Goal: Task Accomplishment & Management: Use online tool/utility

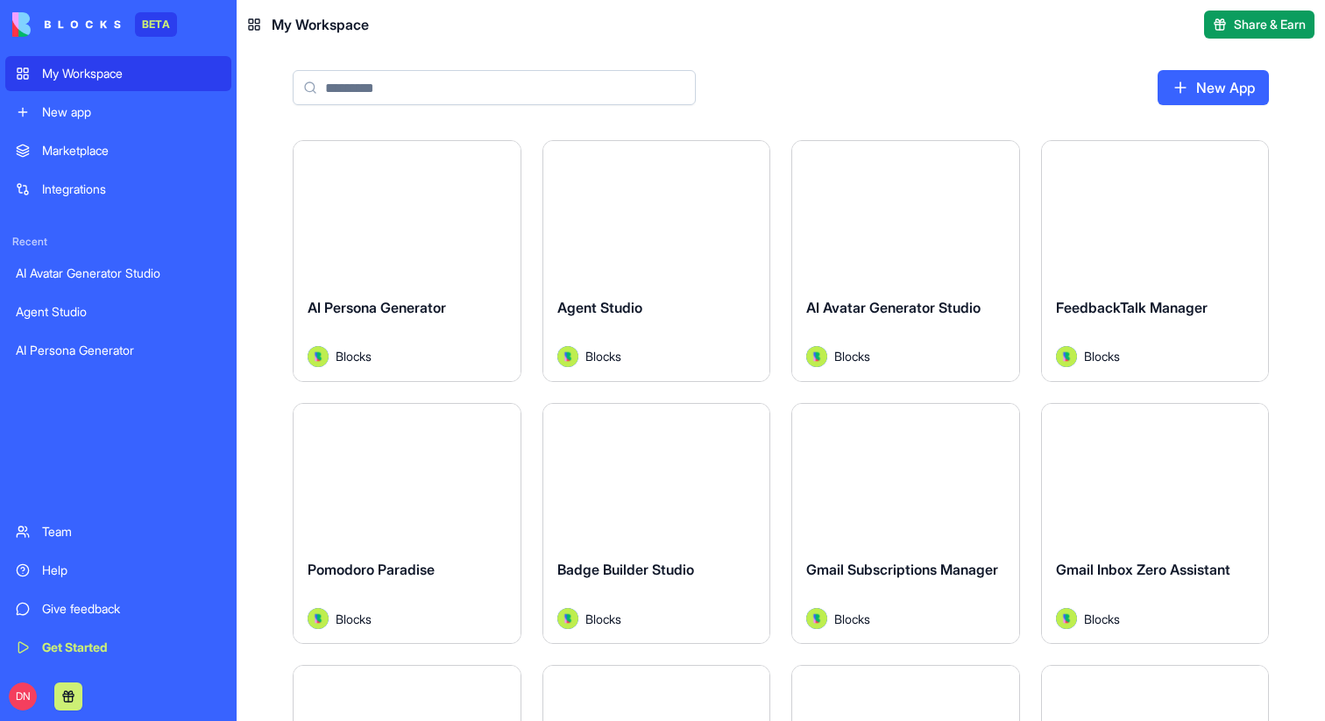
click at [438, 252] on div "Launch" at bounding box center [406, 212] width 227 height 142
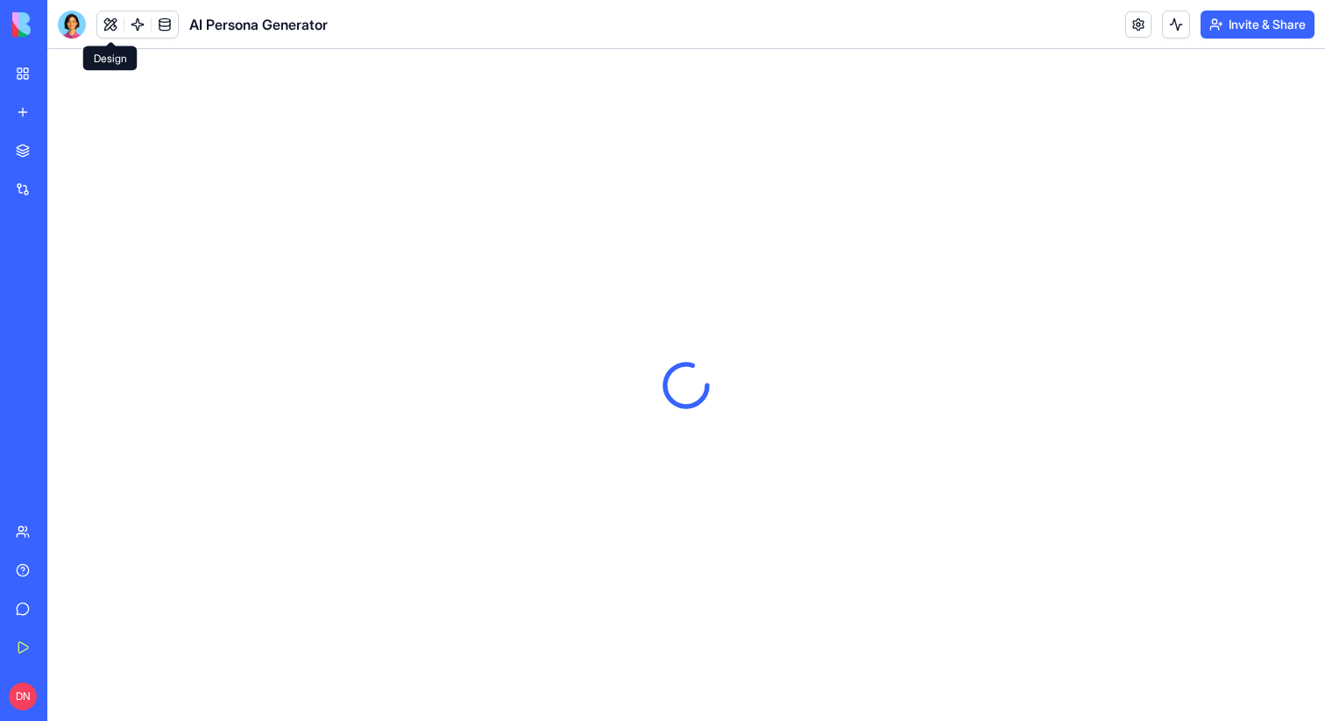
click at [106, 21] on button at bounding box center [110, 24] width 26 height 26
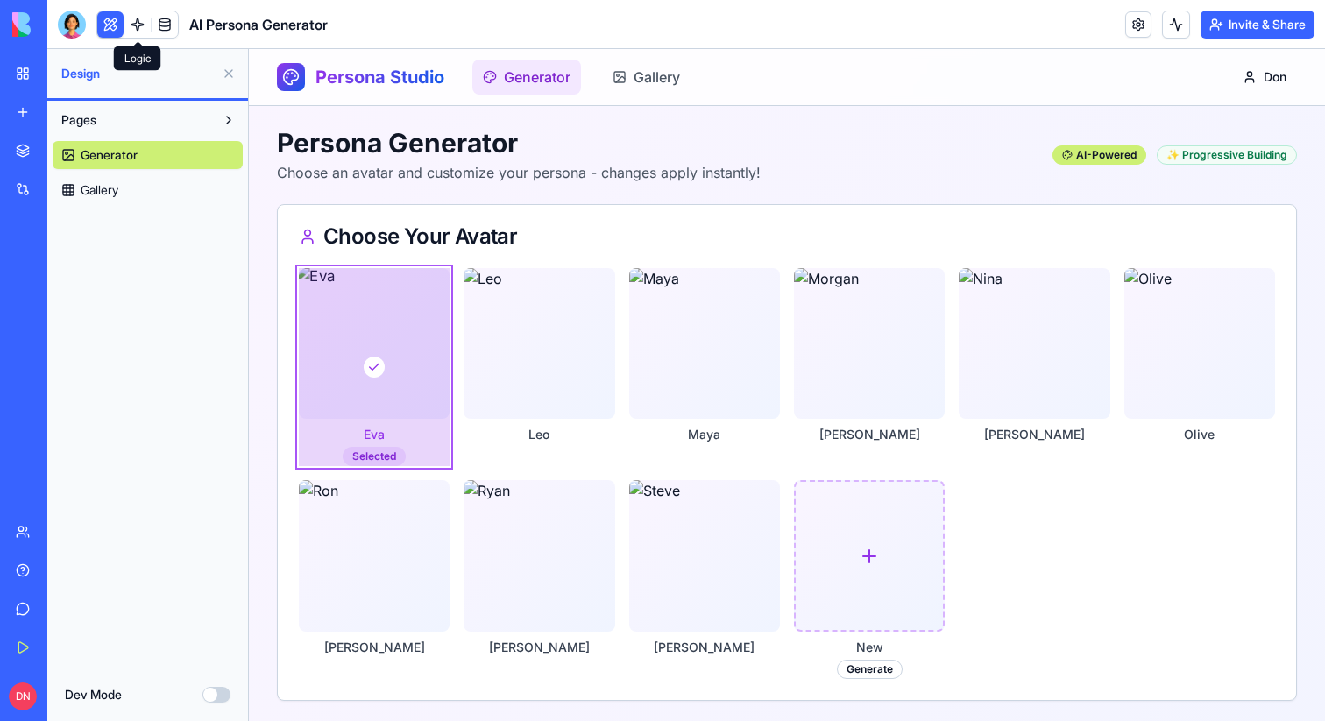
click at [130, 28] on link at bounding box center [137, 24] width 26 height 26
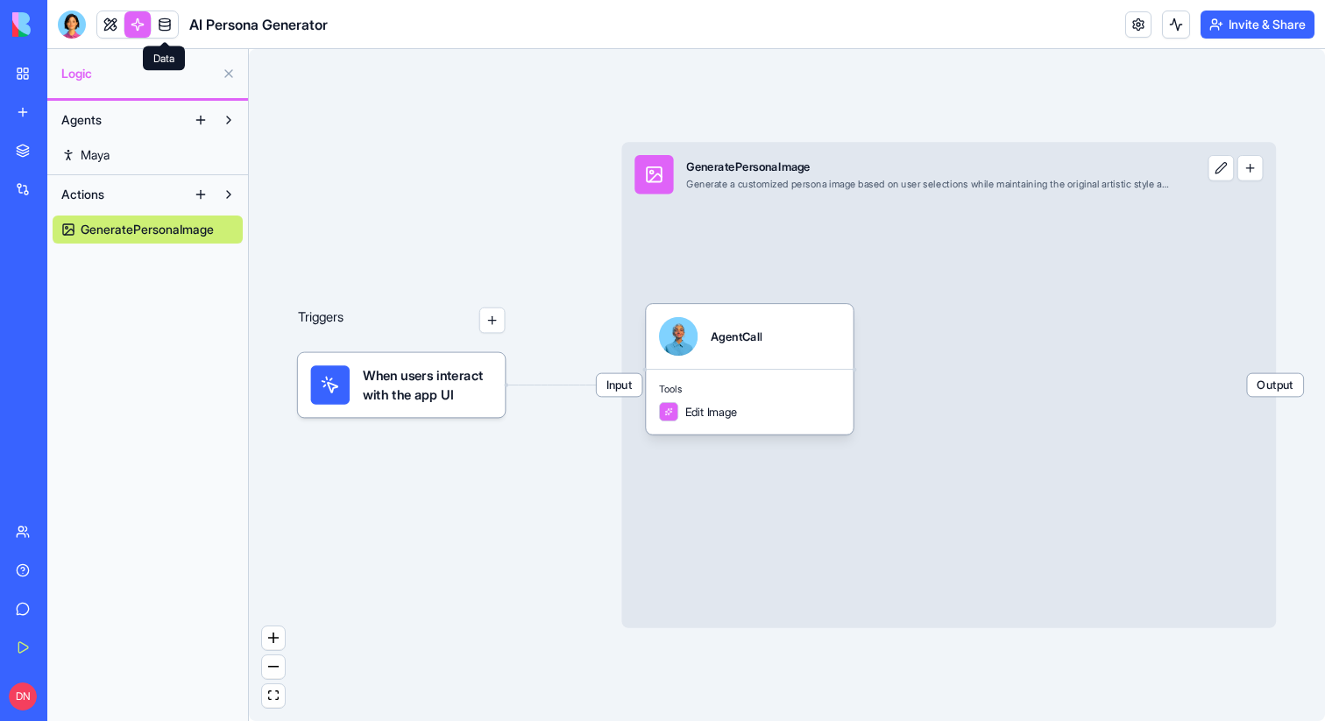
click at [160, 28] on link at bounding box center [165, 24] width 26 height 26
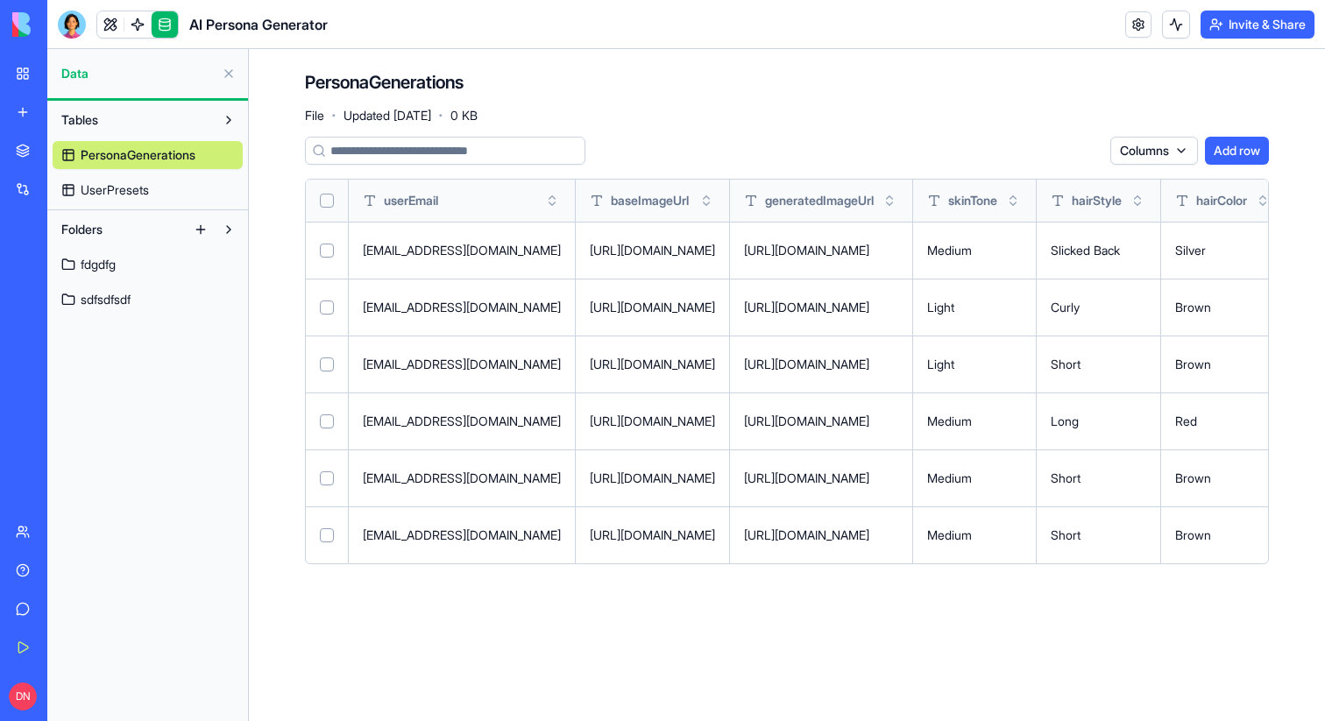
click at [111, 179] on link "UserPresets" at bounding box center [148, 190] width 190 height 28
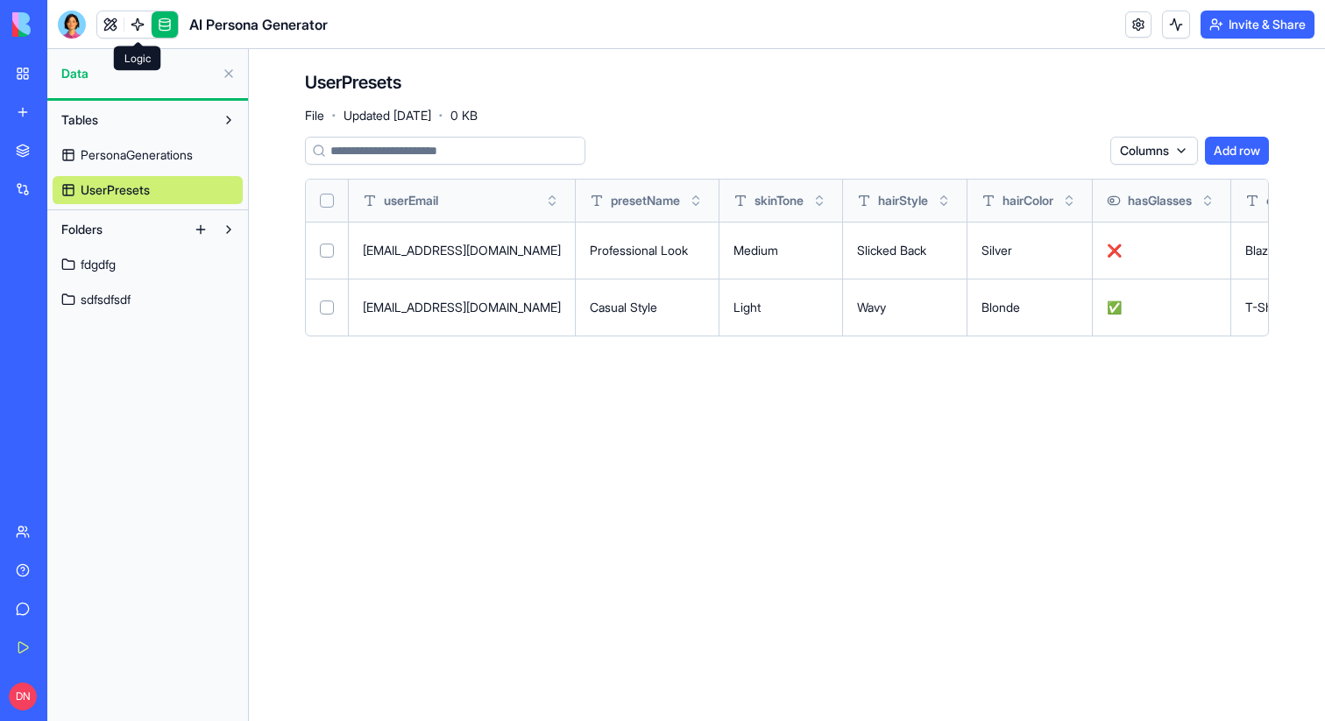
click at [131, 34] on link at bounding box center [137, 24] width 26 height 26
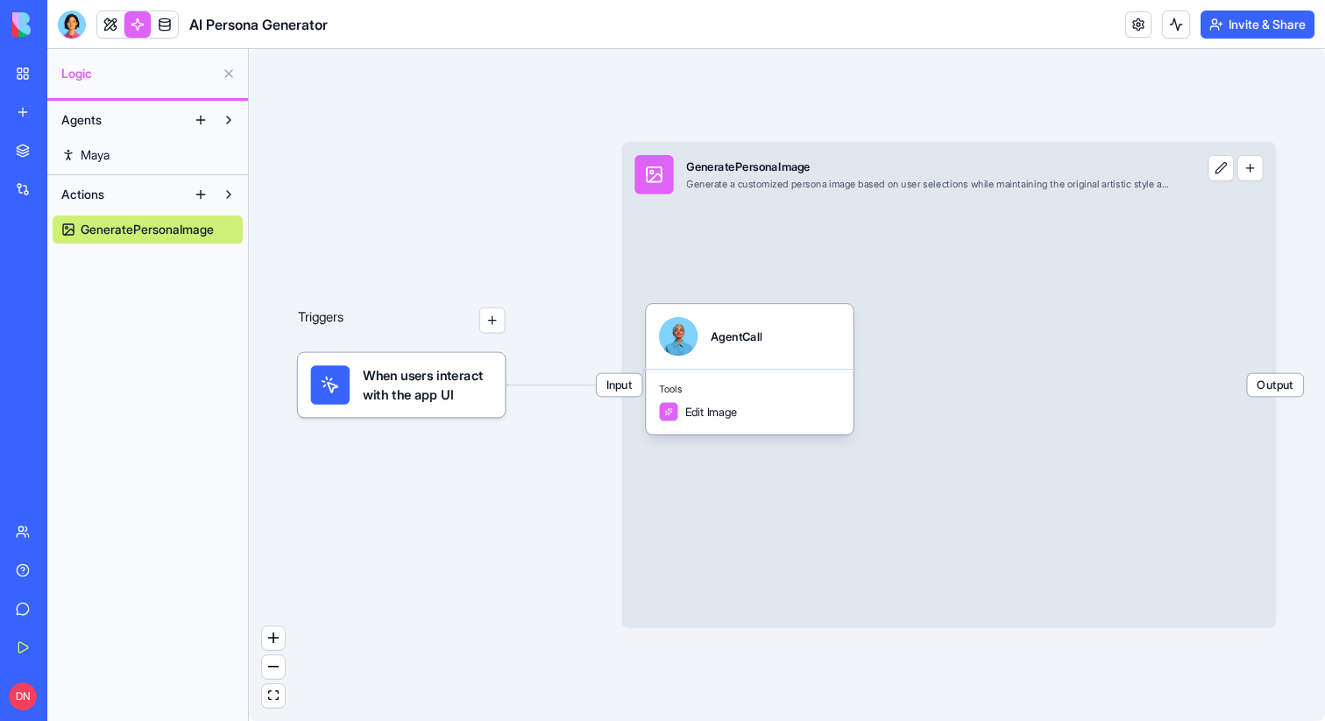
click at [194, 186] on button at bounding box center [201, 194] width 28 height 28
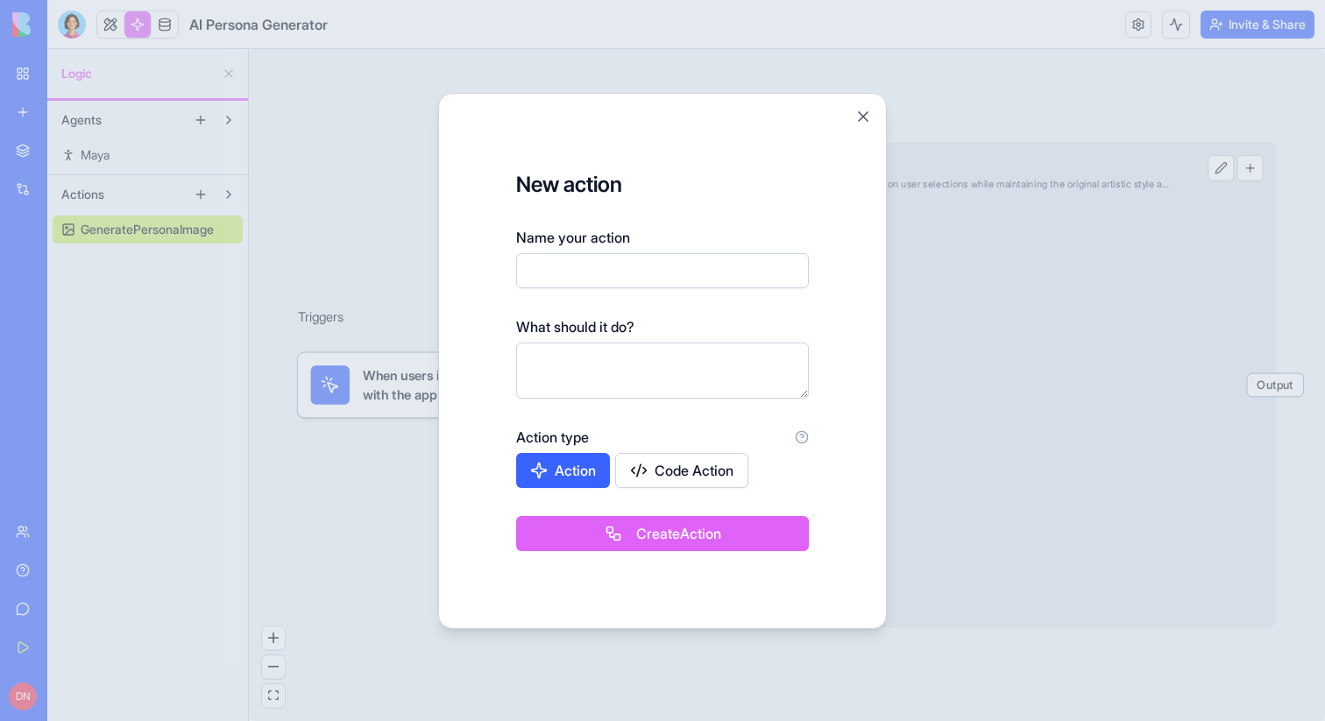
click at [186, 158] on div at bounding box center [662, 360] width 1325 height 721
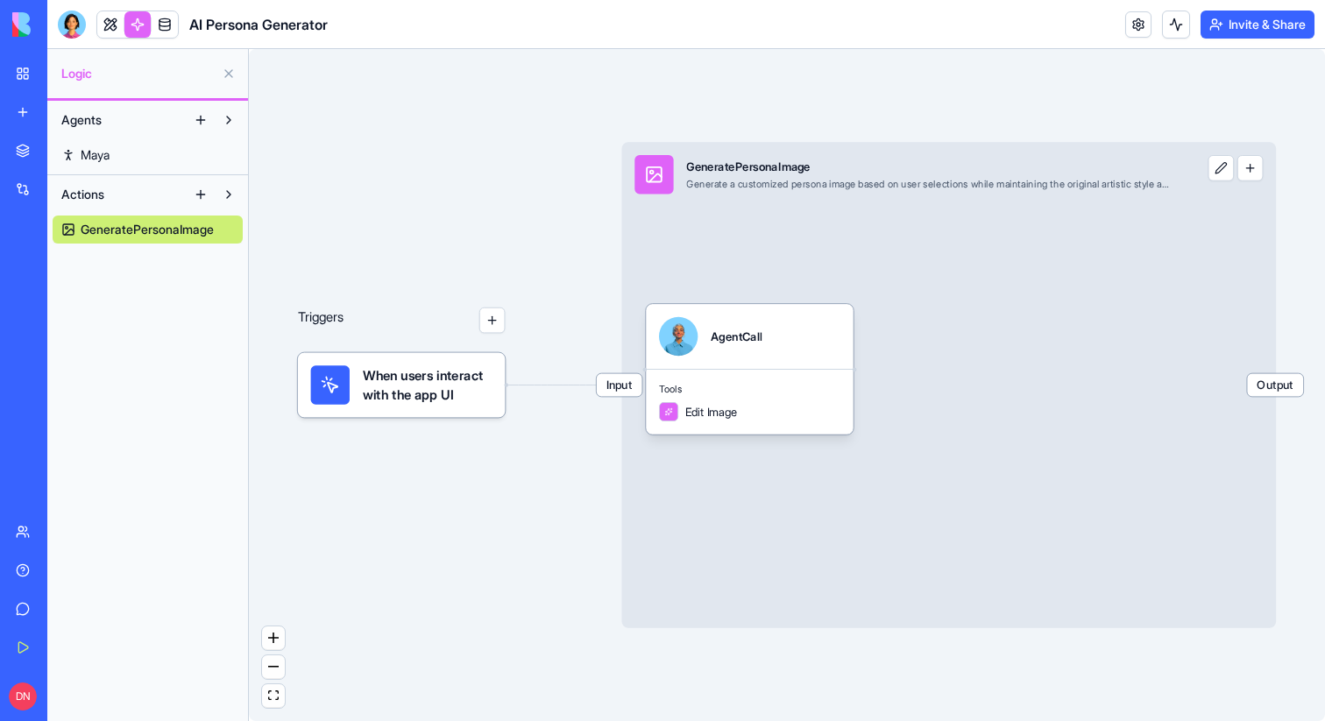
click at [195, 123] on button at bounding box center [201, 120] width 28 height 28
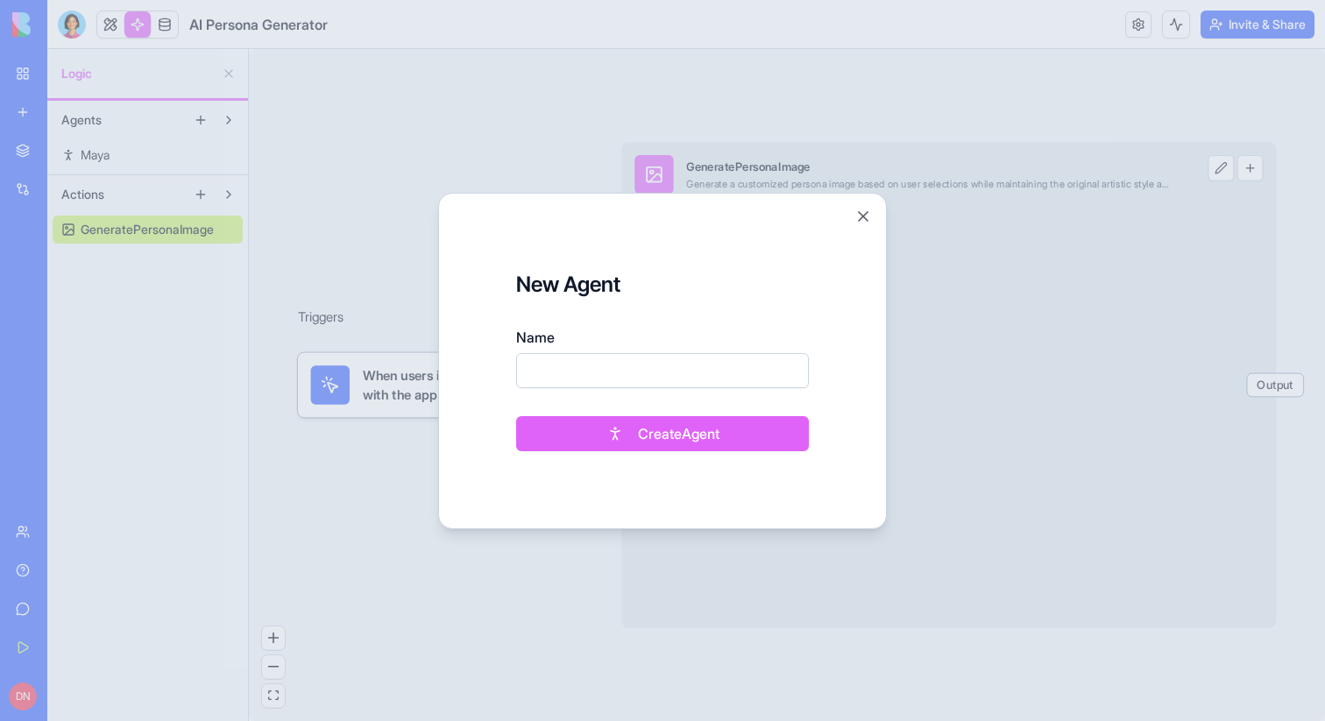
click at [324, 147] on div at bounding box center [662, 360] width 1325 height 721
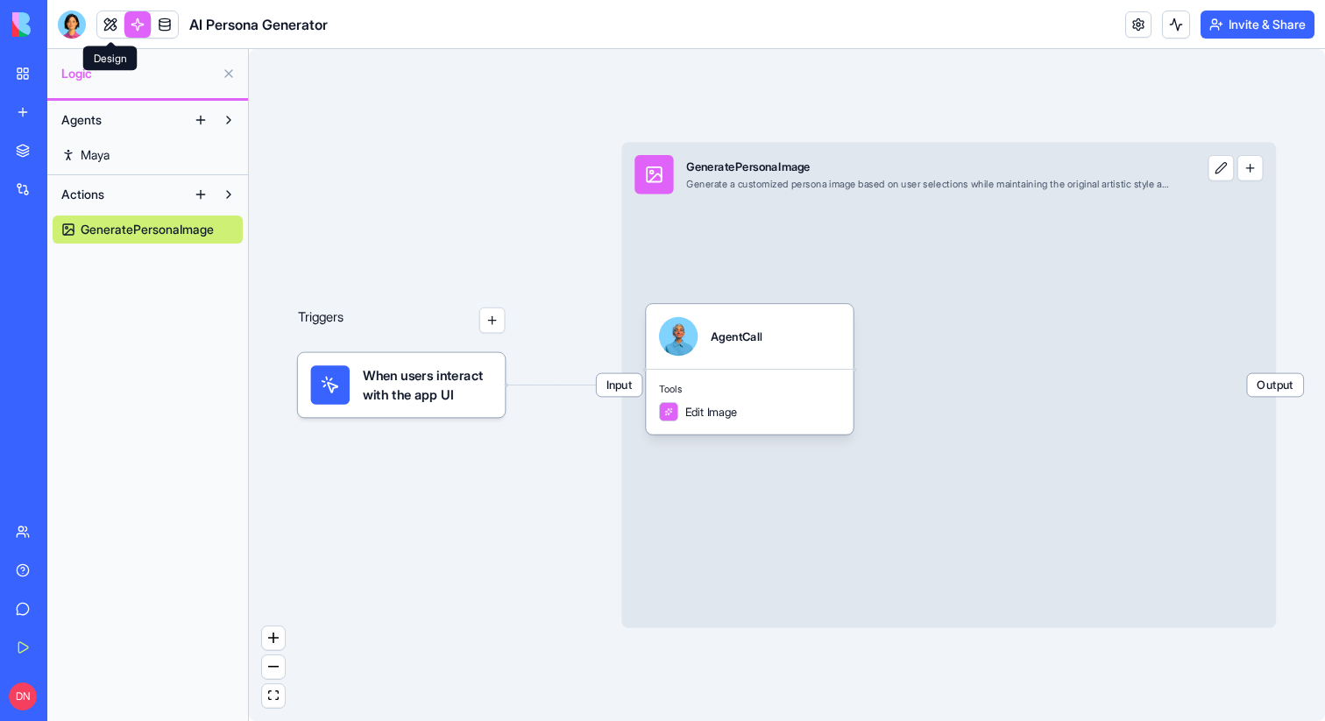
click at [105, 18] on link at bounding box center [110, 24] width 26 height 26
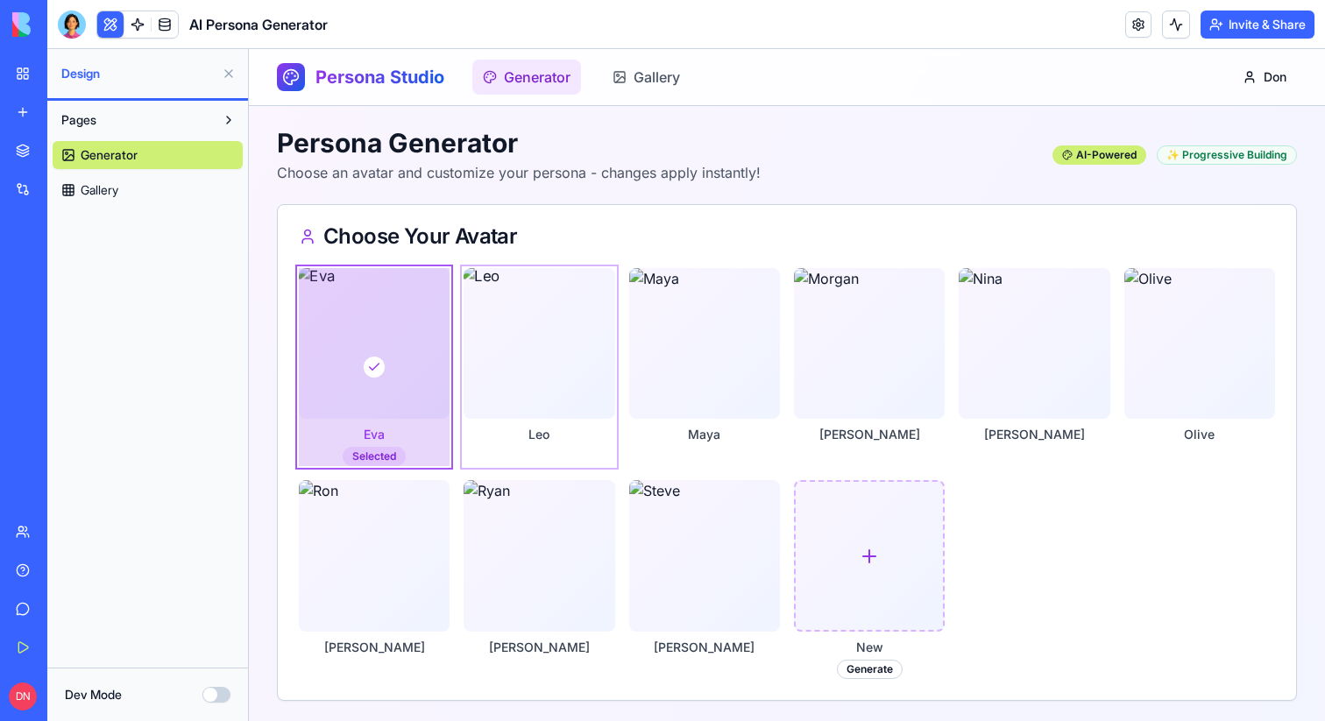
click at [562, 323] on img at bounding box center [539, 344] width 159 height 159
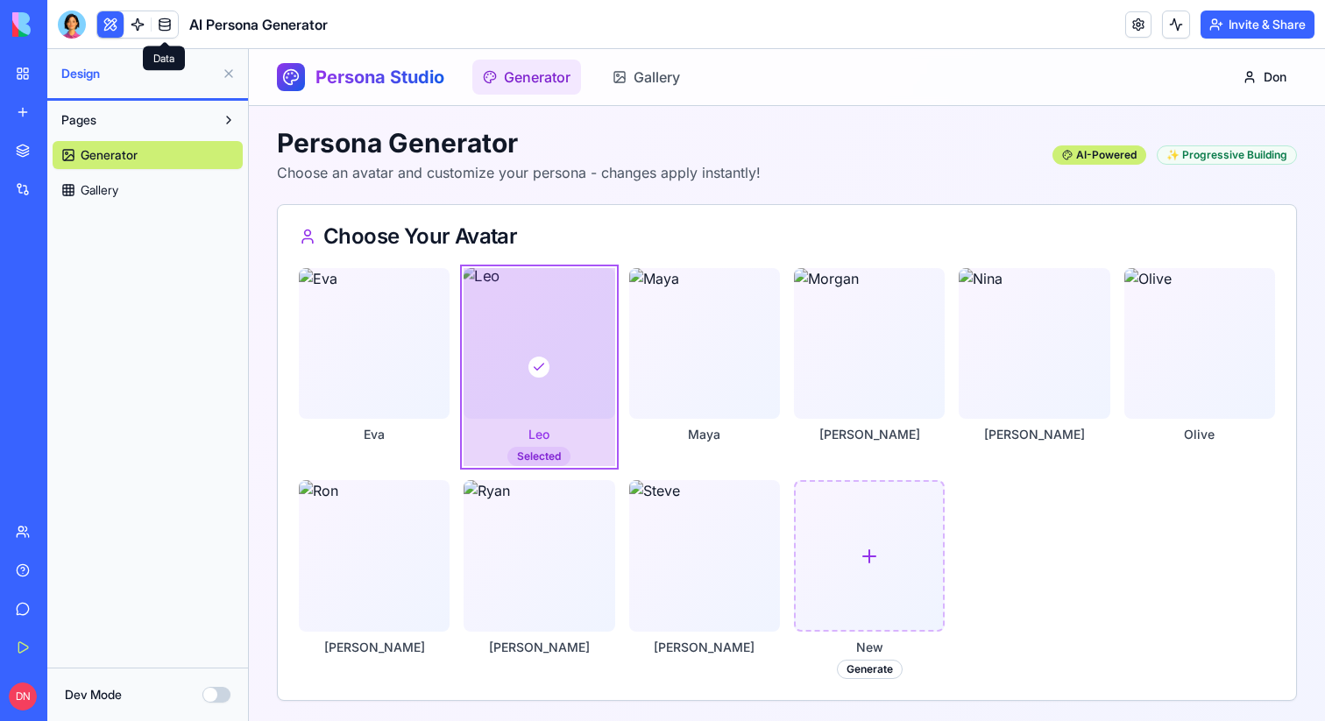
click at [172, 29] on link at bounding box center [165, 24] width 26 height 26
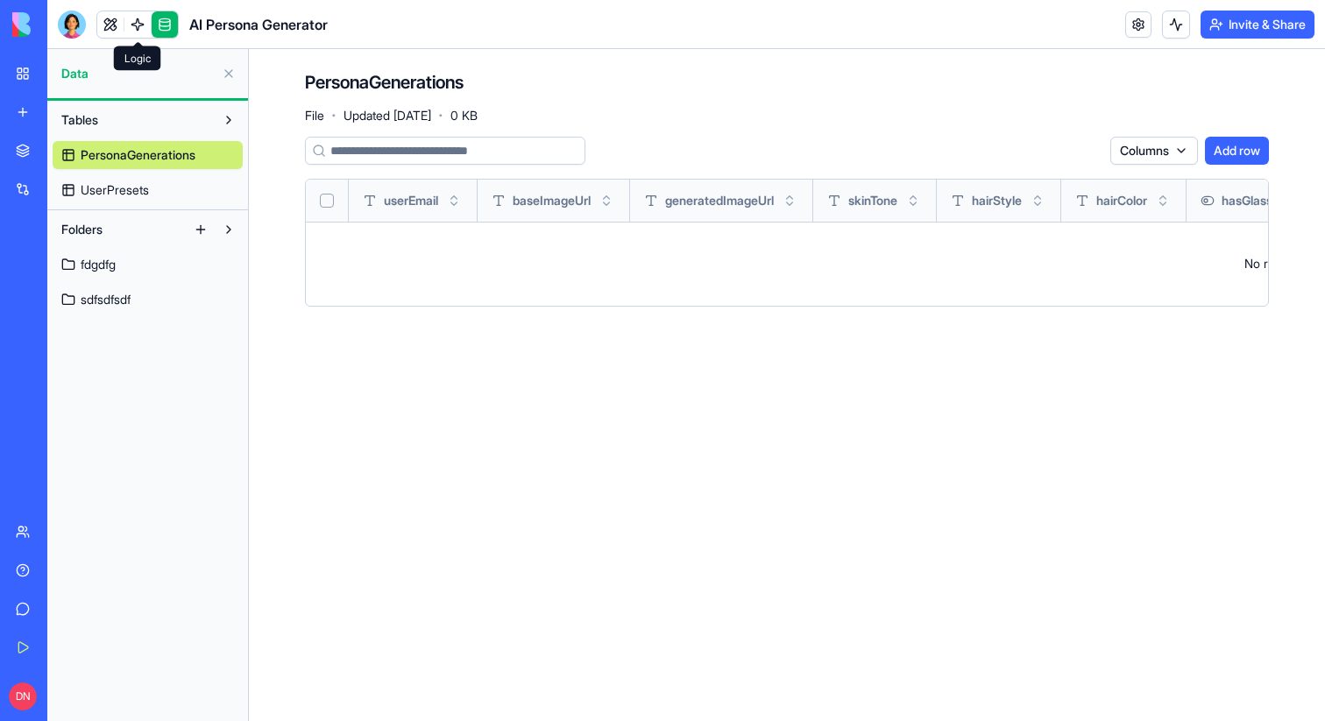
click at [137, 16] on link at bounding box center [137, 24] width 26 height 26
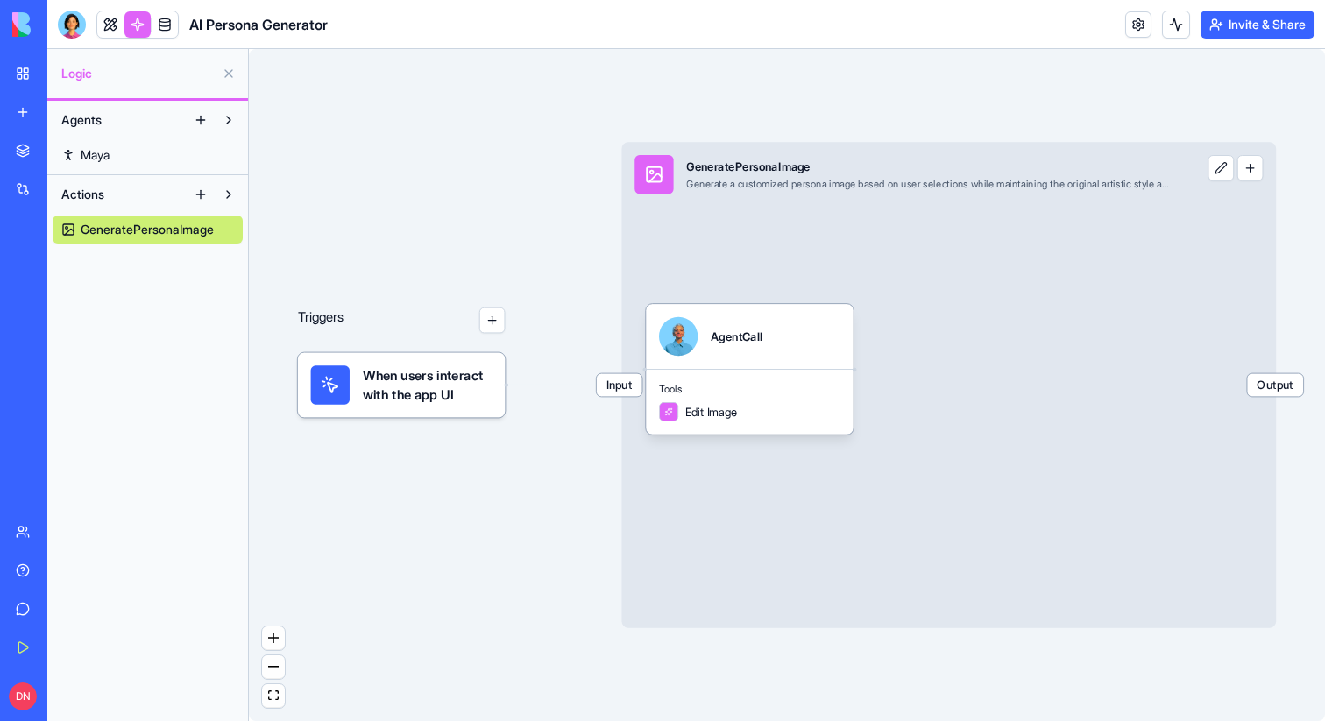
click at [165, 25] on link at bounding box center [165, 24] width 26 height 26
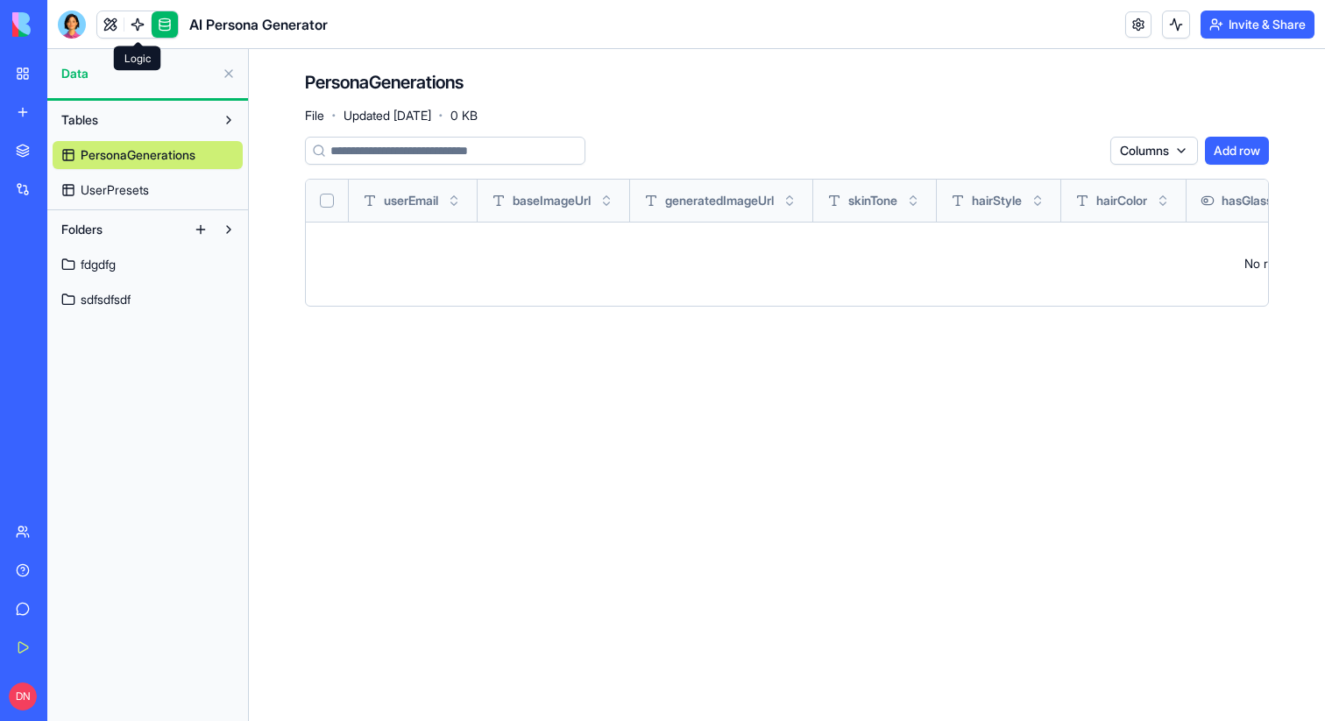
click at [136, 28] on link at bounding box center [137, 24] width 26 height 26
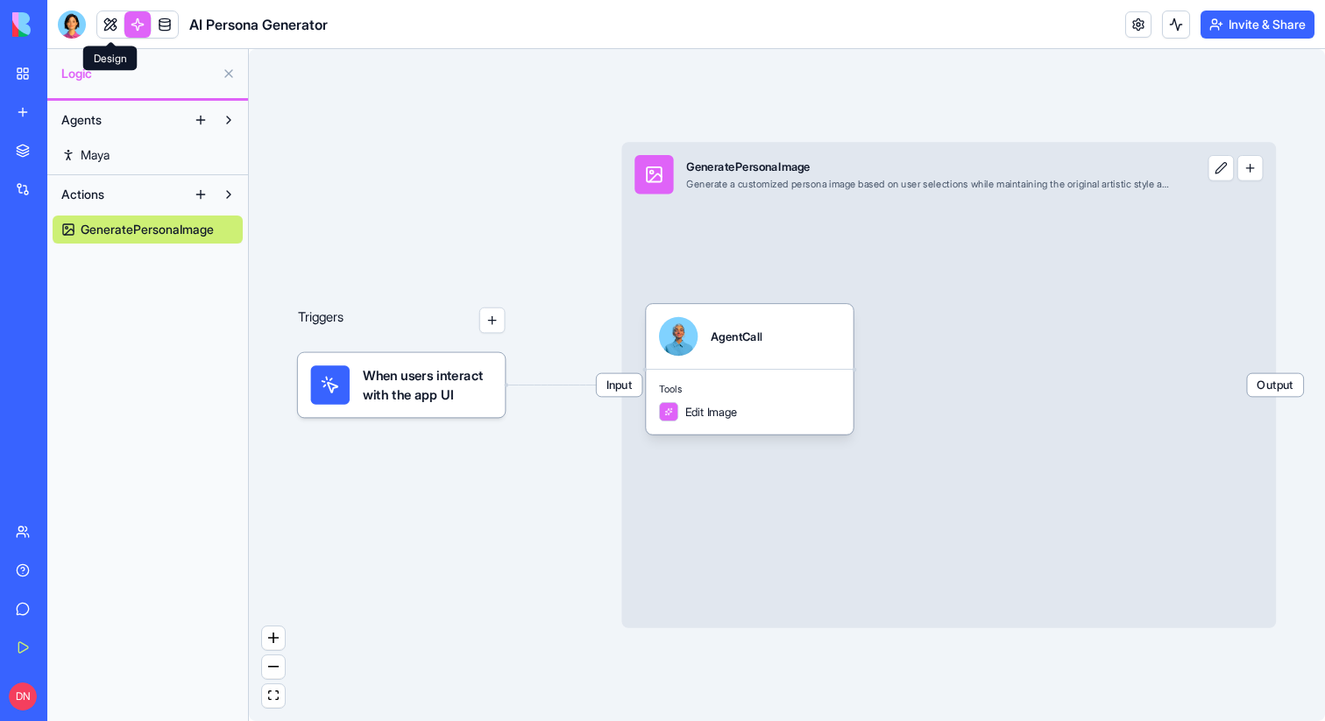
click at [110, 28] on link at bounding box center [110, 24] width 26 height 26
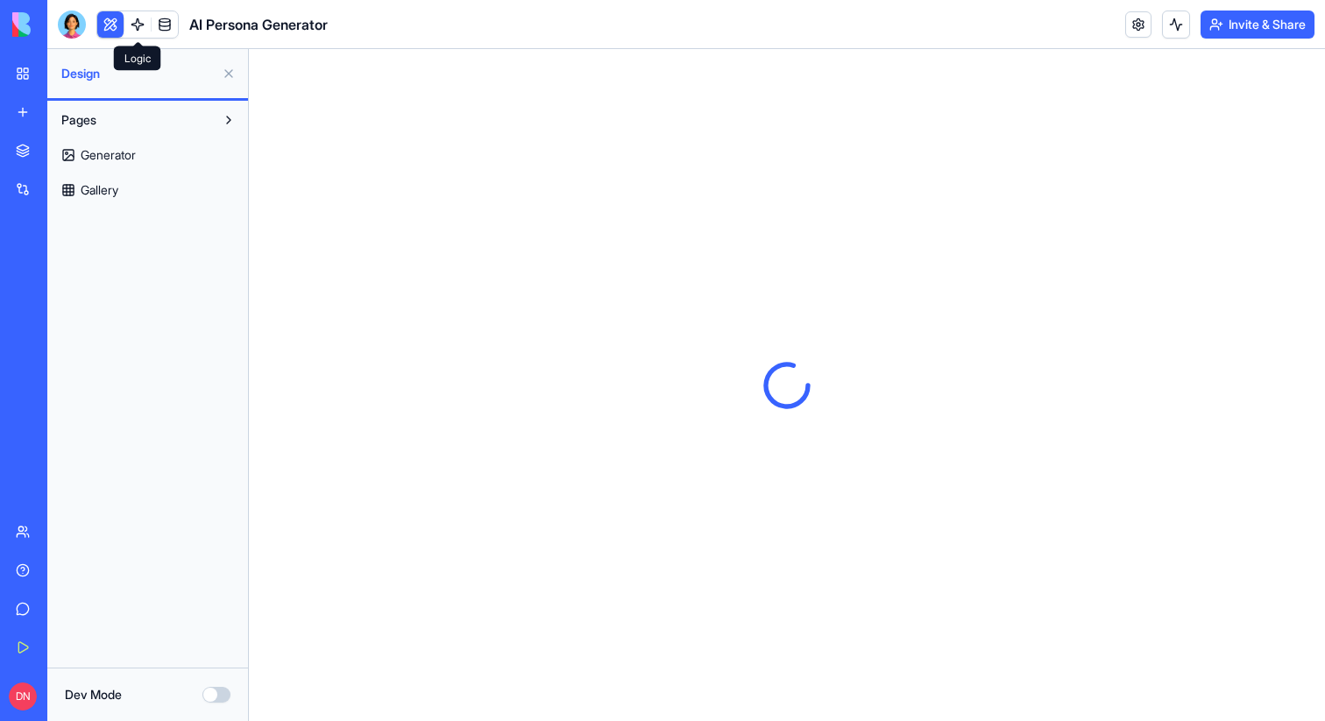
click at [144, 27] on link at bounding box center [137, 24] width 26 height 26
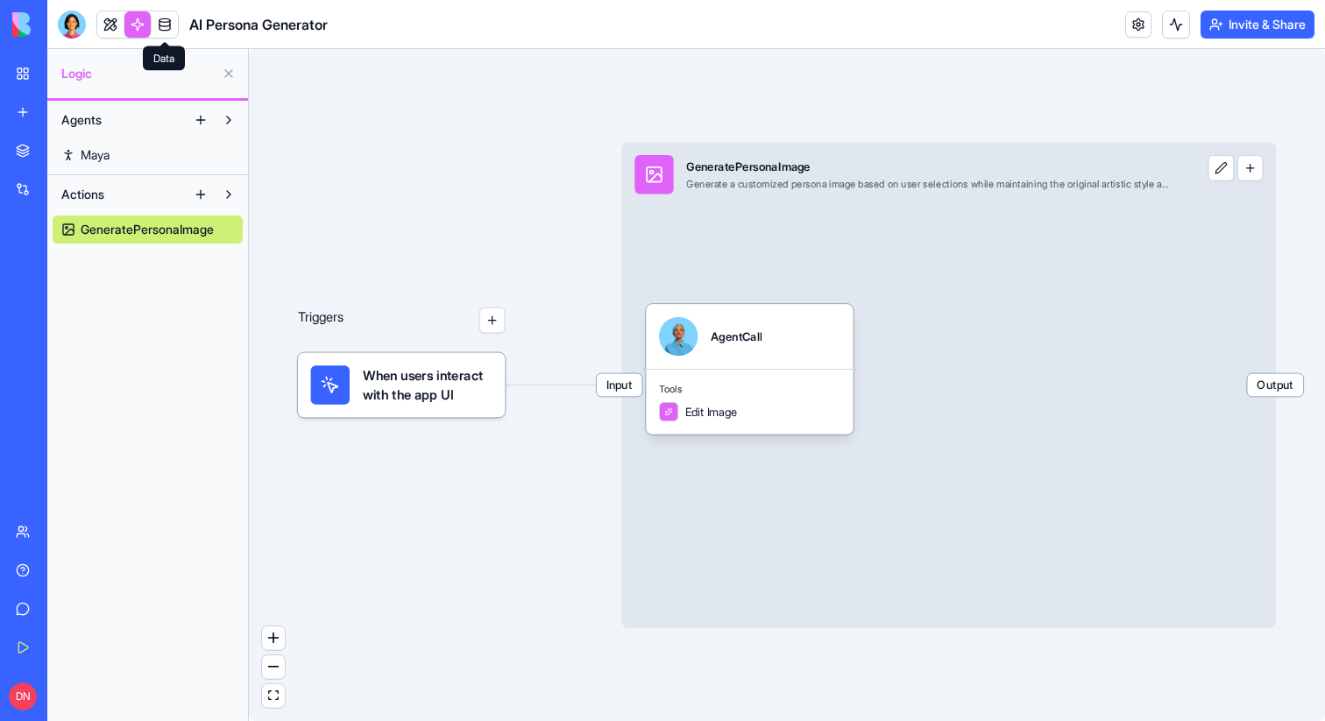
click at [163, 27] on link at bounding box center [165, 24] width 26 height 26
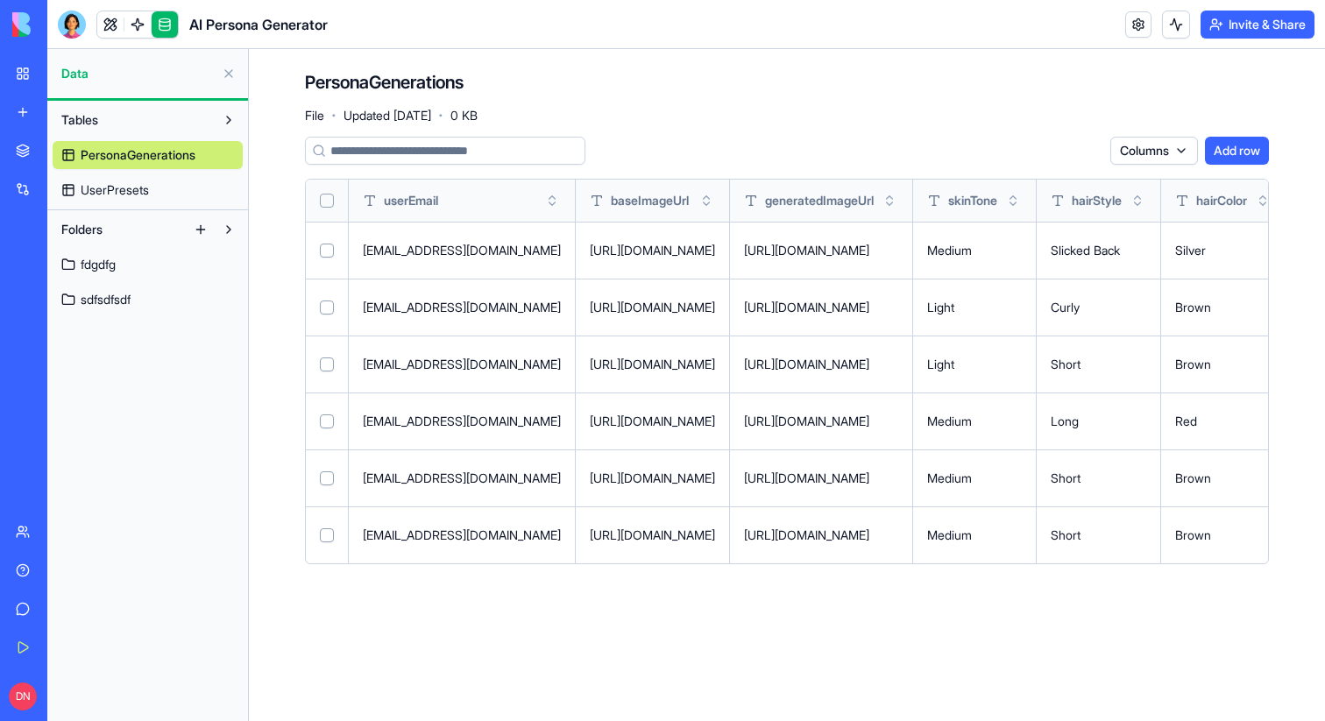
click at [207, 226] on button at bounding box center [201, 230] width 28 height 28
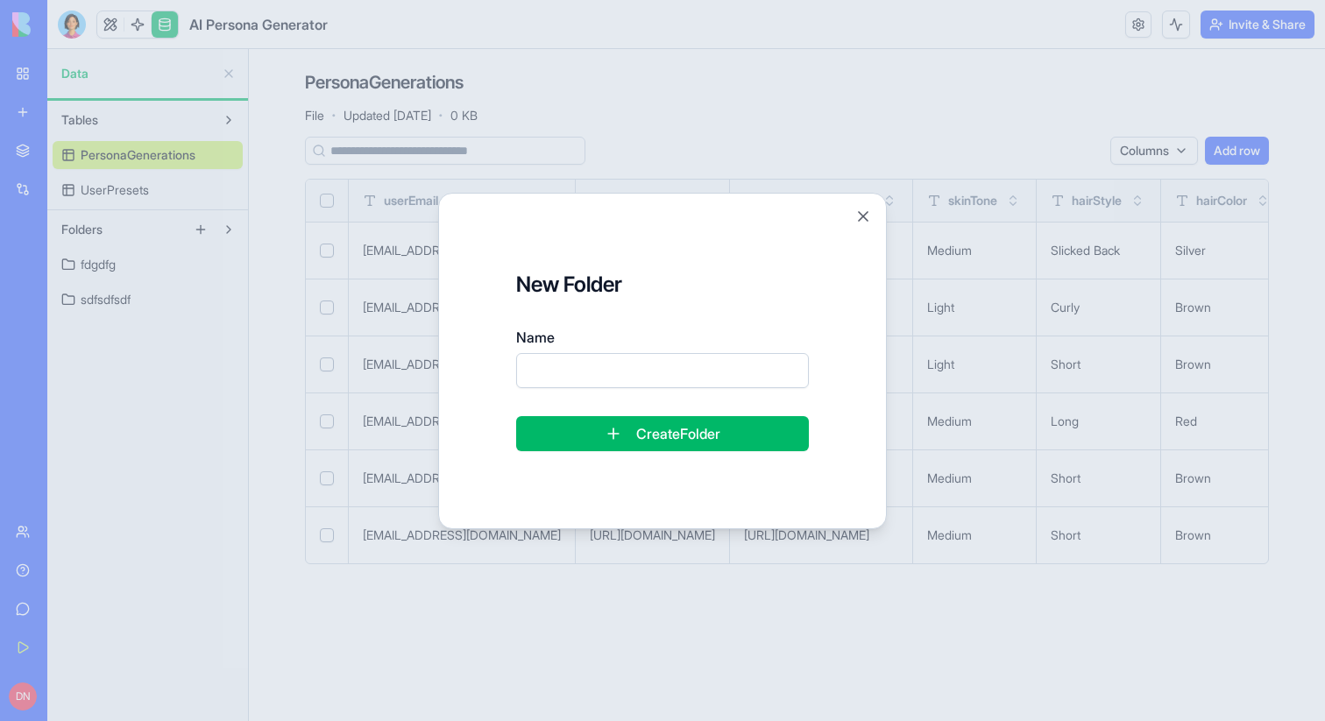
click at [355, 228] on div at bounding box center [662, 360] width 1325 height 721
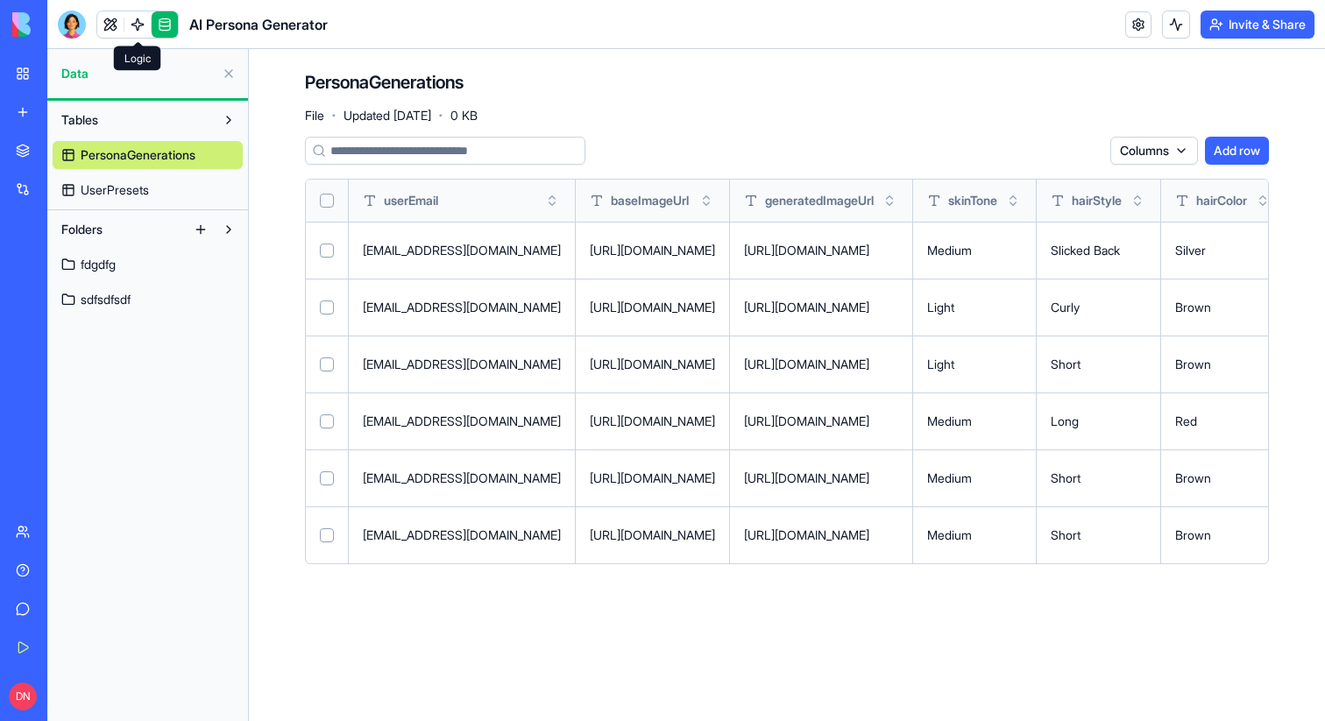
click at [135, 24] on link at bounding box center [137, 24] width 26 height 26
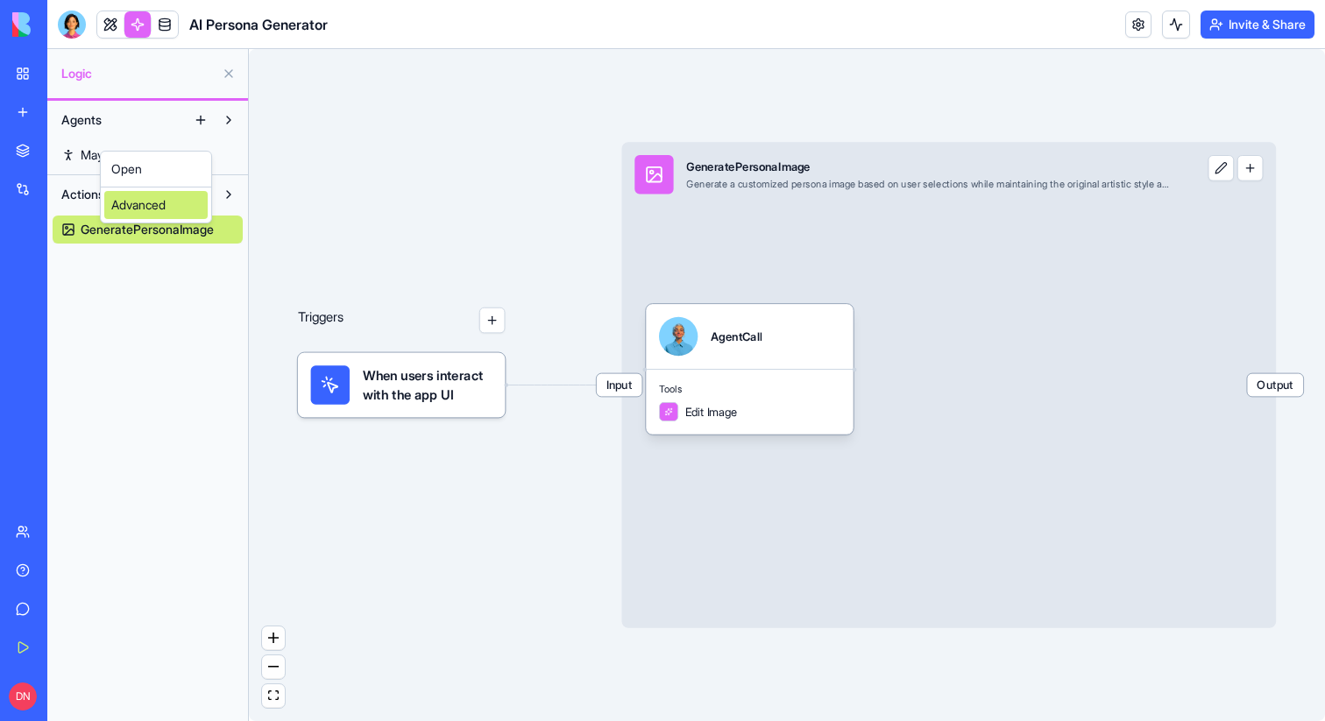
click at [138, 206] on div "Advanced" at bounding box center [155, 205] width 103 height 28
click at [158, 223] on span "GeneratePersonaImage" at bounding box center [147, 230] width 133 height 18
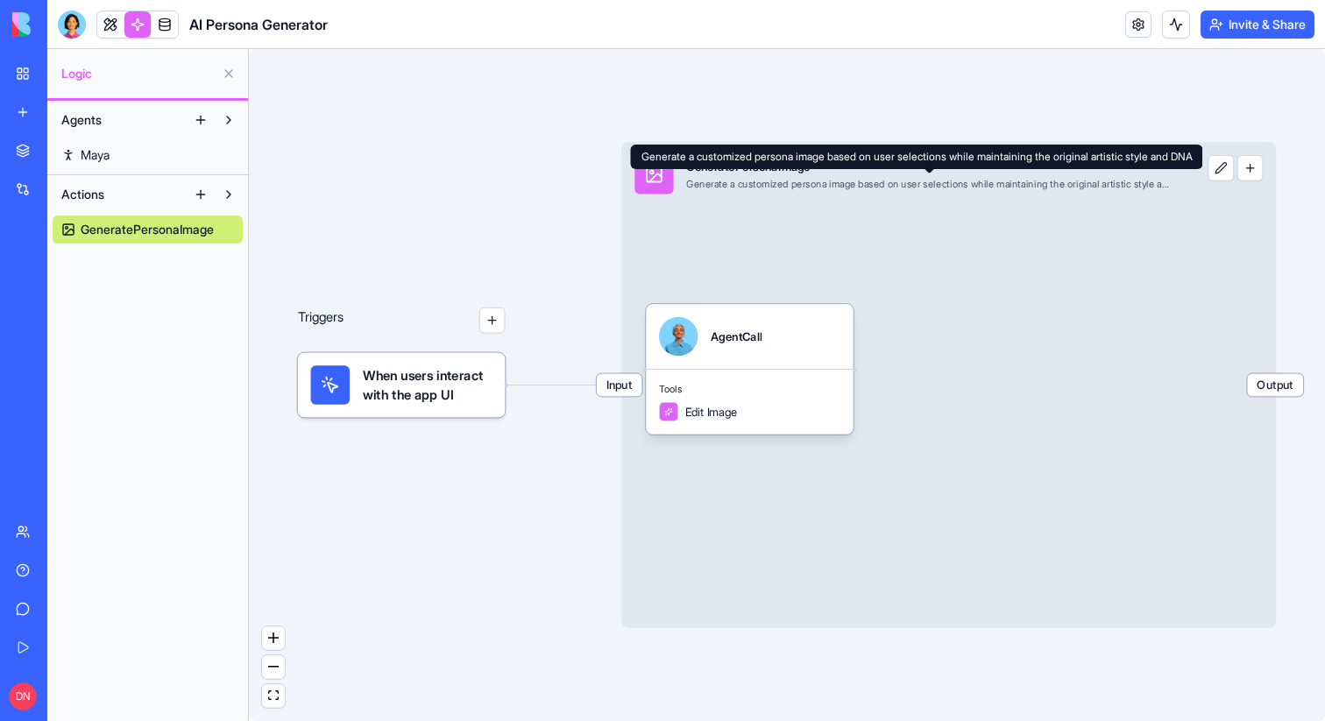
click at [734, 194] on div "Input GeneratePersonaImage Generate a customized persona image based on user se…" at bounding box center [902, 174] width 563 height 65
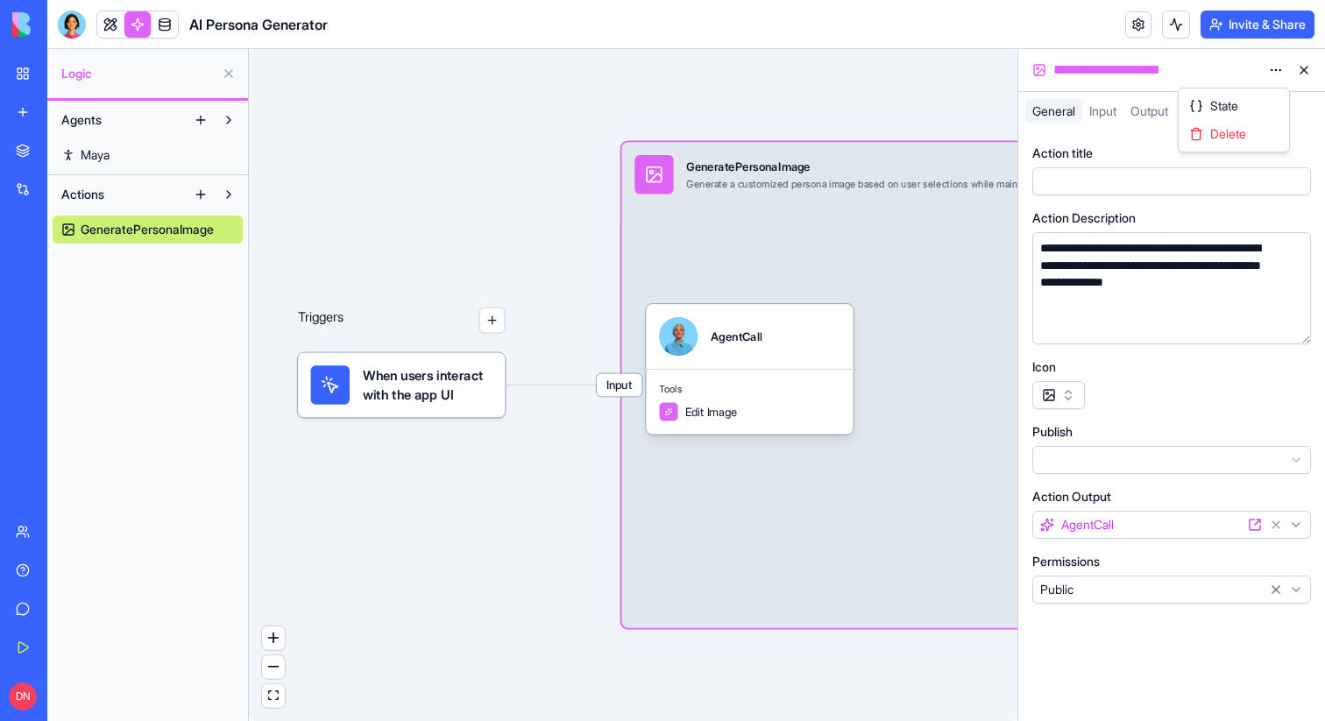
click at [1275, 69] on html "**********" at bounding box center [662, 360] width 1325 height 721
click at [1274, 73] on html "**********" at bounding box center [662, 360] width 1325 height 721
click at [123, 150] on link "Maya" at bounding box center [148, 155] width 190 height 28
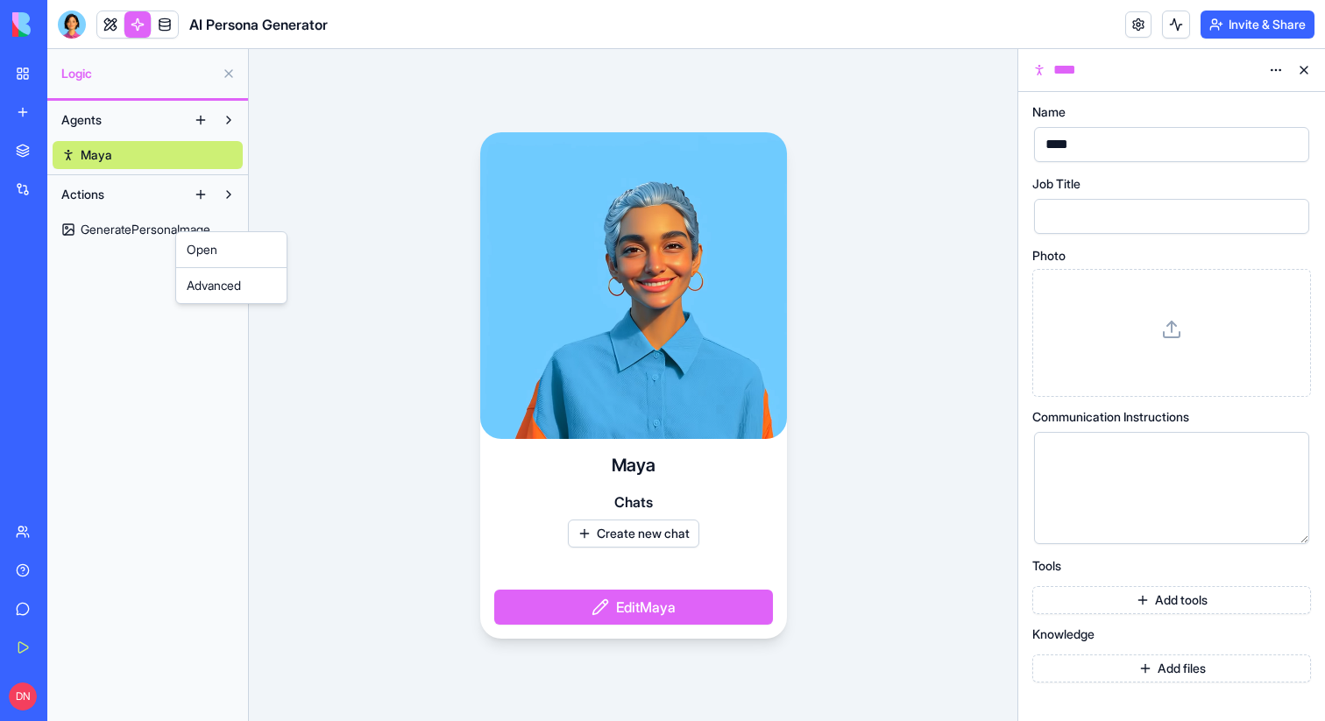
click at [123, 231] on html "BETA My Workspace New app Marketplace Integrations Recent AI Avatar Generator S…" at bounding box center [662, 360] width 1325 height 721
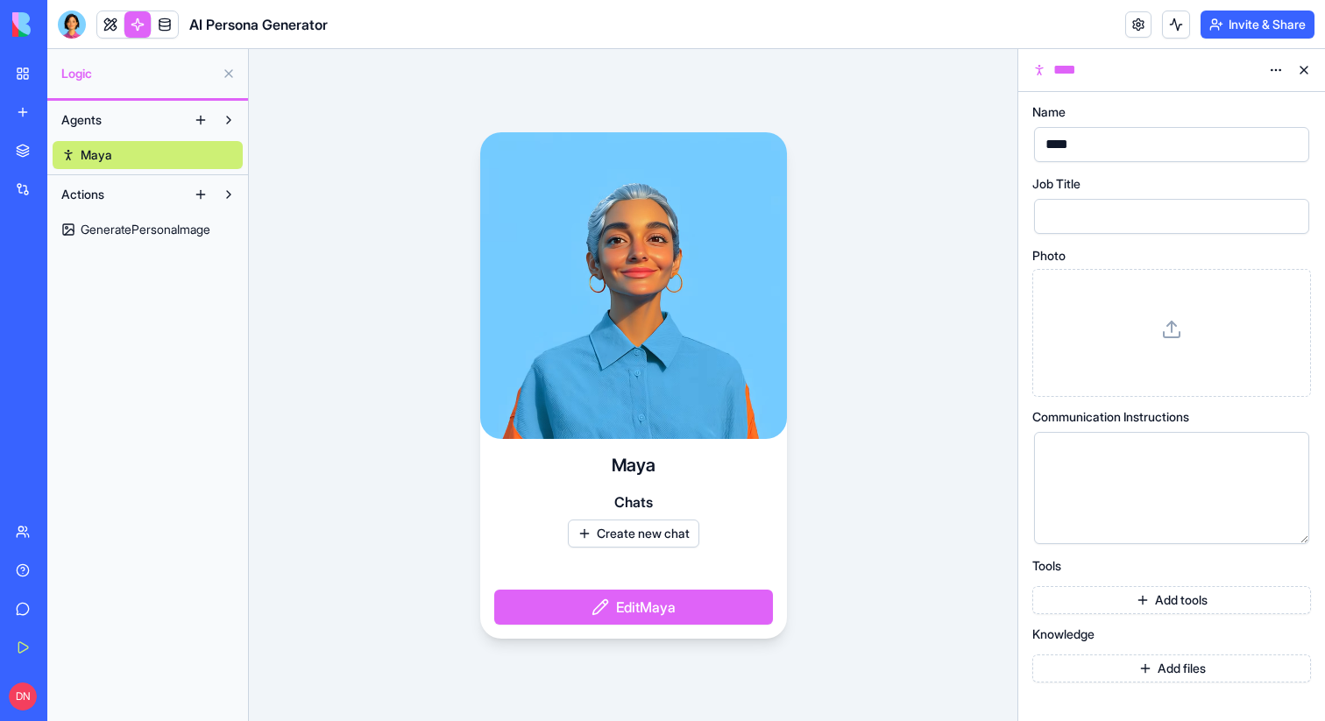
click at [126, 220] on html "BETA My Workspace New app Marketplace Integrations Recent AI Avatar Generator S…" at bounding box center [662, 360] width 1325 height 721
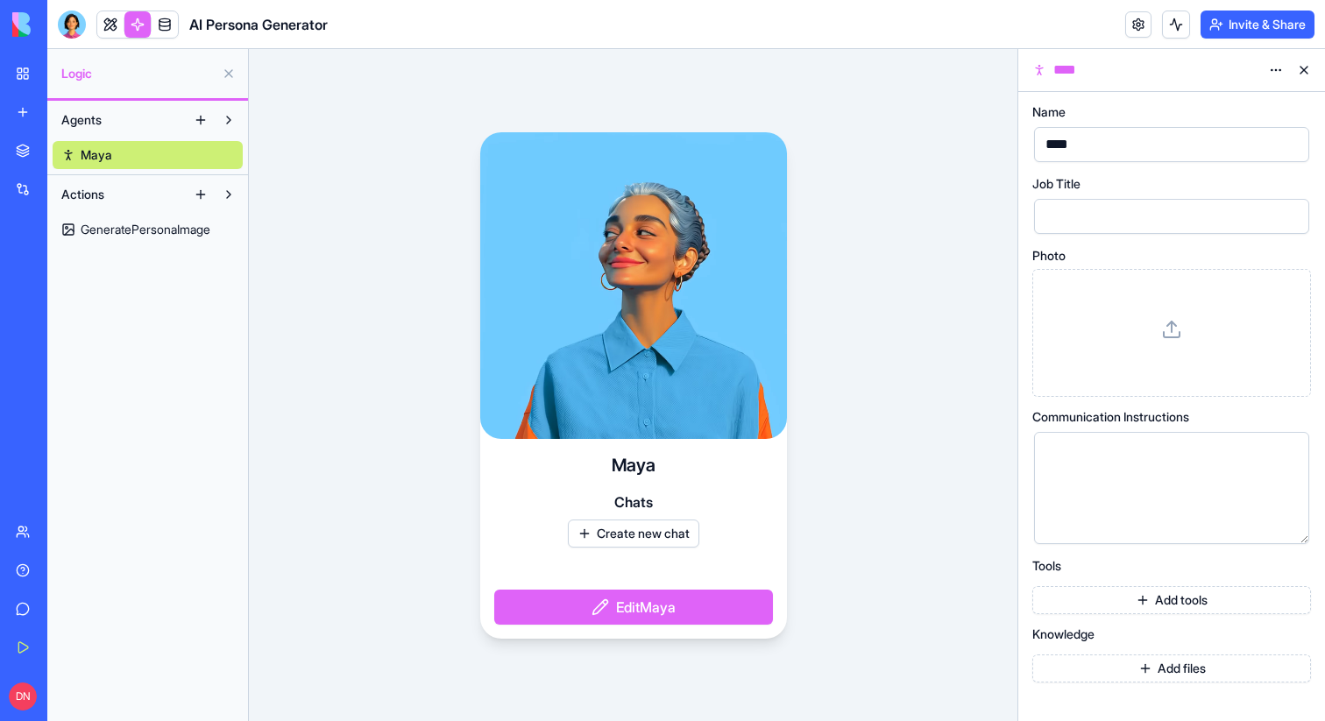
click at [126, 221] on span "GeneratePersonaImage" at bounding box center [146, 230] width 130 height 18
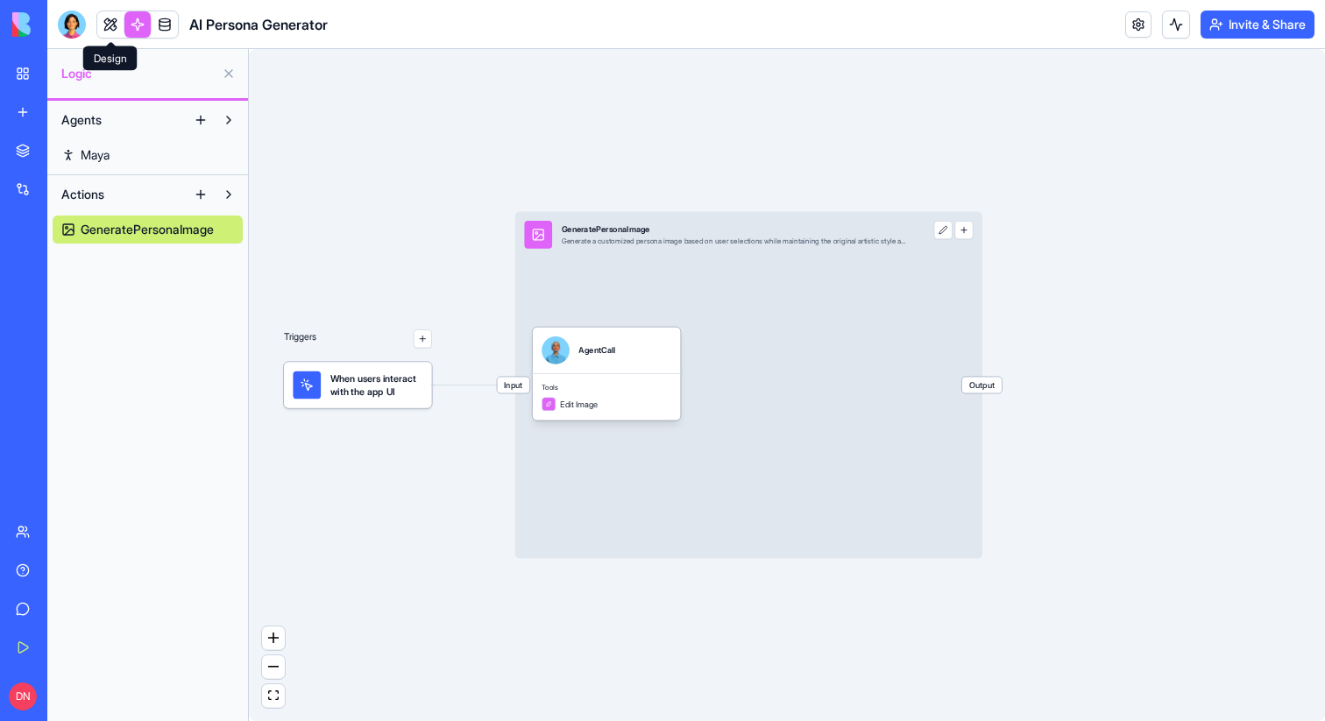
click at [107, 29] on link at bounding box center [110, 24] width 26 height 26
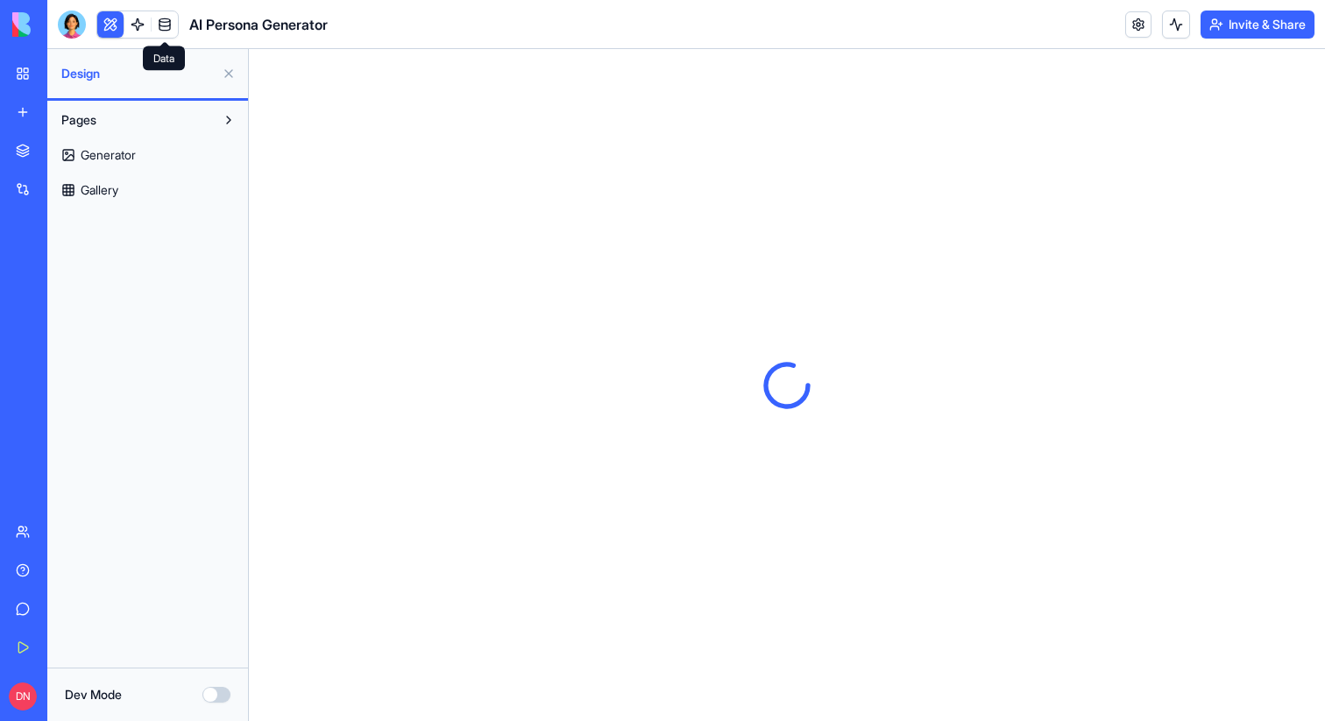
click at [160, 31] on link at bounding box center [165, 24] width 26 height 26
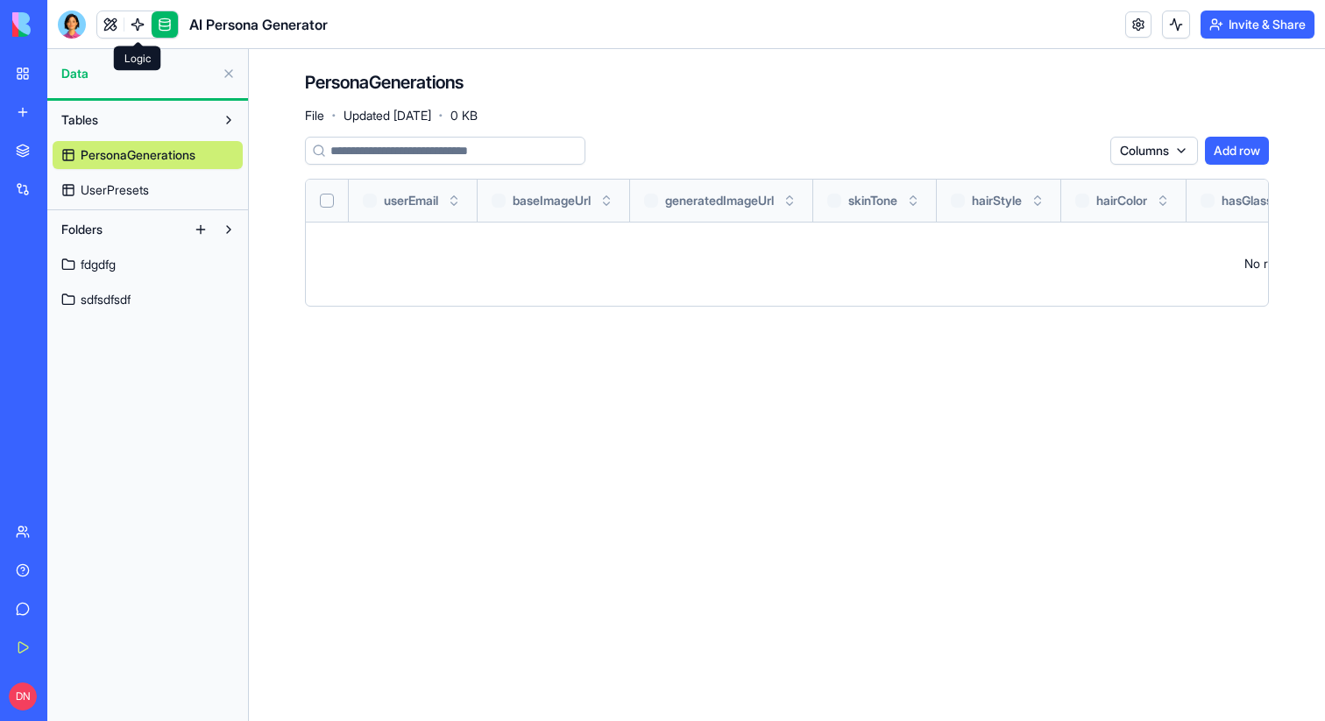
click at [137, 25] on link at bounding box center [137, 24] width 26 height 26
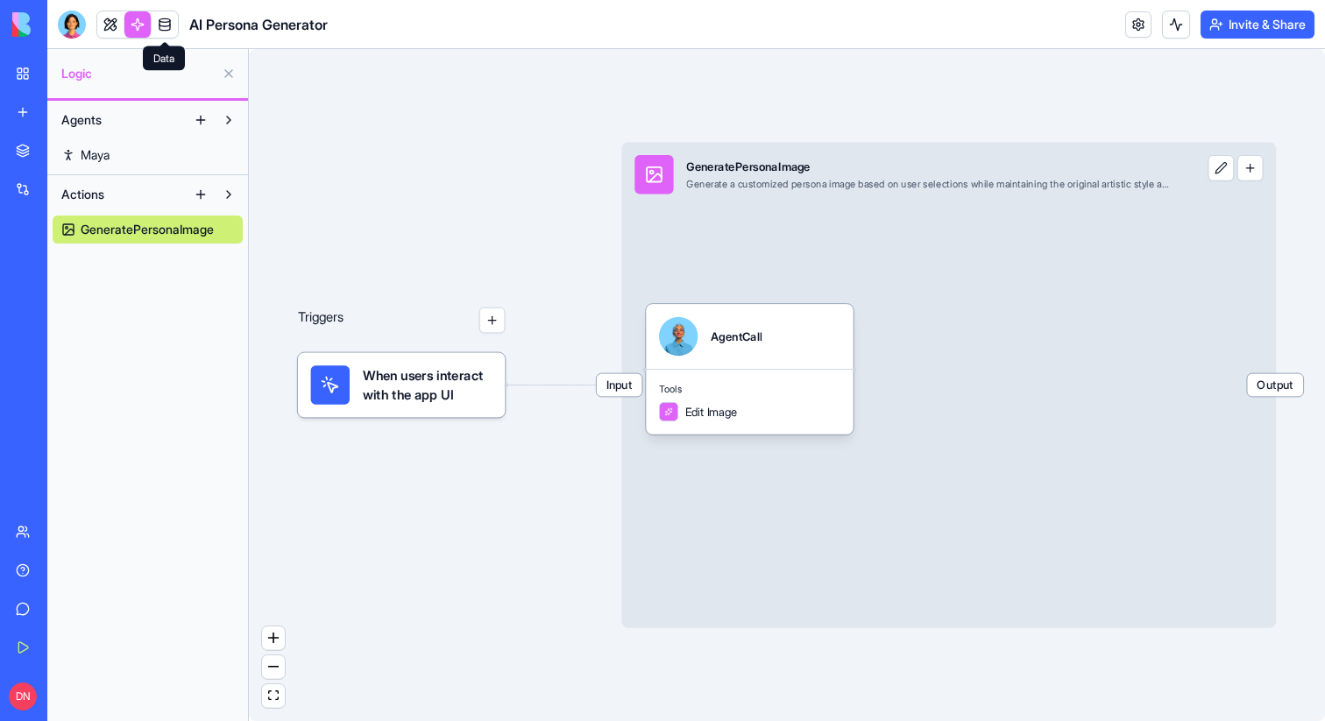
click at [165, 13] on link at bounding box center [165, 24] width 26 height 26
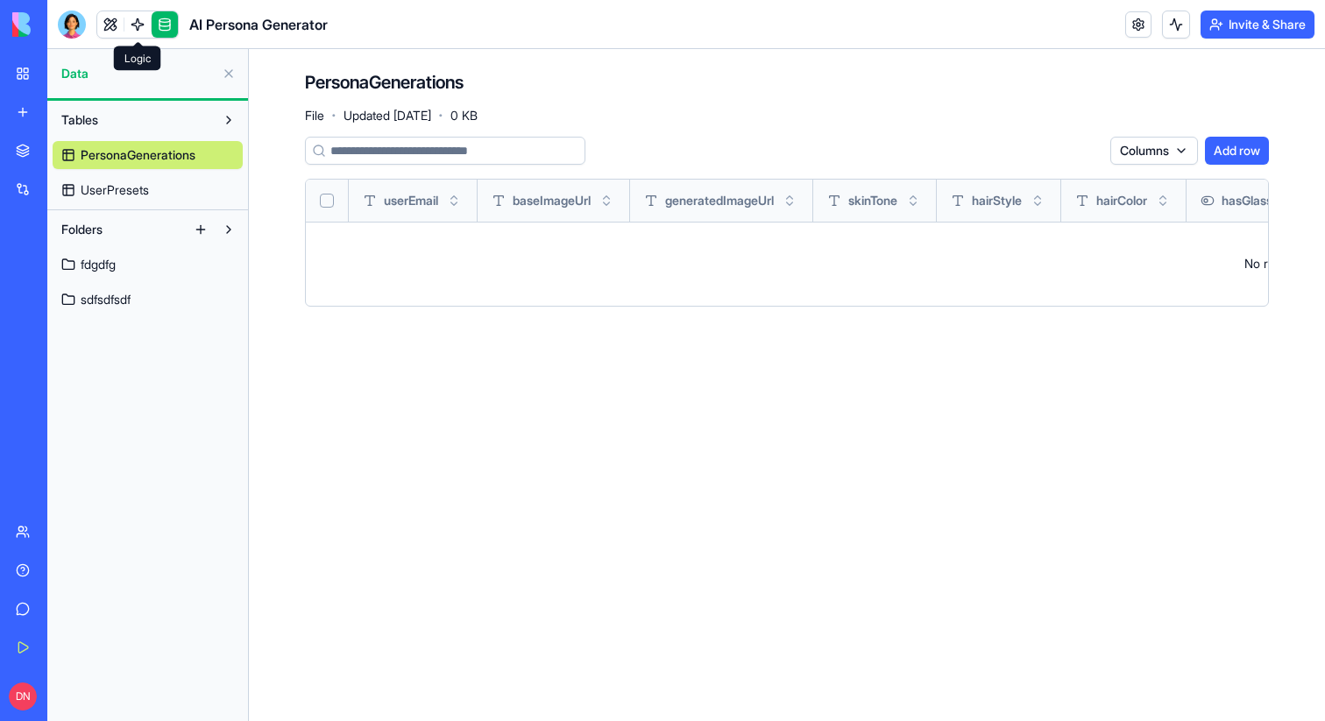
click at [140, 25] on link at bounding box center [137, 24] width 26 height 26
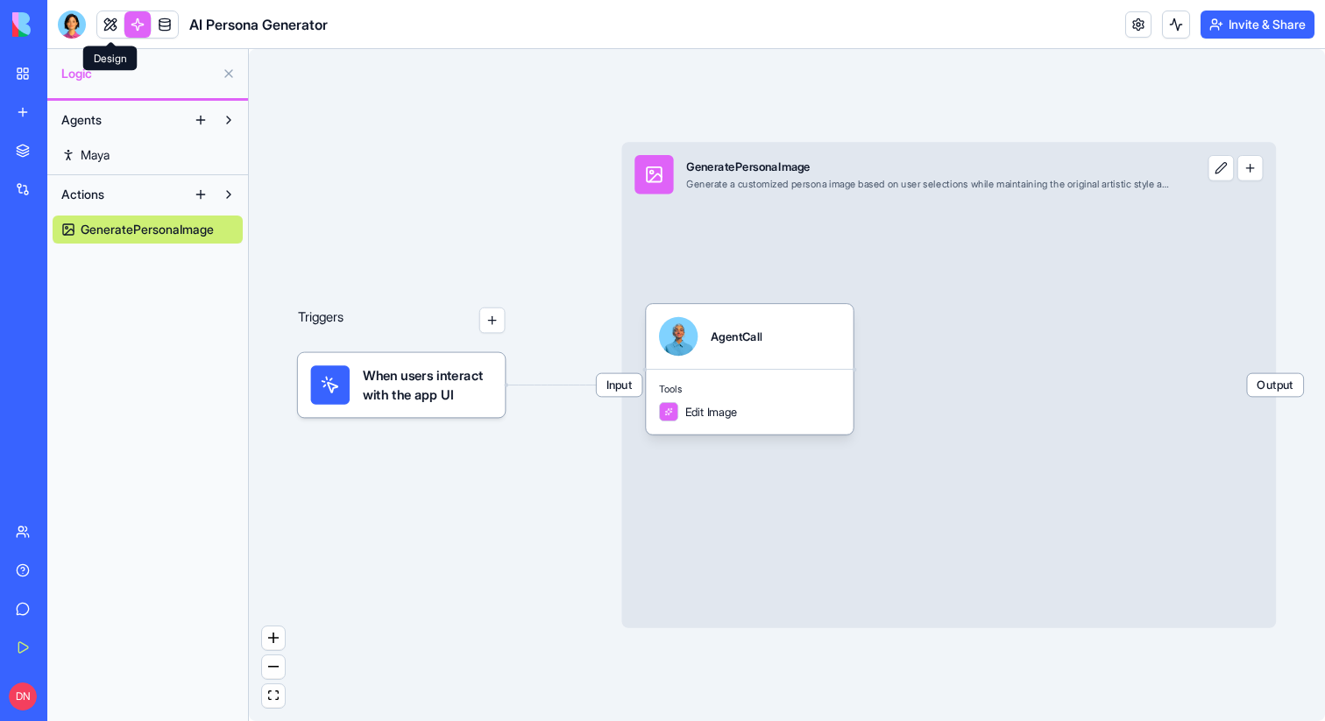
click at [112, 25] on link at bounding box center [110, 24] width 26 height 26
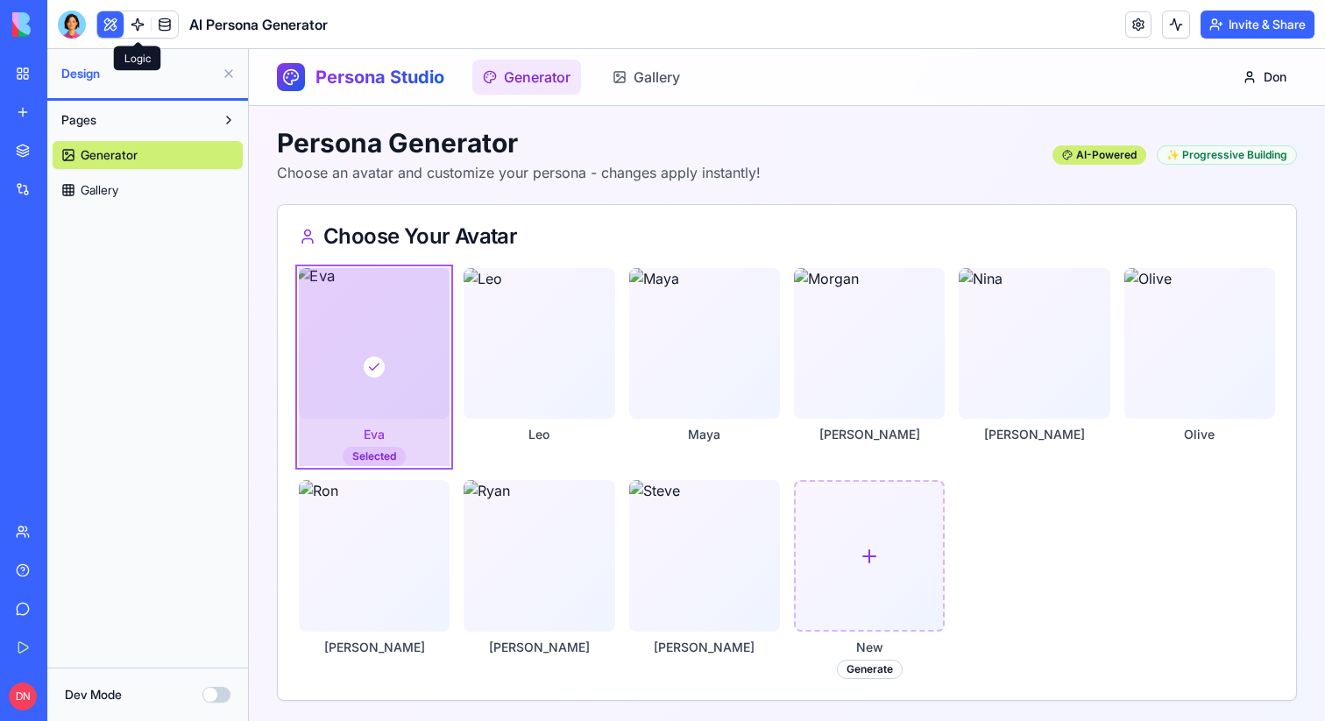
click at [126, 28] on link at bounding box center [137, 24] width 26 height 26
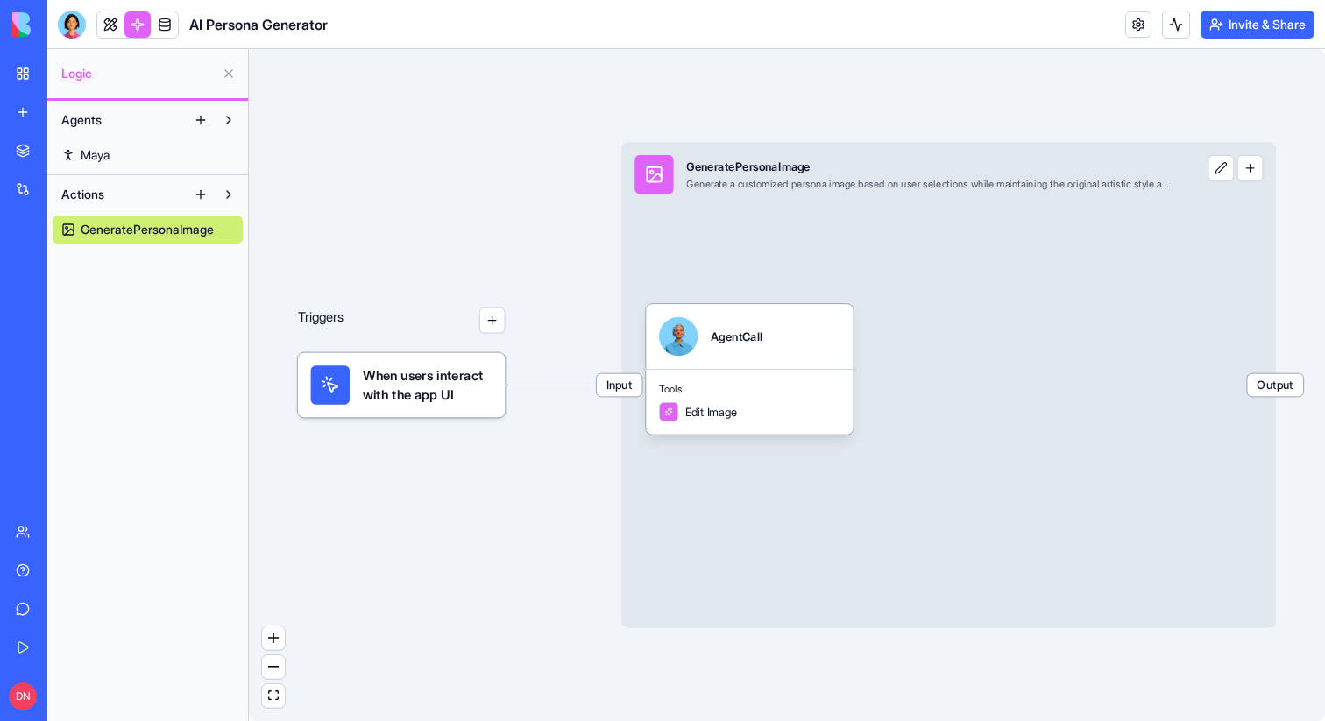
click at [133, 154] on link "Maya" at bounding box center [148, 155] width 190 height 28
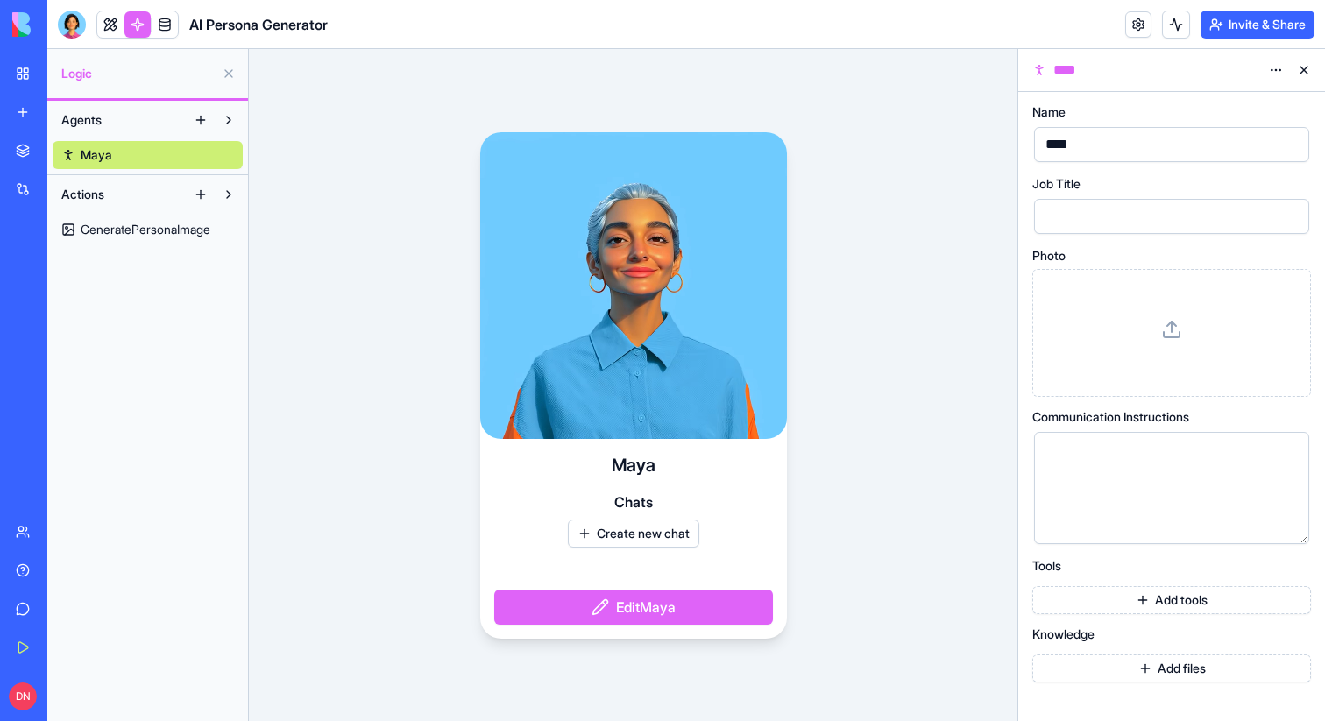
click at [122, 237] on span "GeneratePersonaImage" at bounding box center [146, 230] width 130 height 18
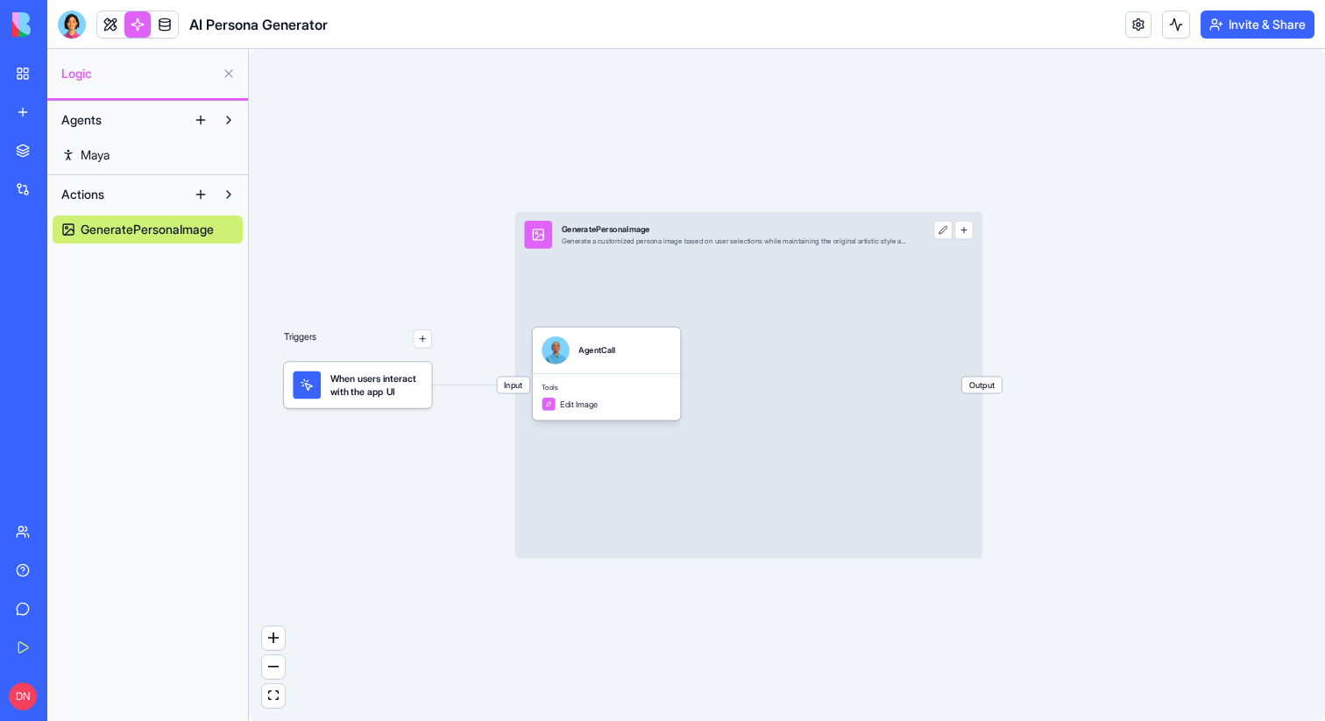
click at [364, 382] on span "When users interact with the app UI" at bounding box center [376, 385] width 93 height 28
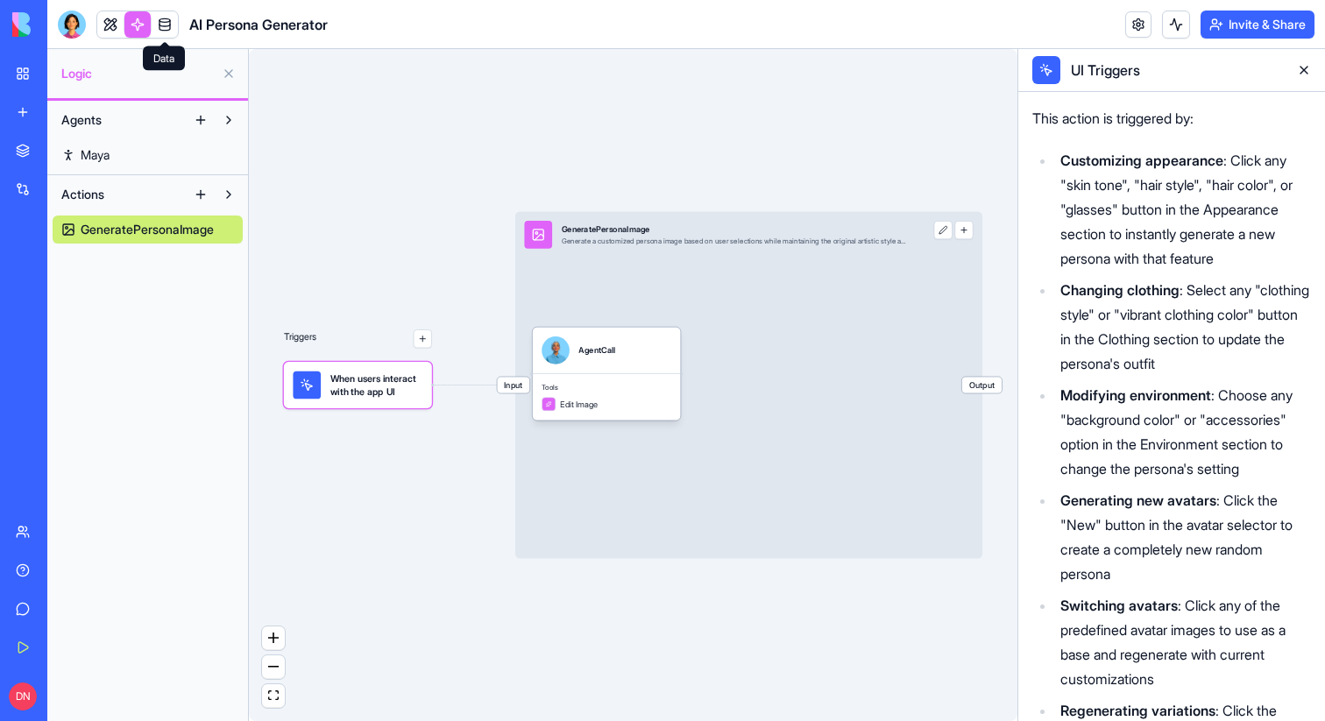
click at [160, 31] on link at bounding box center [165, 24] width 26 height 26
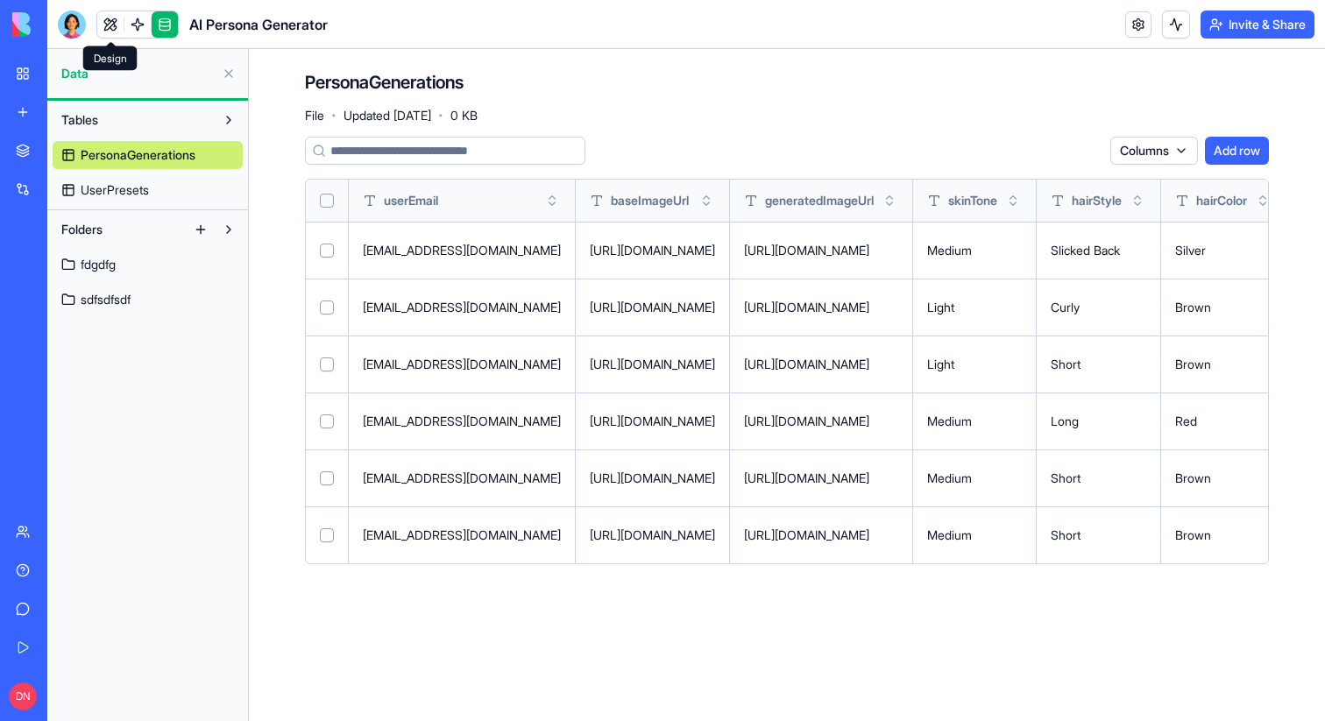
click at [110, 21] on link at bounding box center [110, 24] width 26 height 26
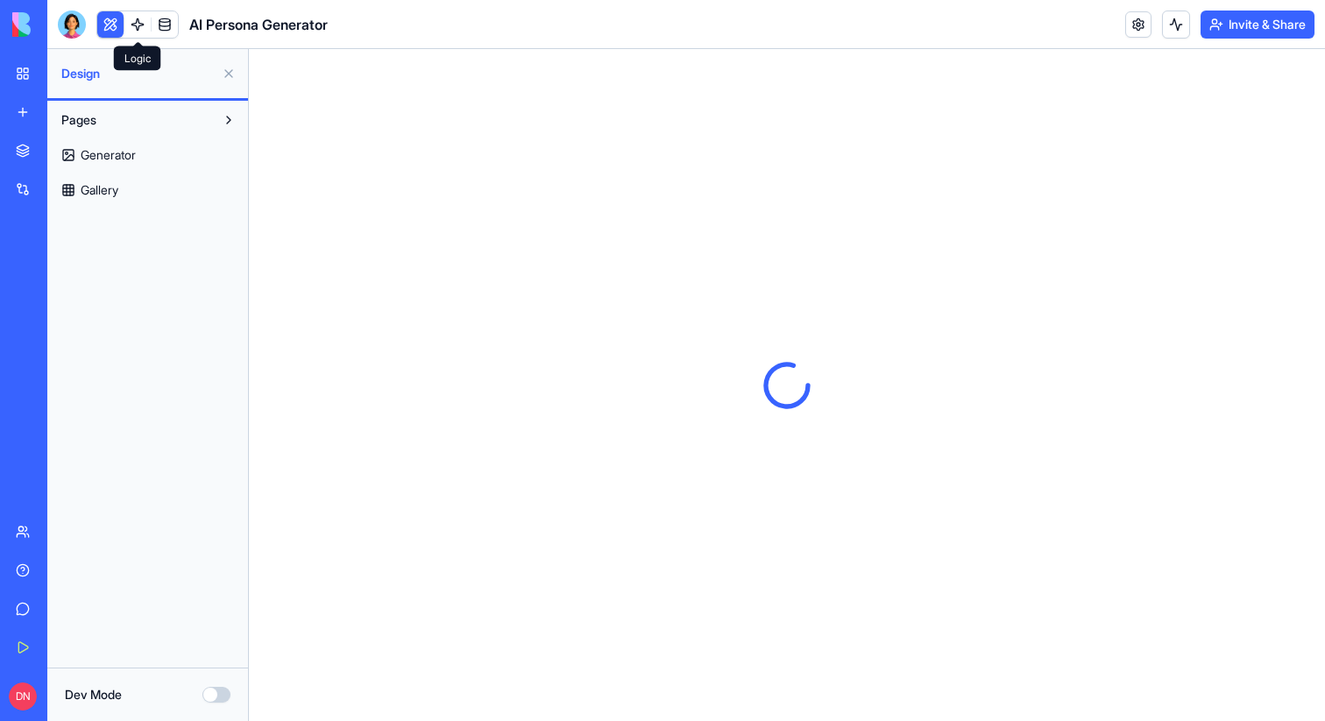
click at [141, 22] on link at bounding box center [137, 24] width 26 height 26
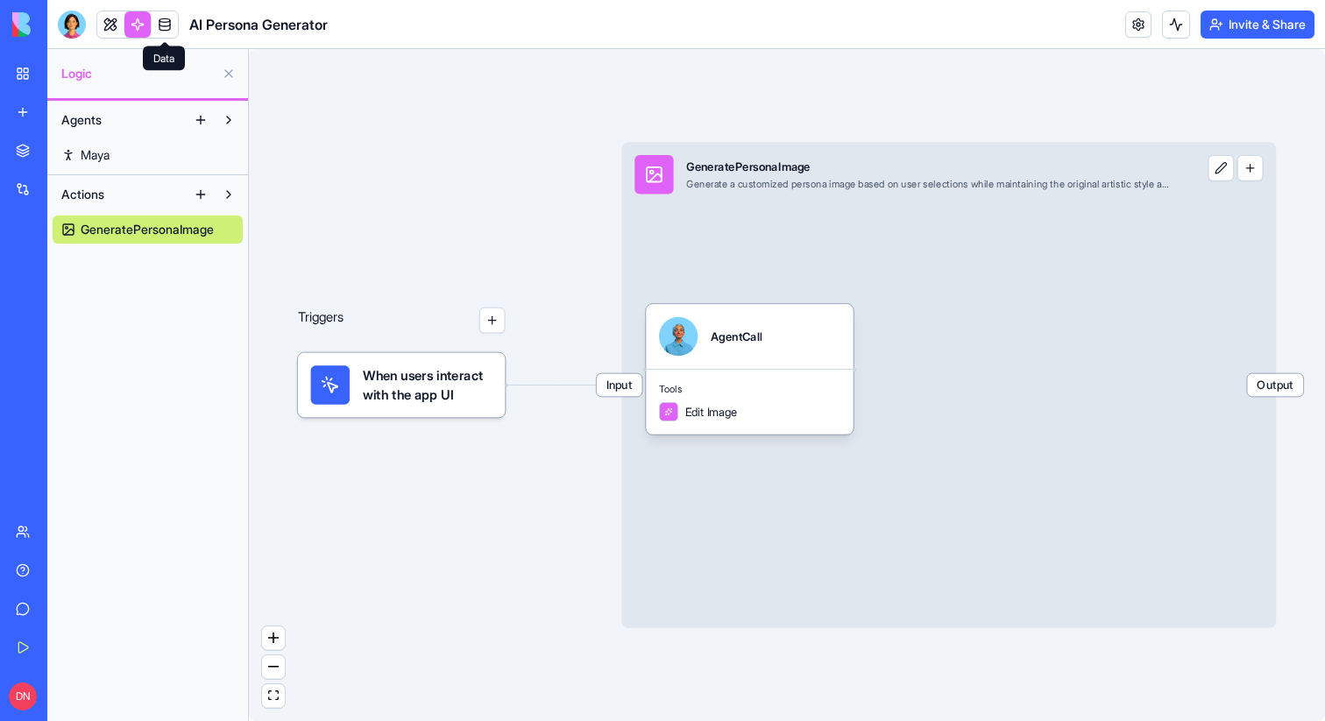
click at [154, 27] on link at bounding box center [165, 24] width 26 height 26
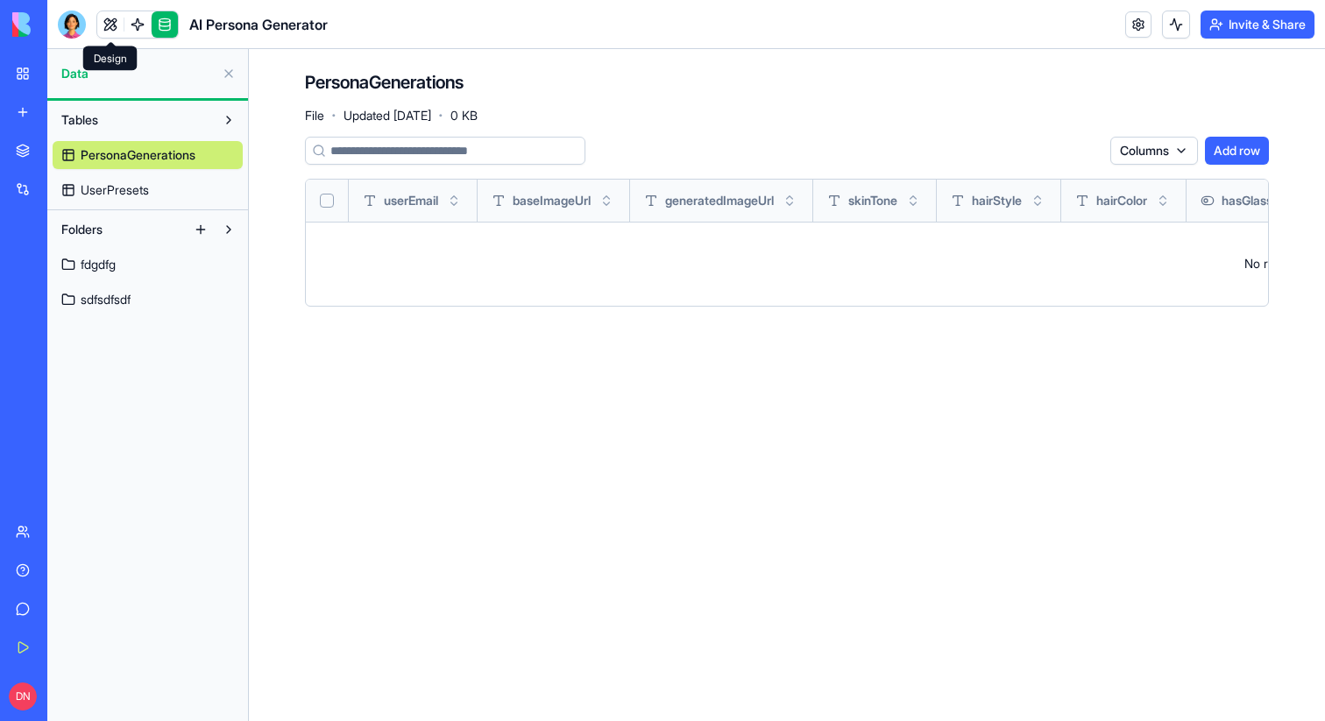
click at [98, 18] on link at bounding box center [110, 24] width 26 height 26
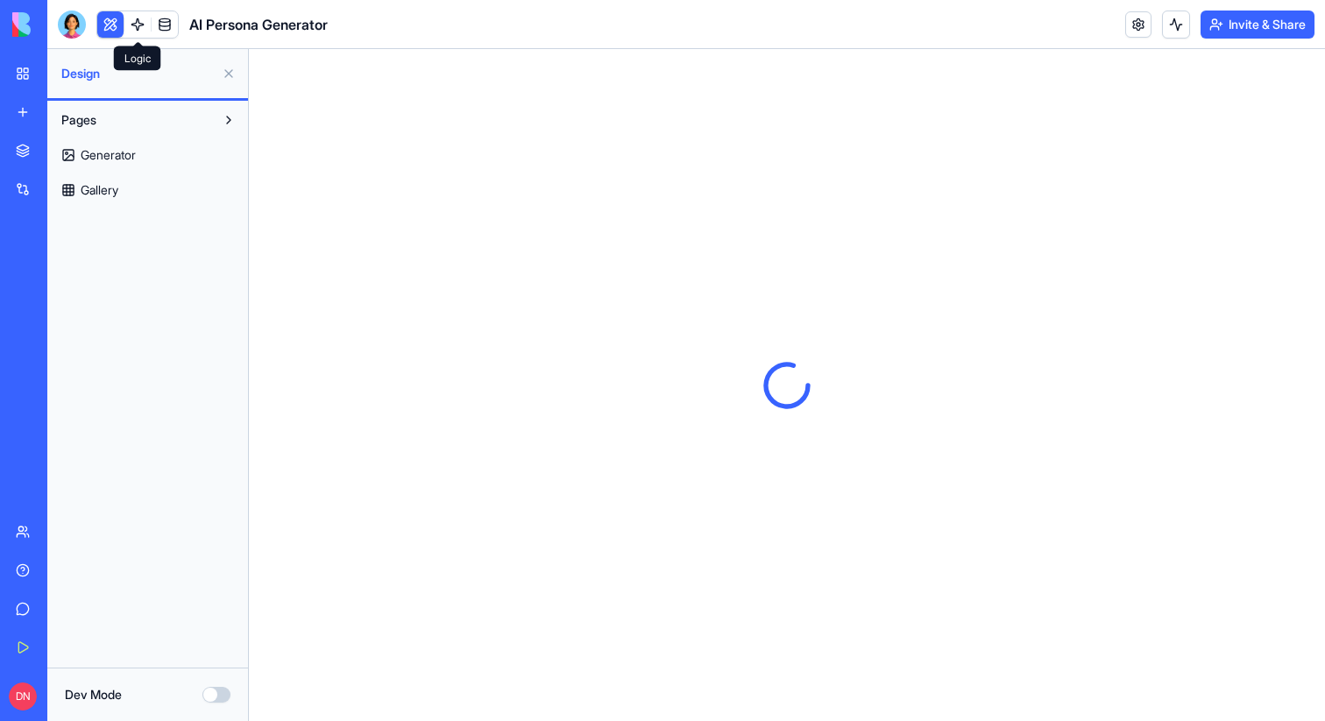
click at [147, 23] on link at bounding box center [137, 24] width 26 height 26
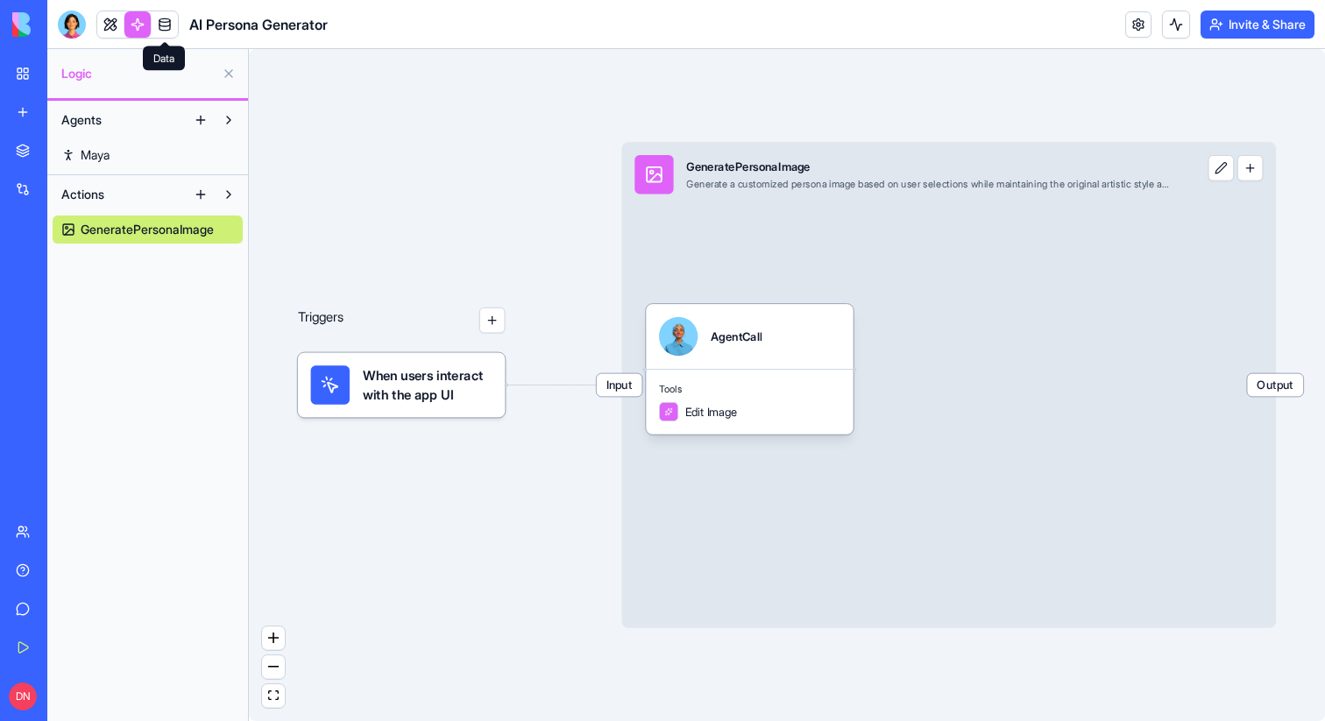
click at [169, 28] on link at bounding box center [165, 24] width 26 height 26
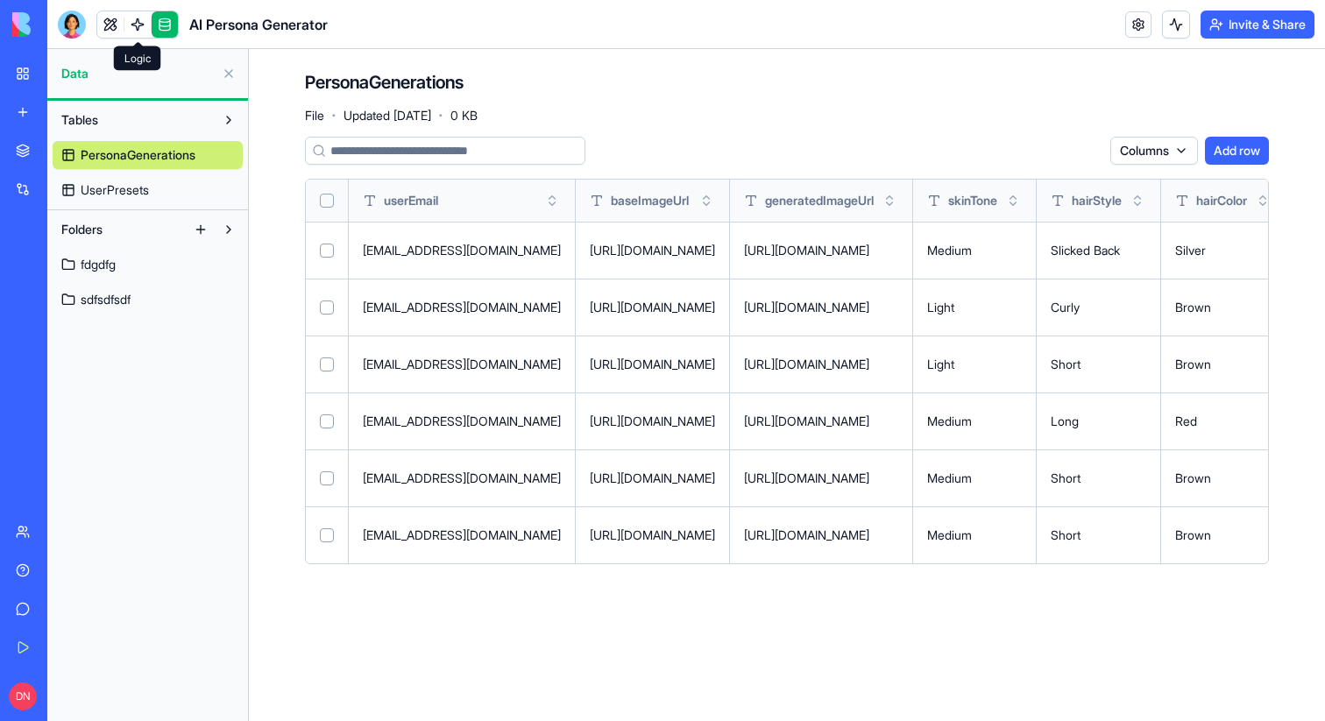
click at [145, 24] on link at bounding box center [137, 24] width 26 height 26
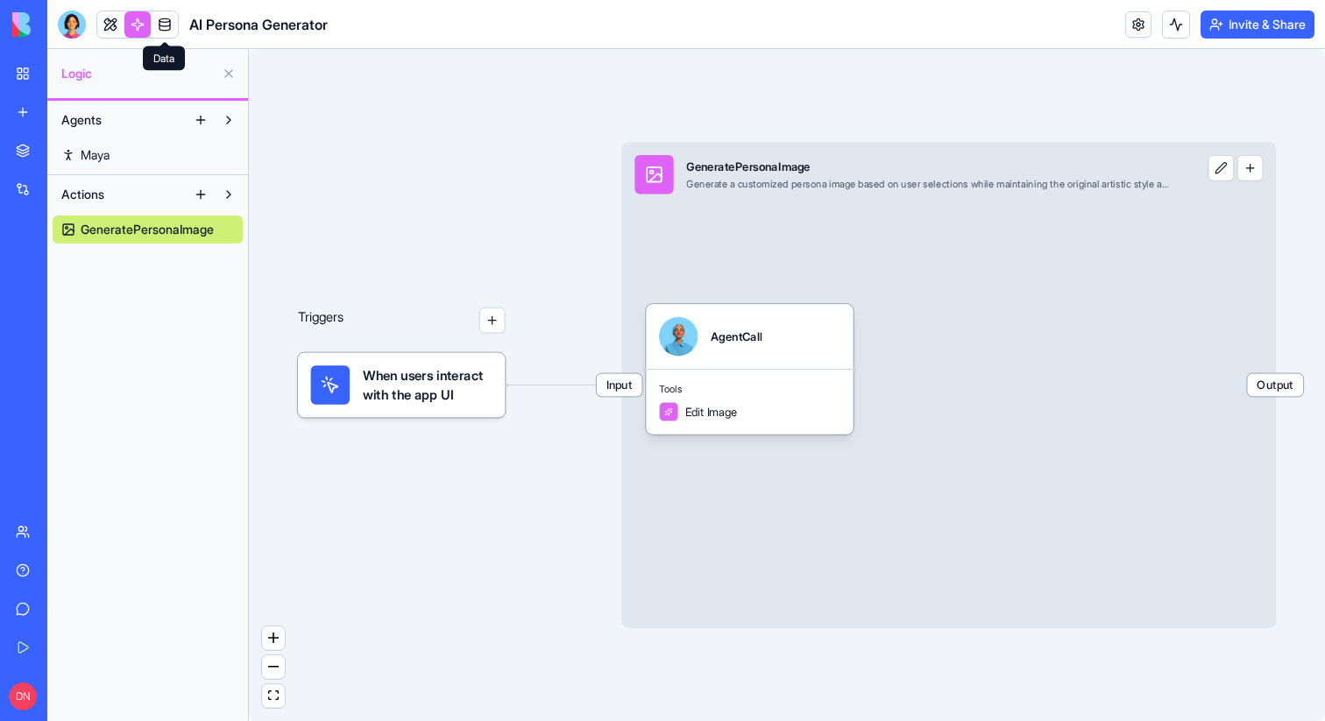
click at [159, 25] on link at bounding box center [165, 24] width 26 height 26
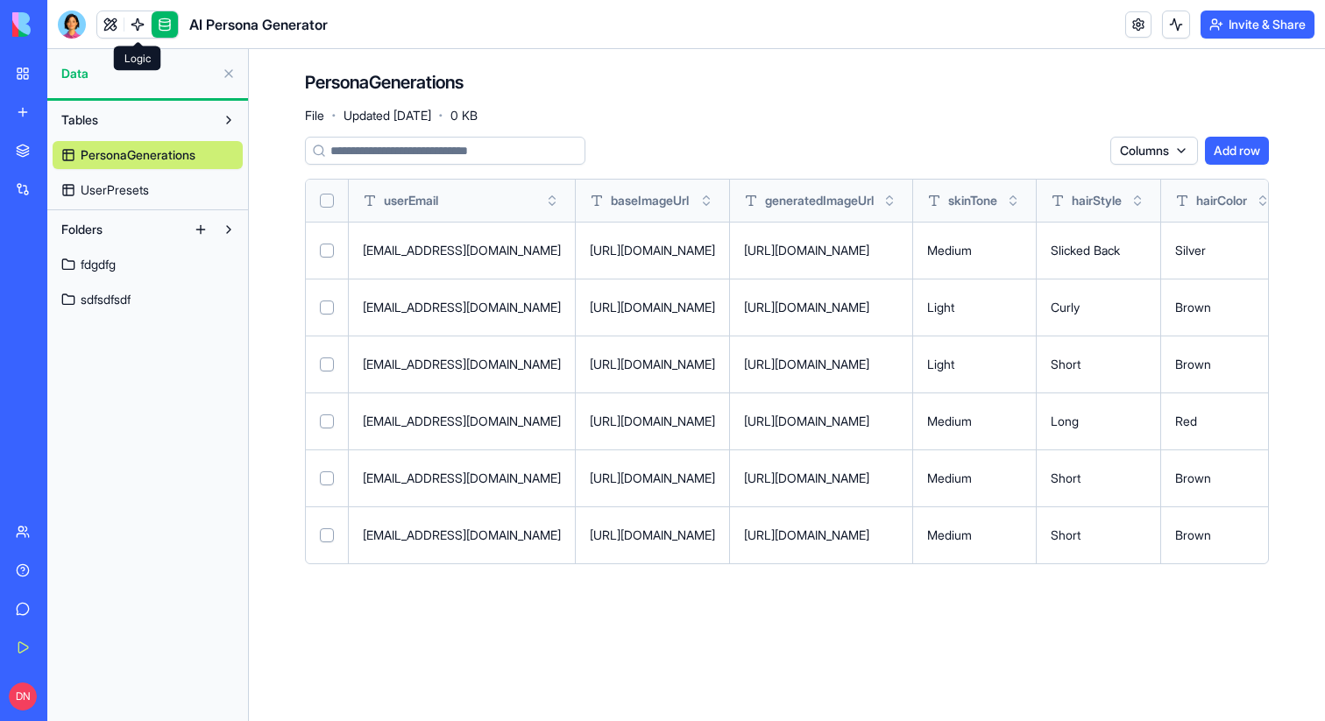
click at [132, 25] on link at bounding box center [137, 24] width 26 height 26
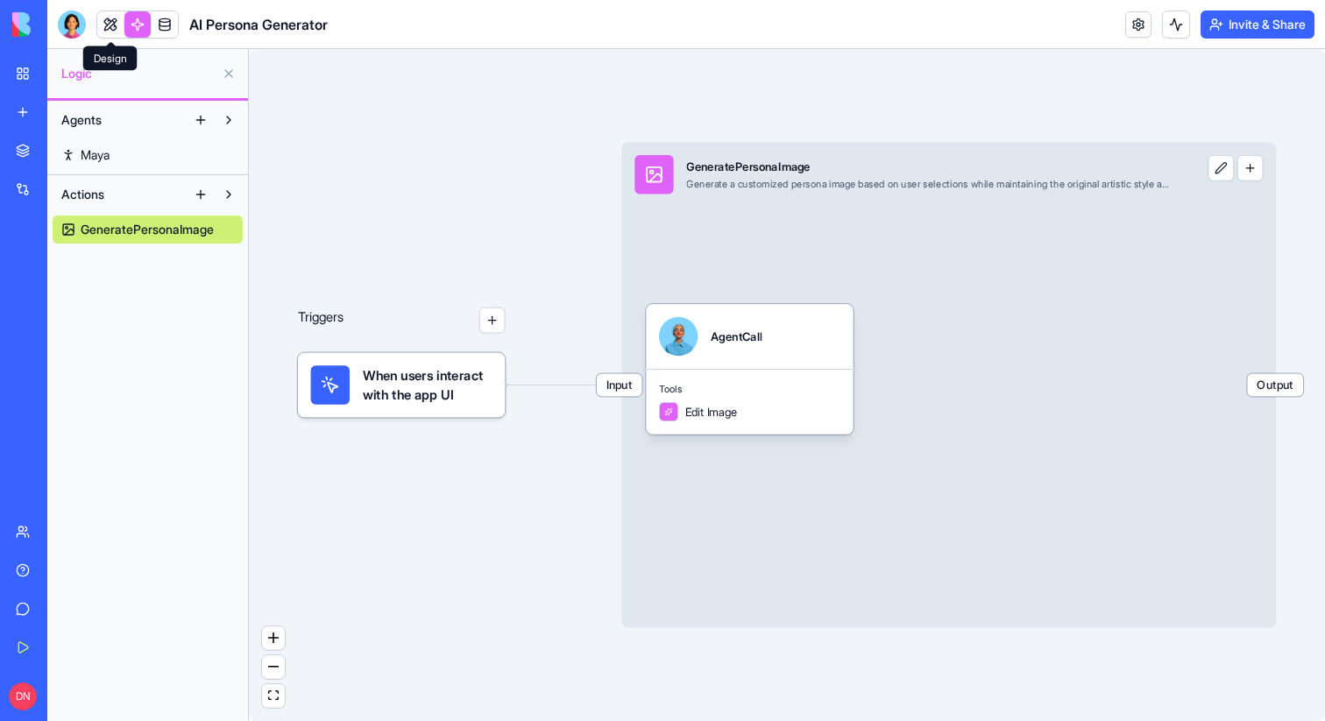
click at [110, 22] on link at bounding box center [110, 24] width 26 height 26
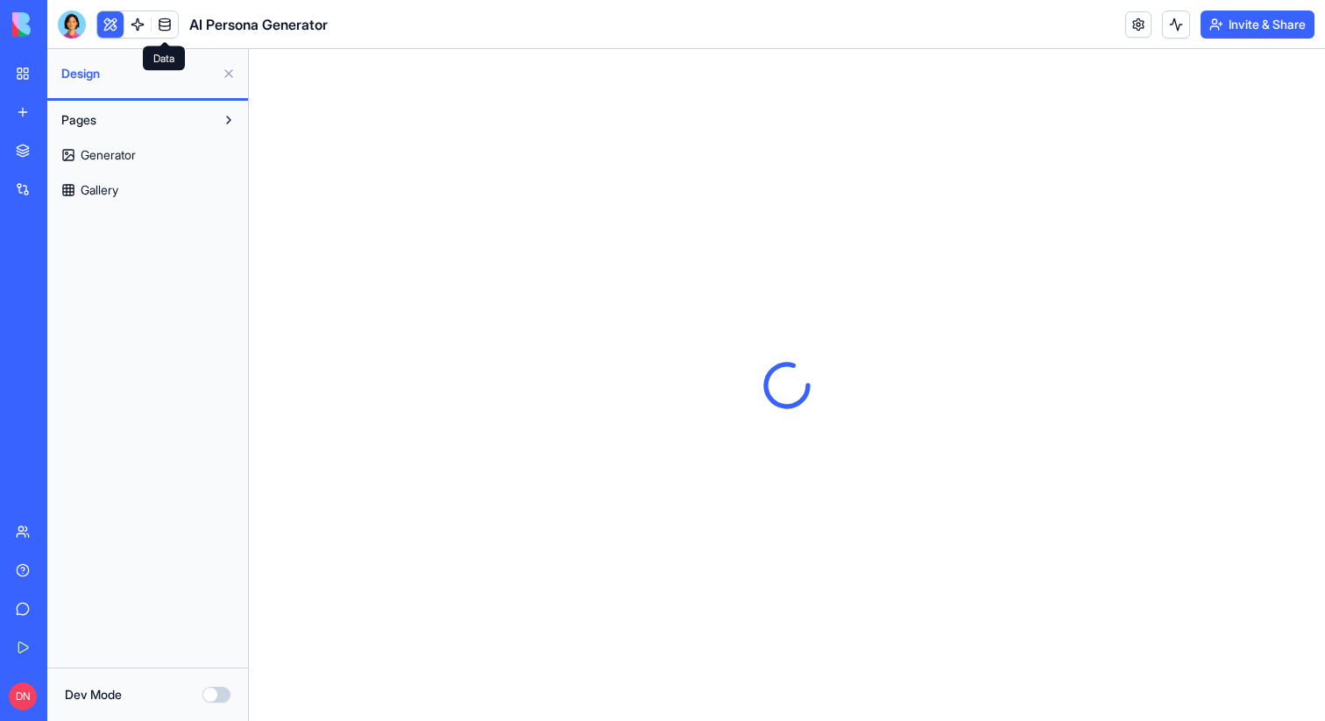
click at [162, 25] on link at bounding box center [165, 24] width 26 height 26
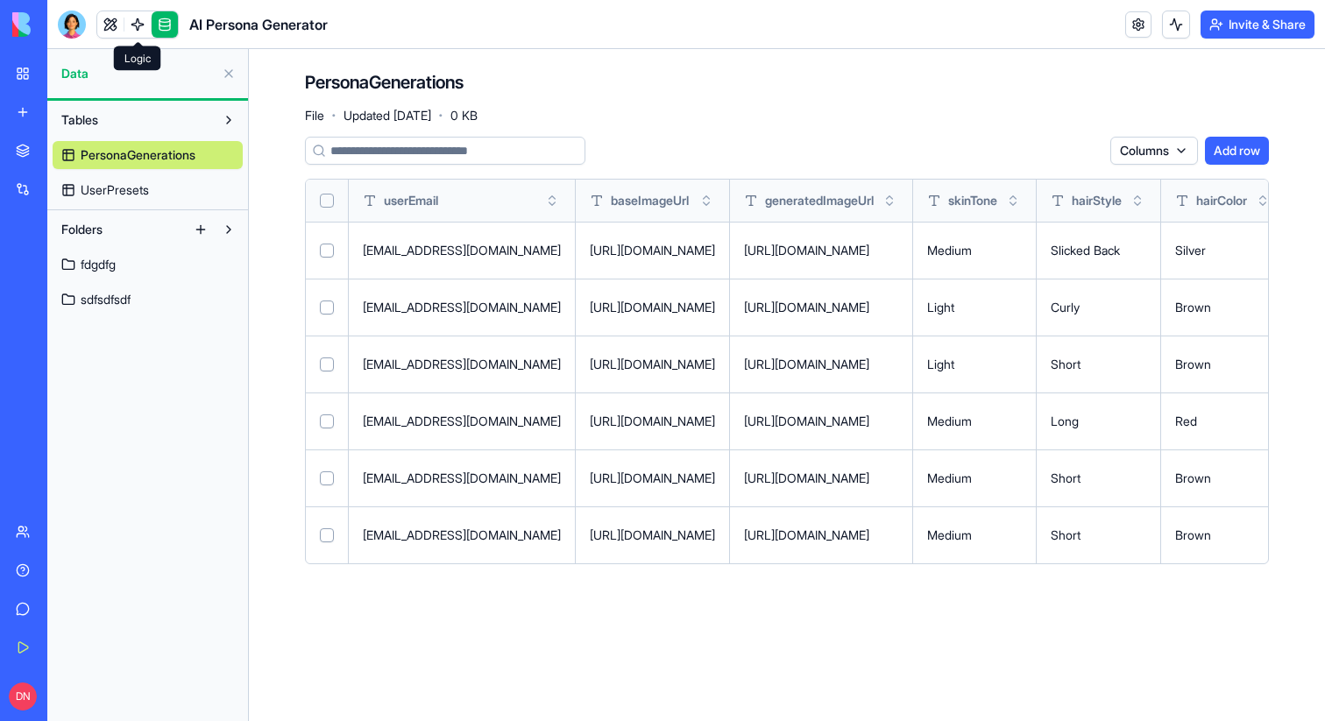
click at [131, 18] on link at bounding box center [137, 24] width 26 height 26
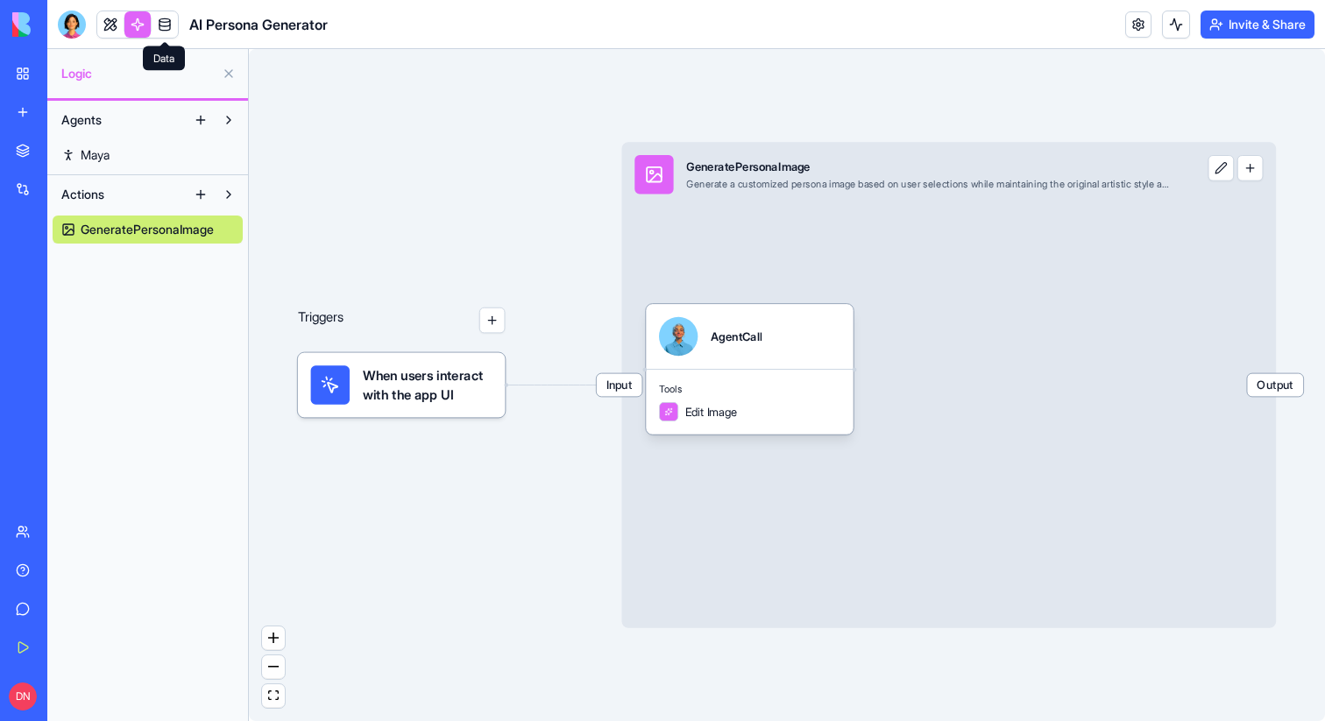
click at [154, 23] on link at bounding box center [165, 24] width 26 height 26
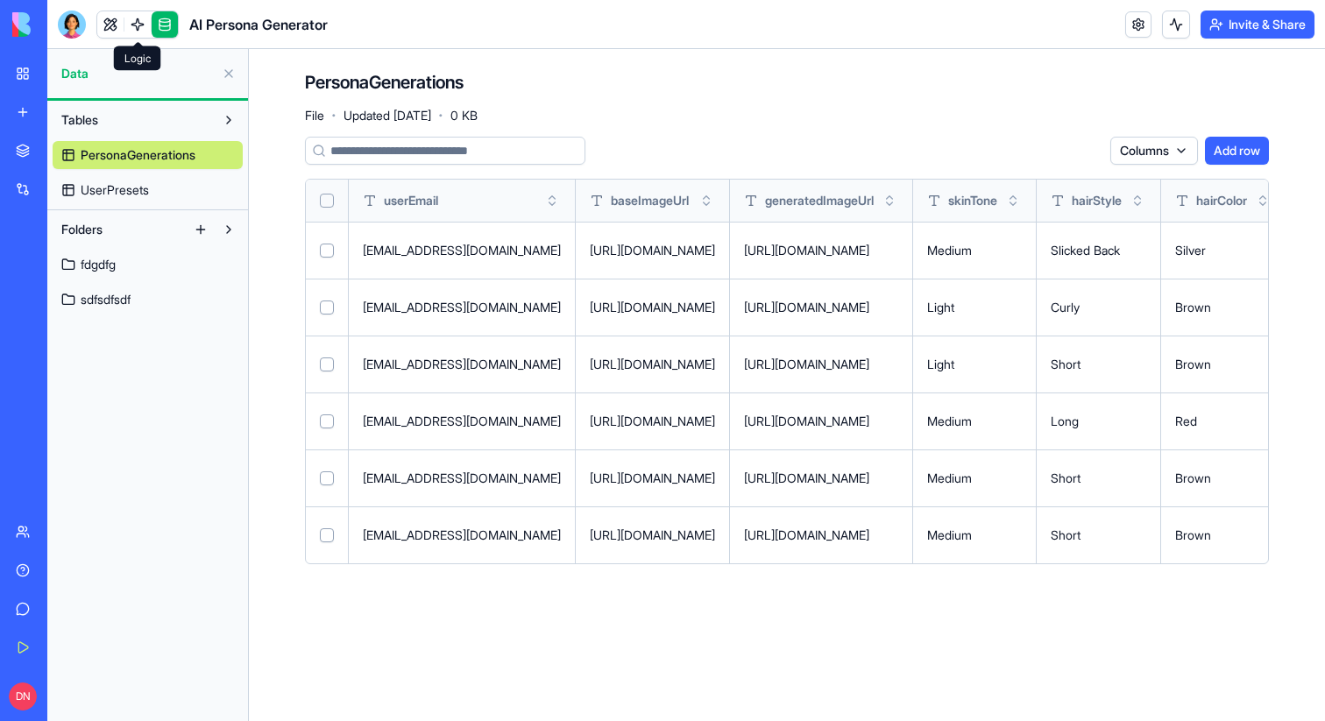
click at [144, 20] on link at bounding box center [137, 24] width 26 height 26
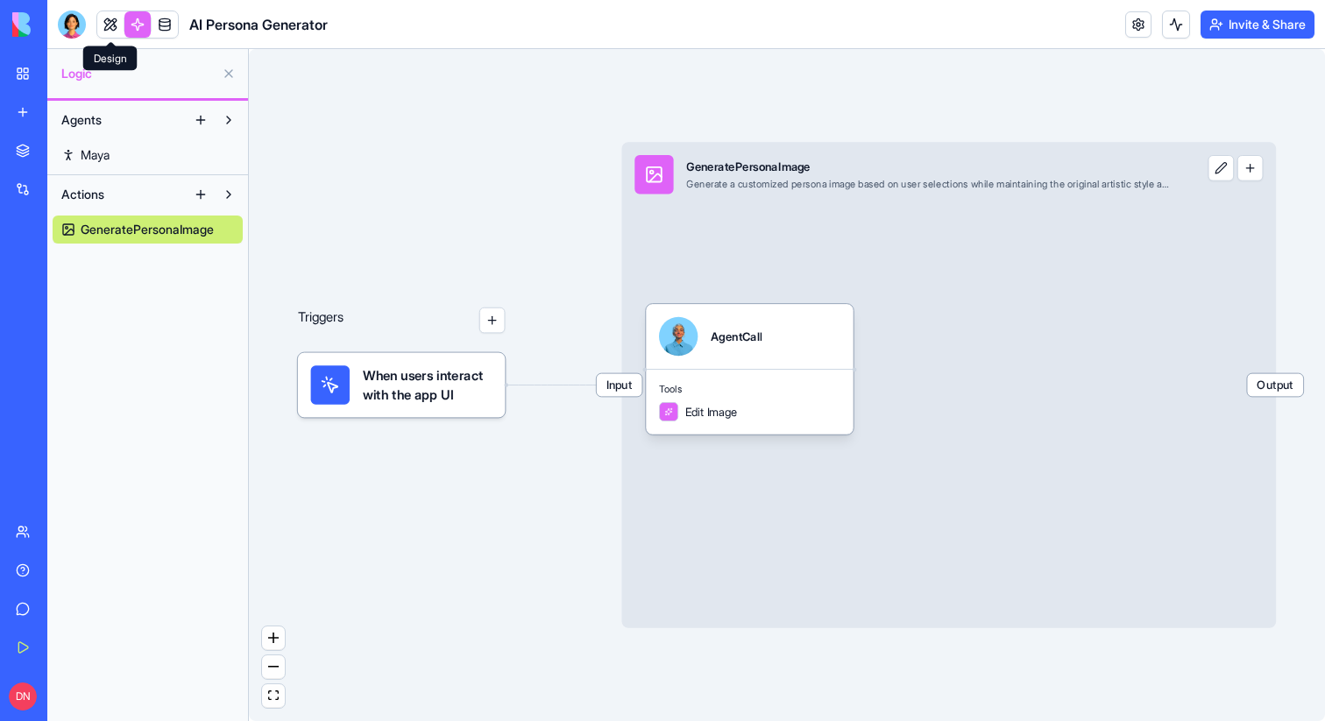
click at [106, 24] on link at bounding box center [110, 24] width 26 height 26
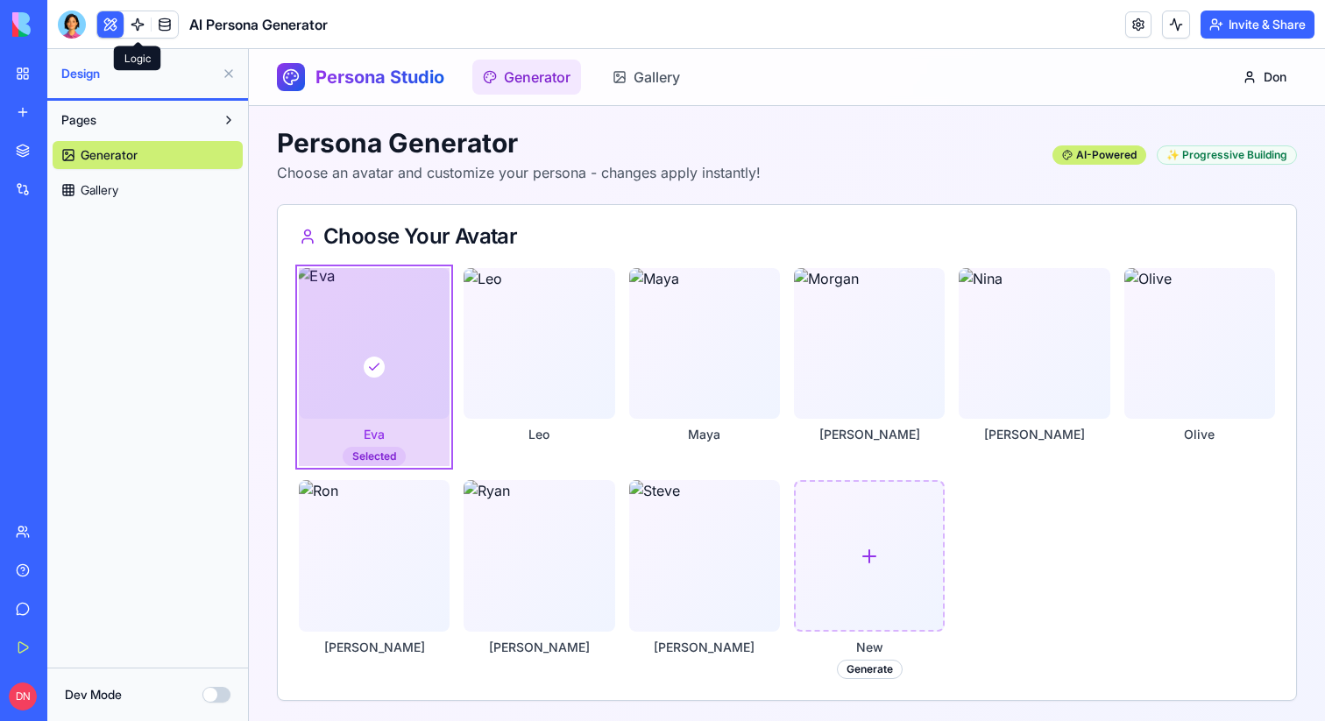
click at [130, 25] on link at bounding box center [137, 24] width 26 height 26
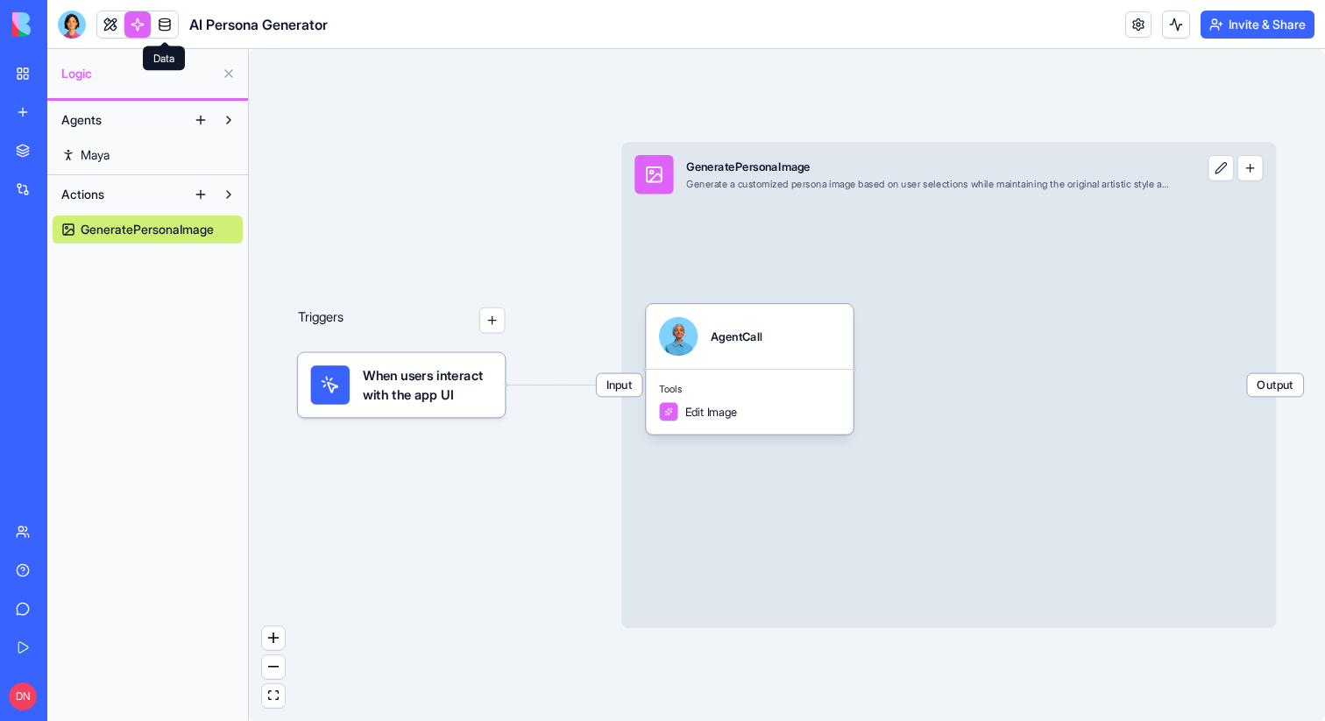
click at [159, 31] on link at bounding box center [165, 24] width 26 height 26
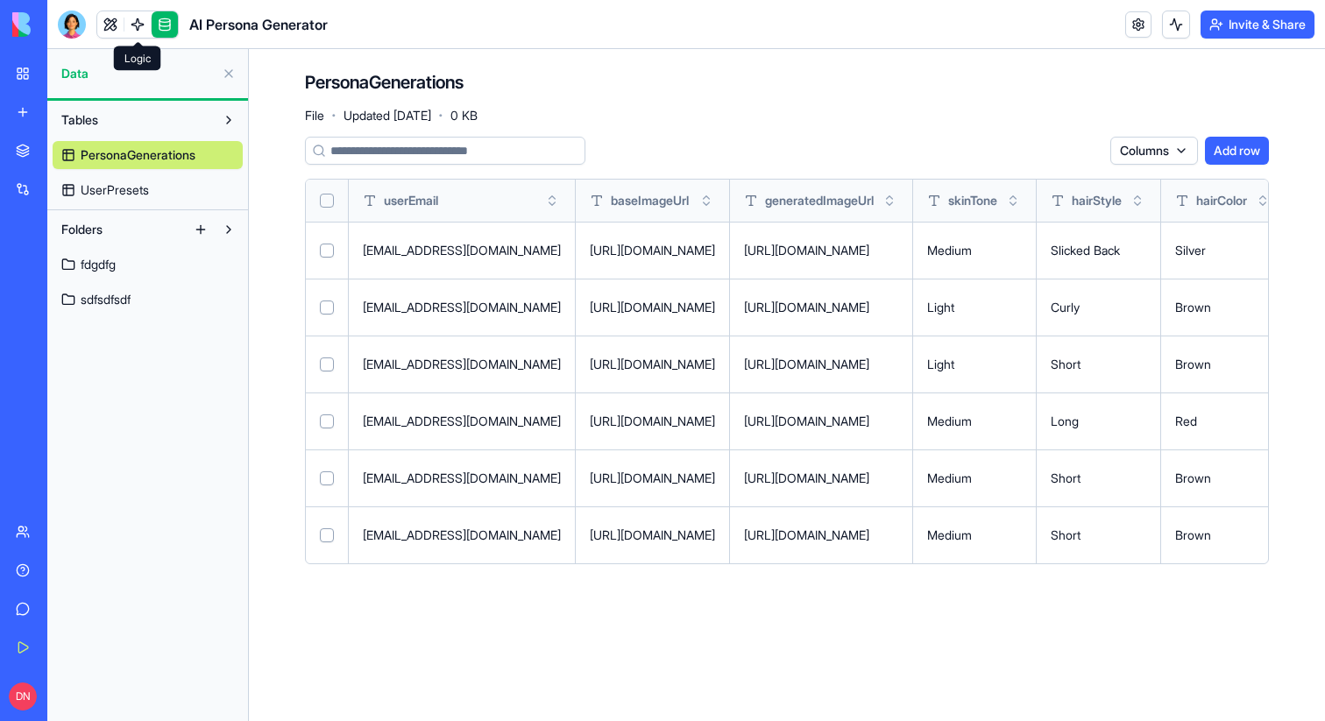
click at [141, 27] on link at bounding box center [137, 24] width 26 height 26
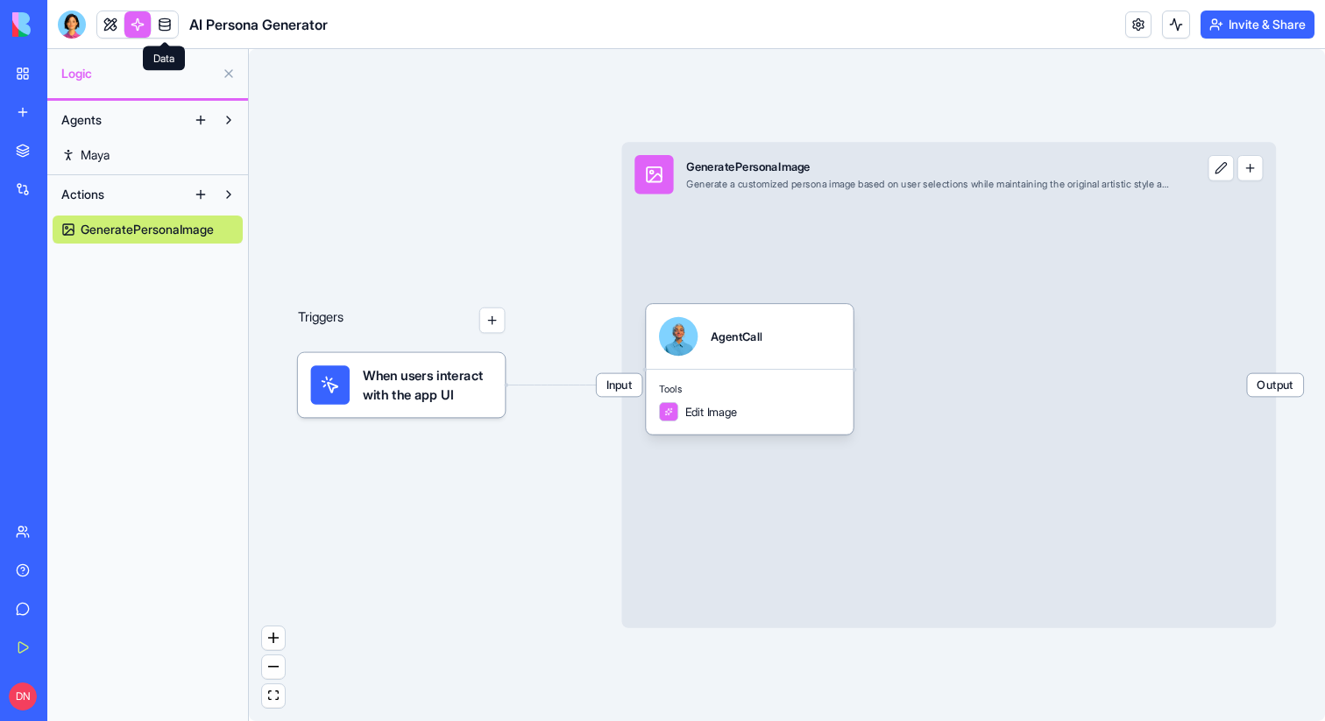
click at [175, 25] on link at bounding box center [165, 24] width 26 height 26
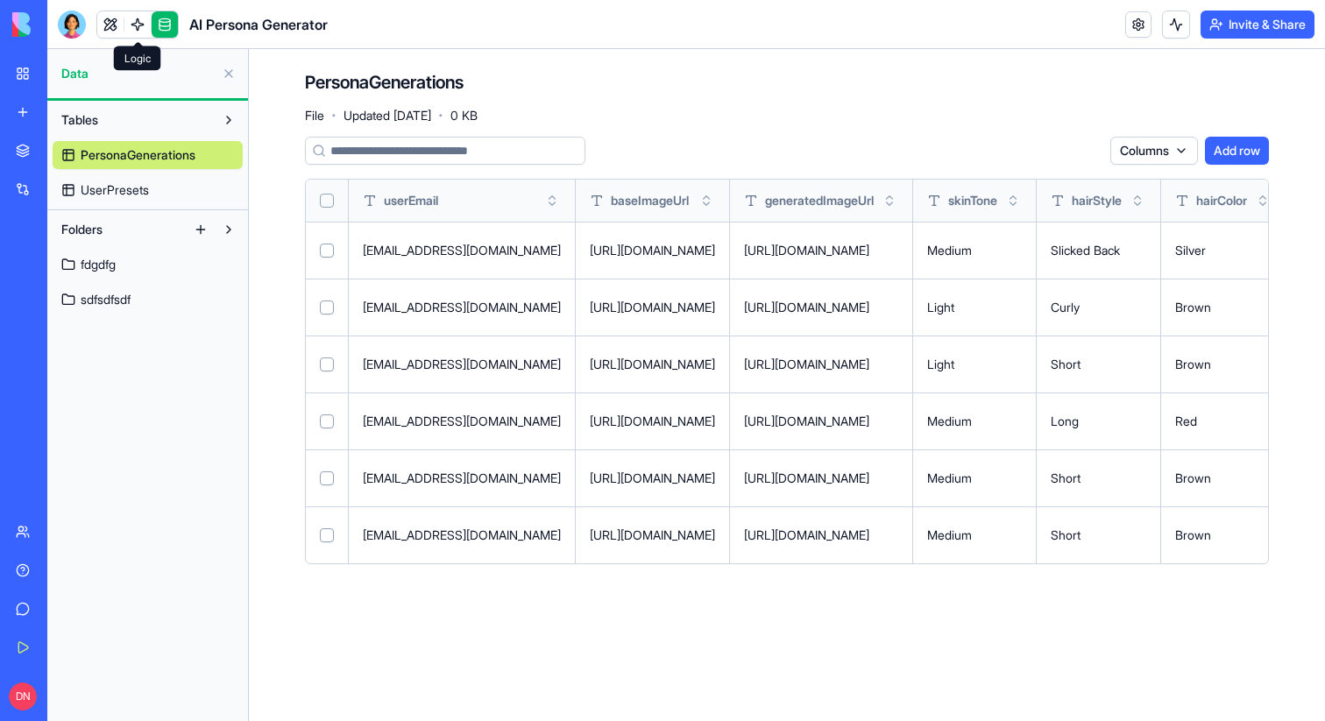
click at [147, 30] on link at bounding box center [137, 24] width 26 height 26
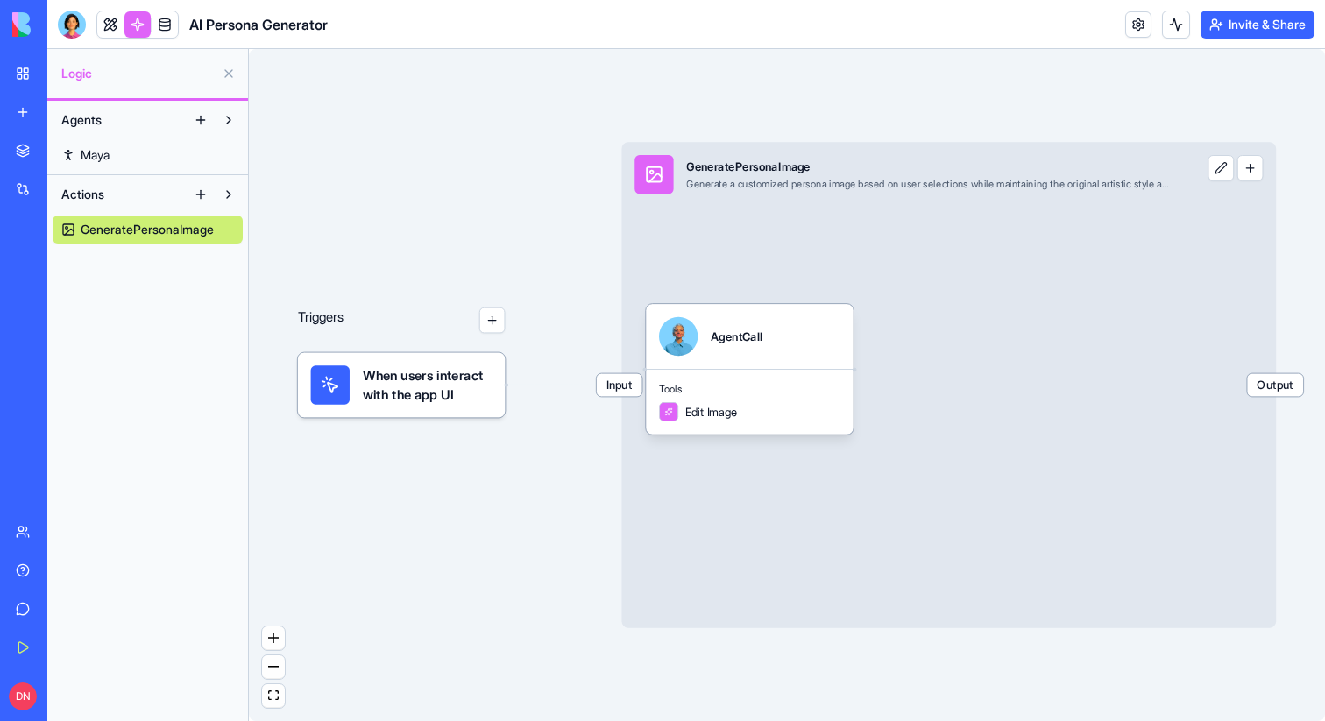
click at [129, 27] on link at bounding box center [137, 24] width 26 height 26
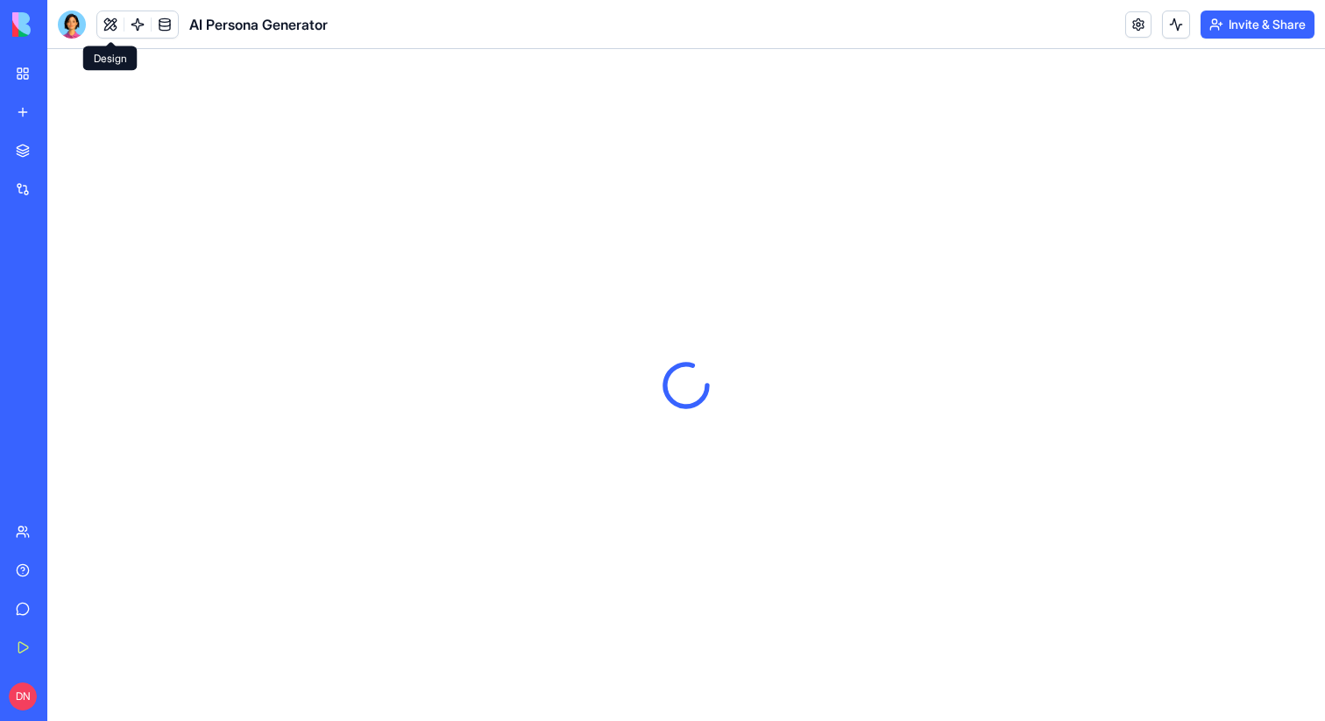
click at [114, 25] on button at bounding box center [110, 24] width 26 height 26
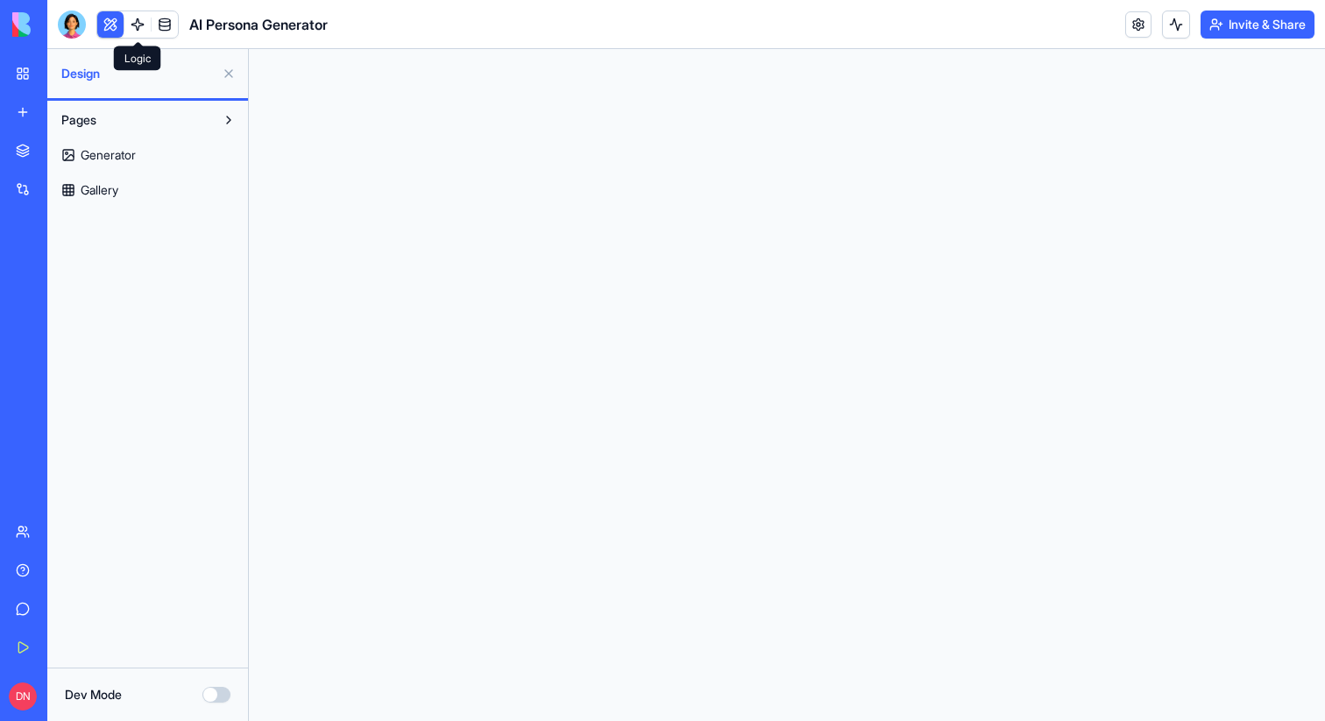
click at [134, 25] on link at bounding box center [137, 24] width 26 height 26
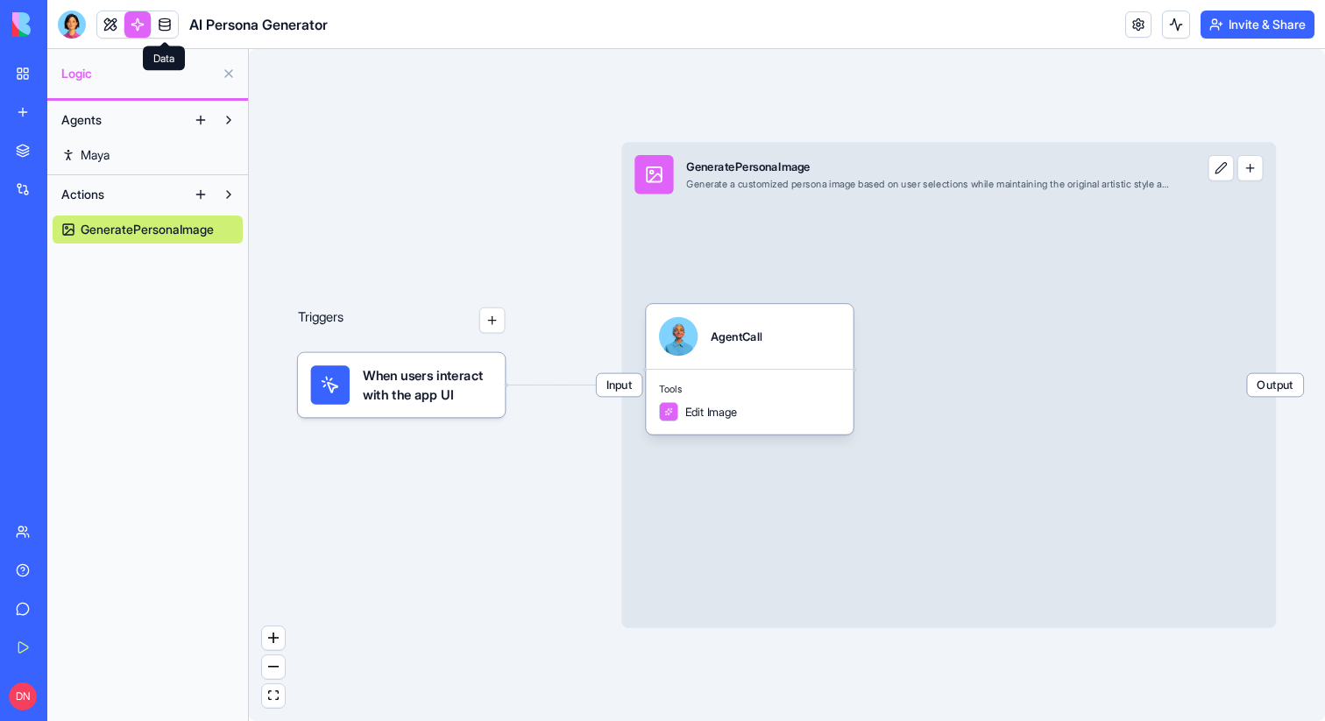
click at [163, 25] on link at bounding box center [165, 24] width 26 height 26
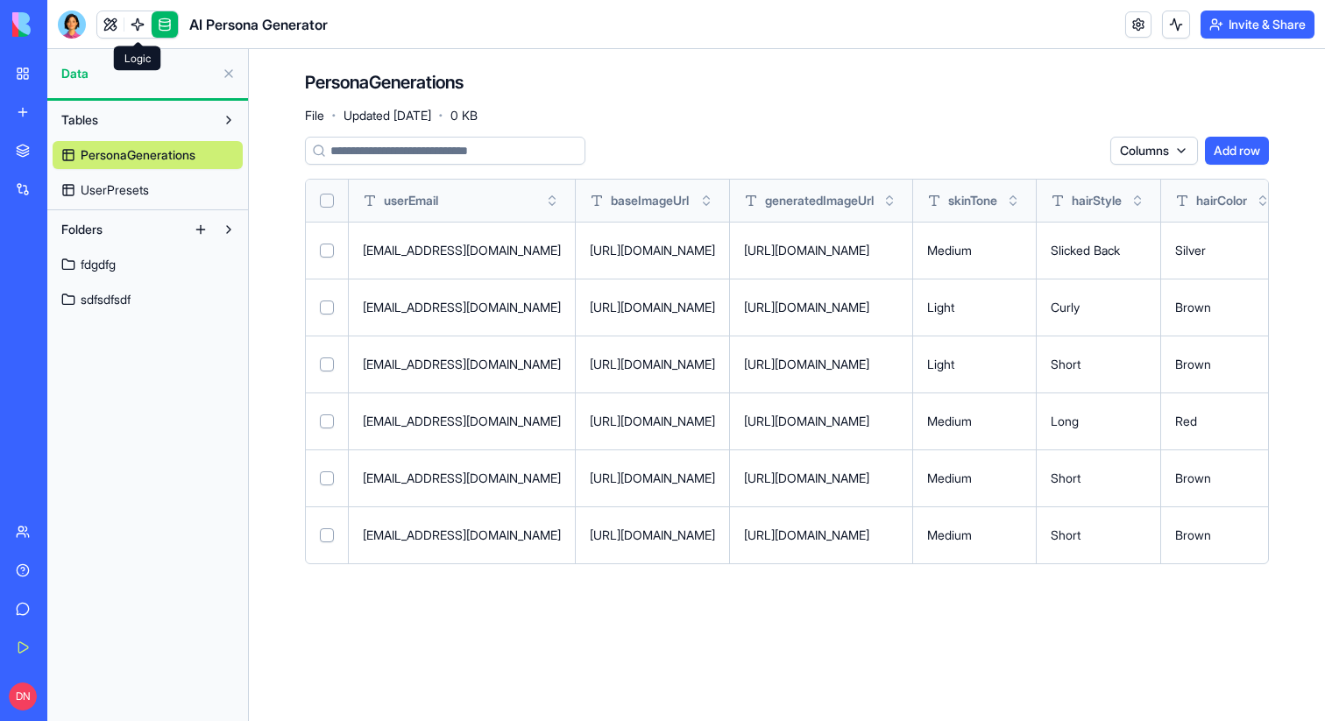
click at [138, 19] on link at bounding box center [137, 24] width 26 height 26
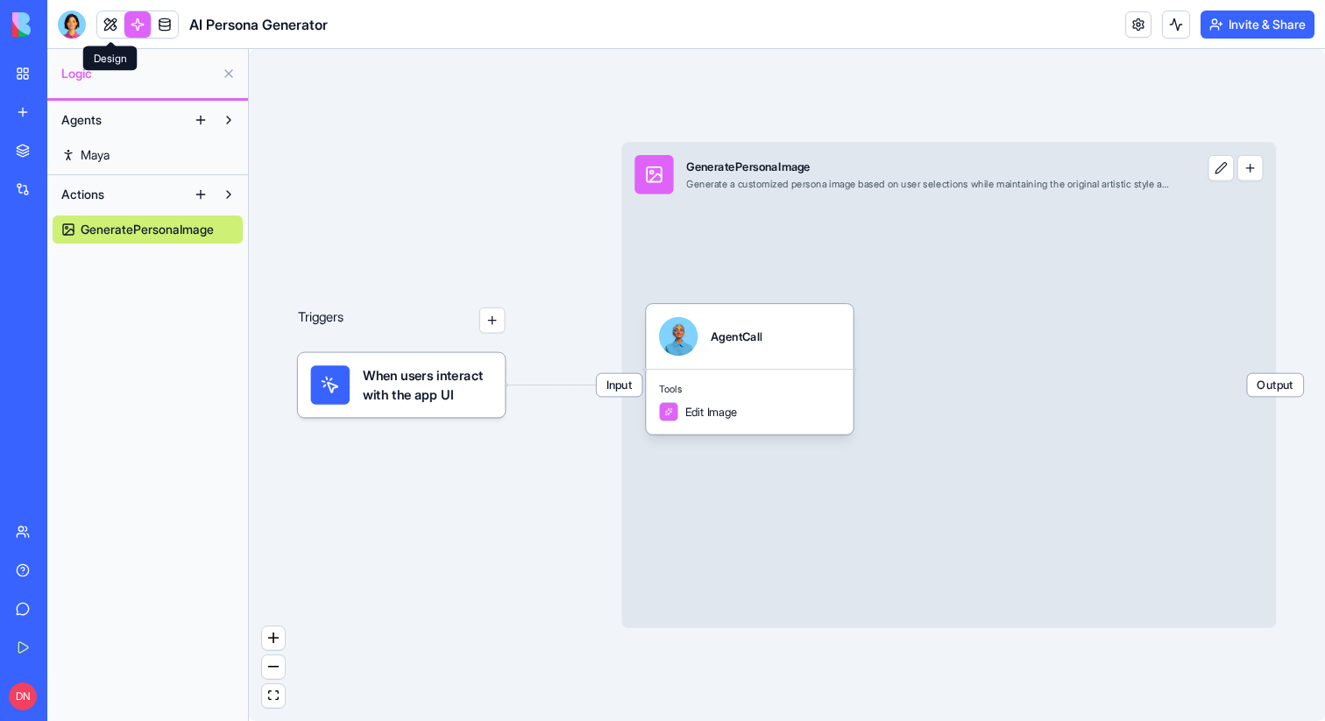
click at [106, 22] on link at bounding box center [110, 24] width 26 height 26
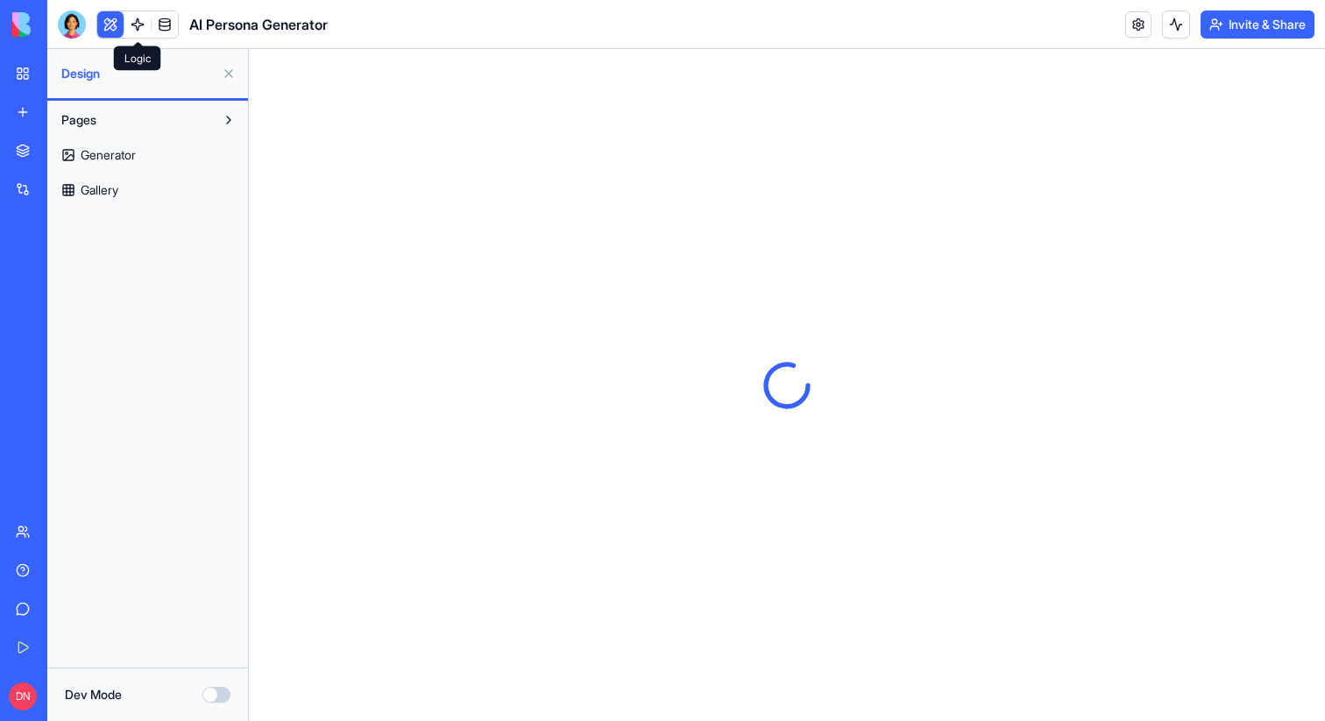
click at [139, 25] on link at bounding box center [137, 24] width 26 height 26
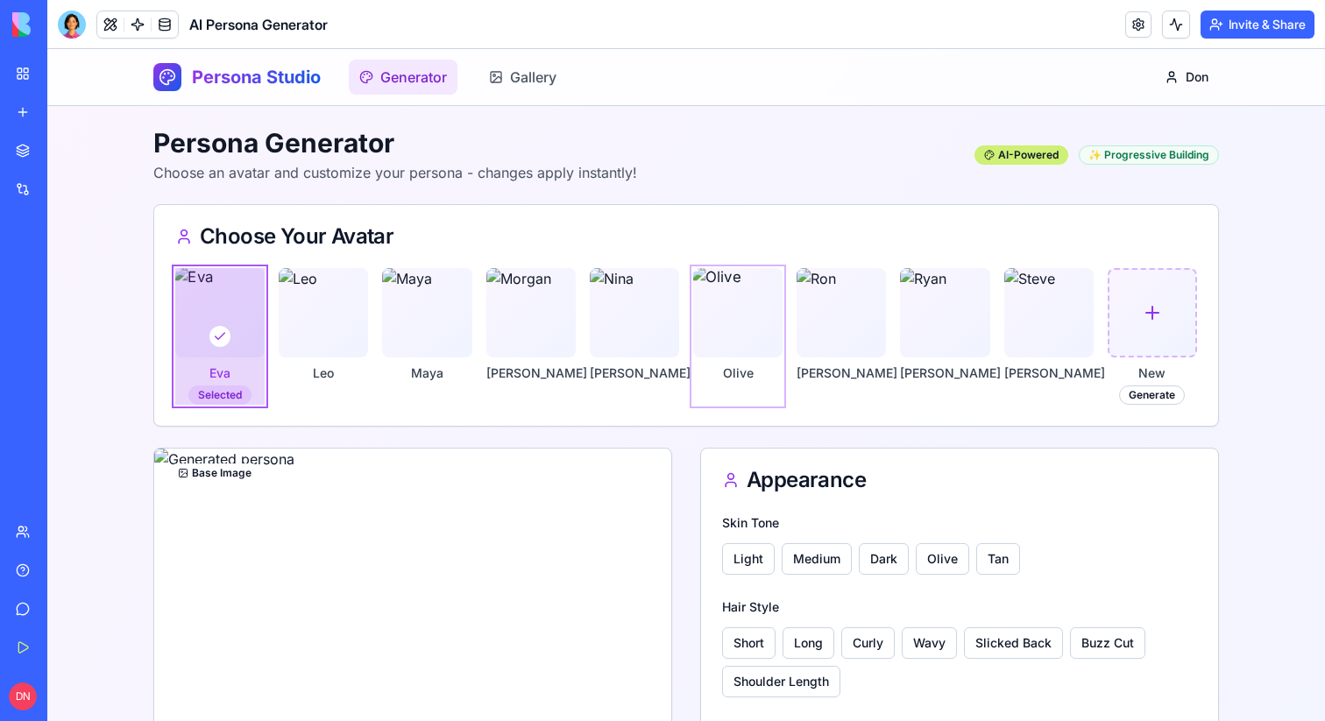
click at [721, 348] on img at bounding box center [737, 312] width 94 height 94
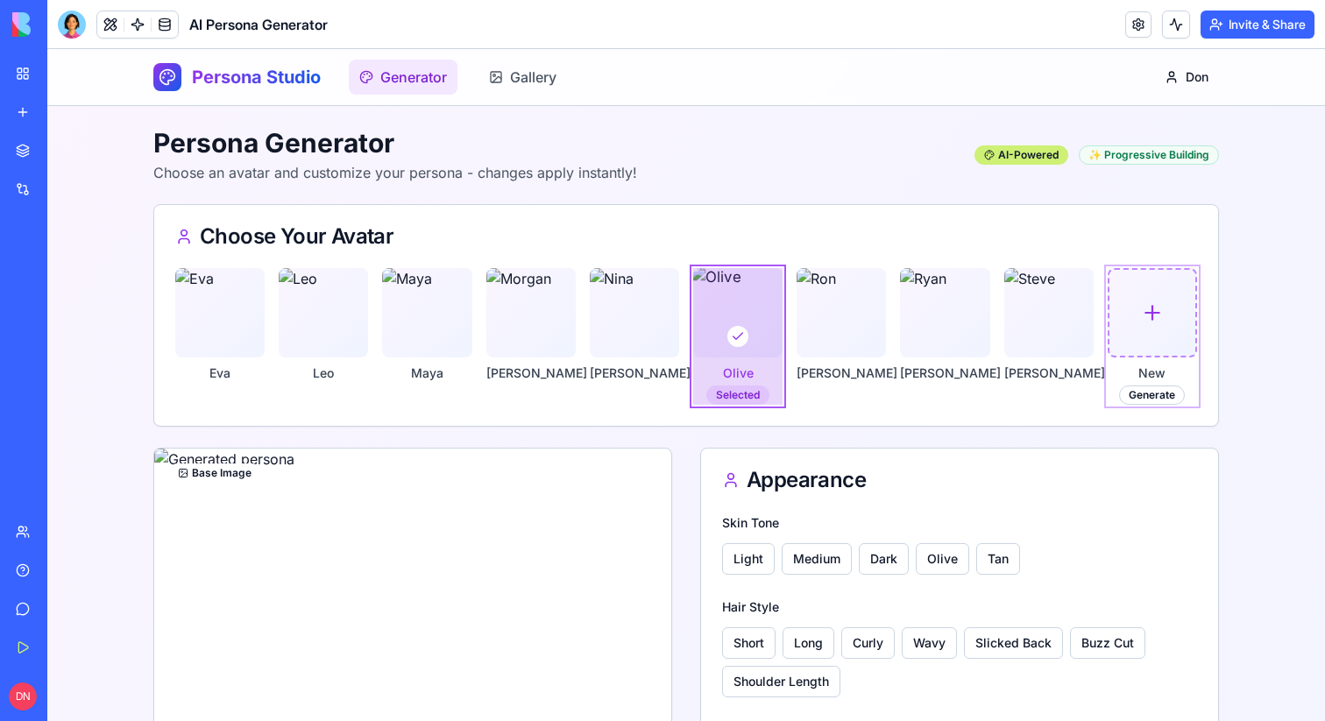
click at [1125, 351] on div at bounding box center [1152, 313] width 86 height 86
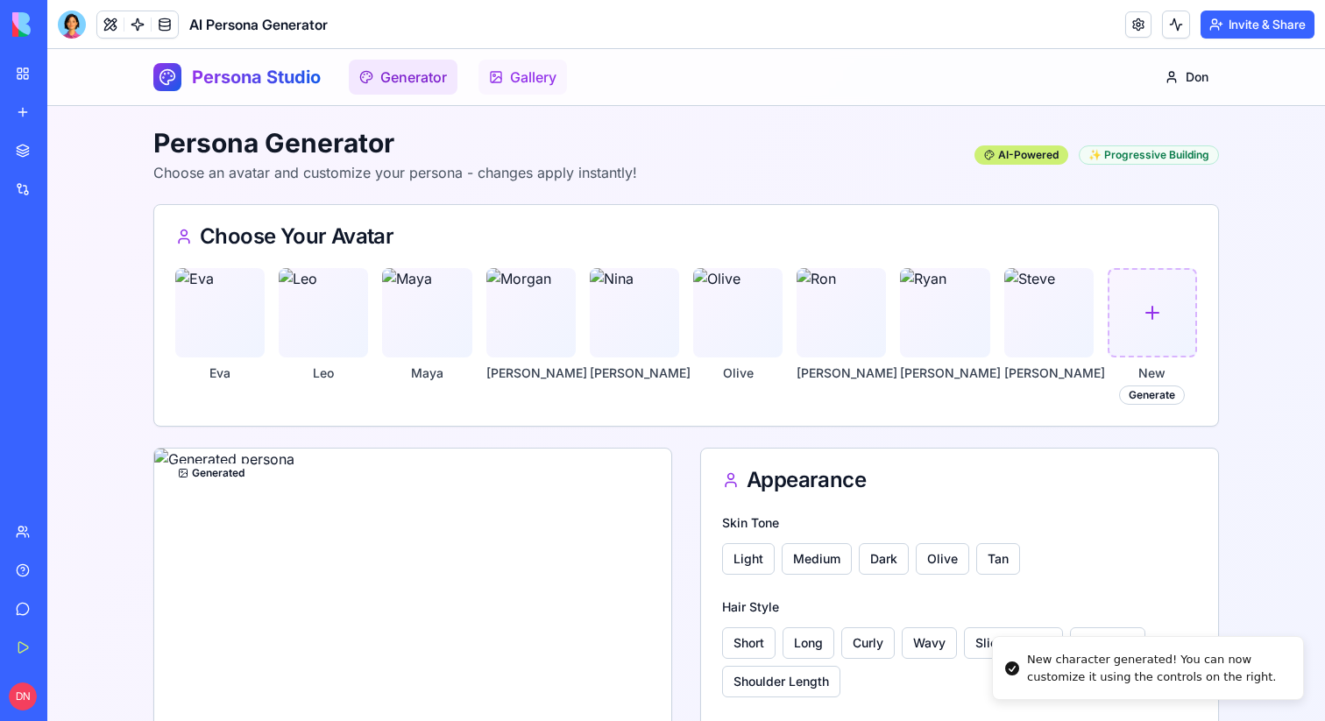
click at [513, 72] on link "Gallery" at bounding box center [522, 77] width 88 height 35
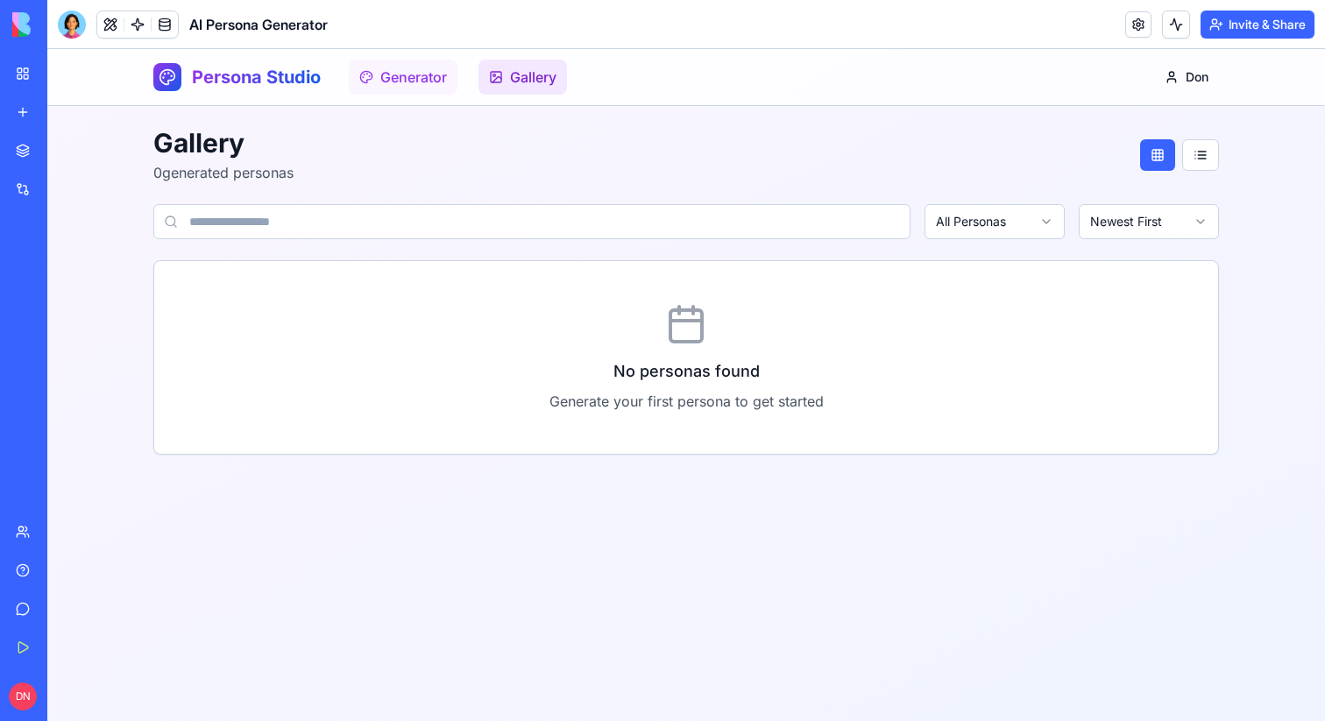
click at [428, 66] on link "Generator" at bounding box center [403, 77] width 109 height 35
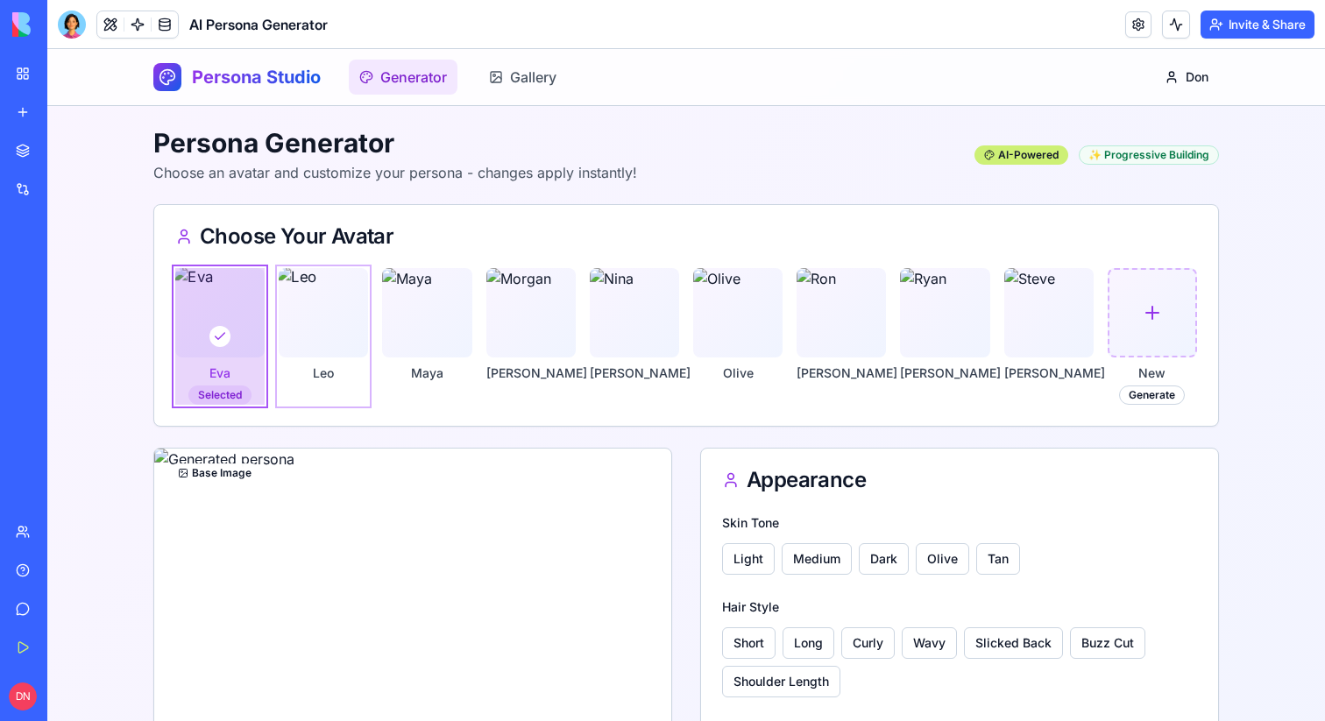
click at [349, 278] on img at bounding box center [324, 312] width 94 height 94
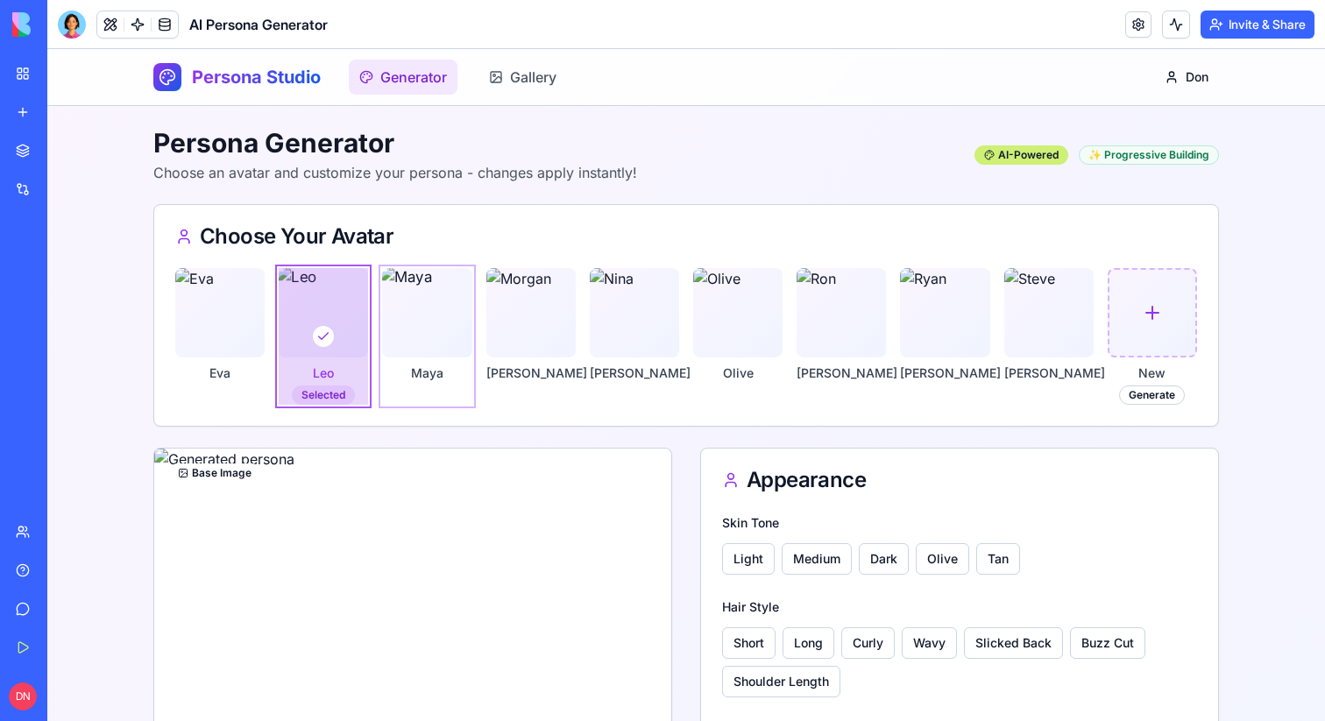
click at [396, 287] on img at bounding box center [427, 312] width 94 height 94
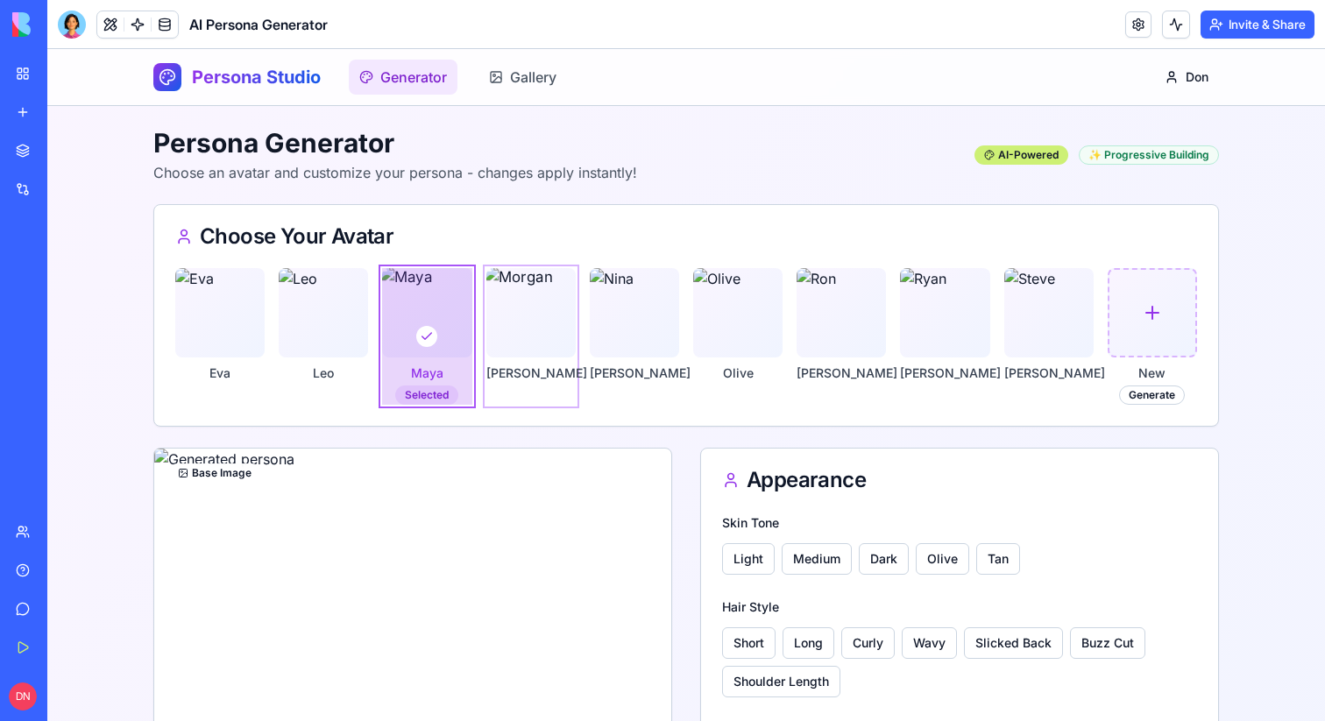
click at [502, 289] on img at bounding box center [531, 312] width 94 height 94
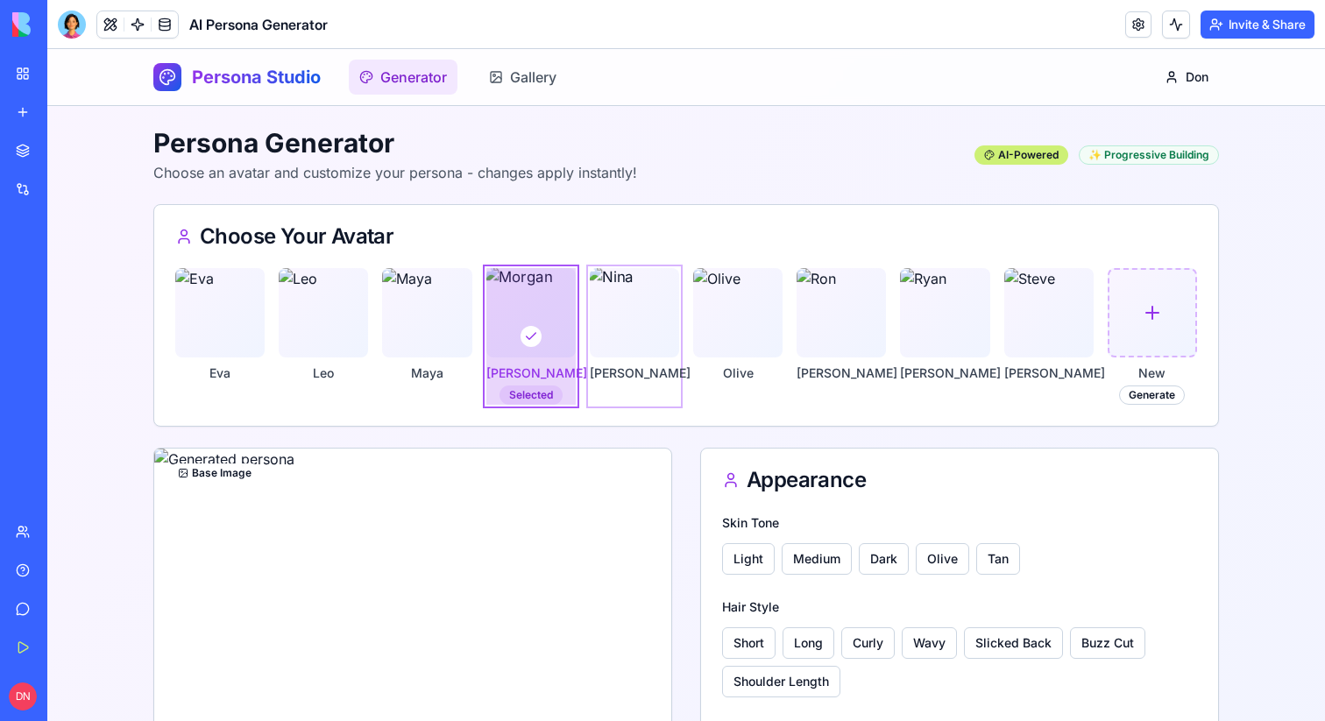
click at [629, 296] on img at bounding box center [634, 312] width 94 height 94
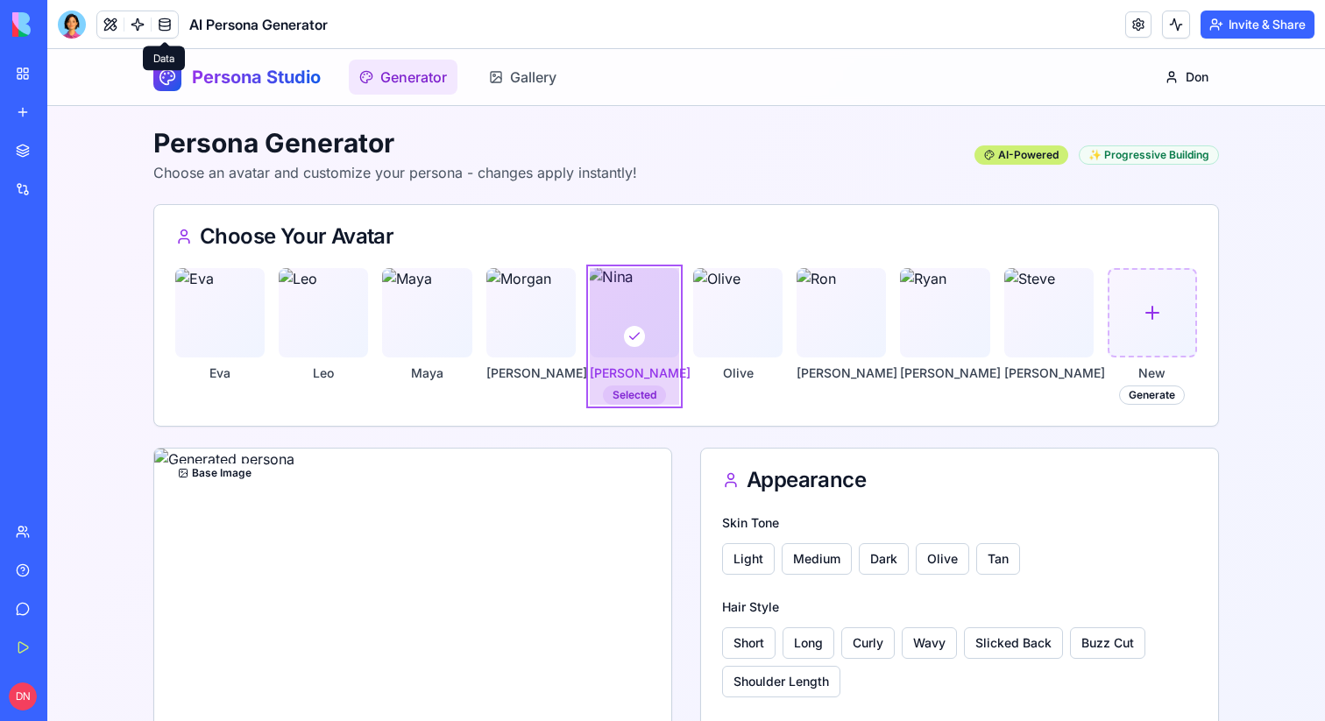
click at [158, 32] on link at bounding box center [165, 24] width 26 height 26
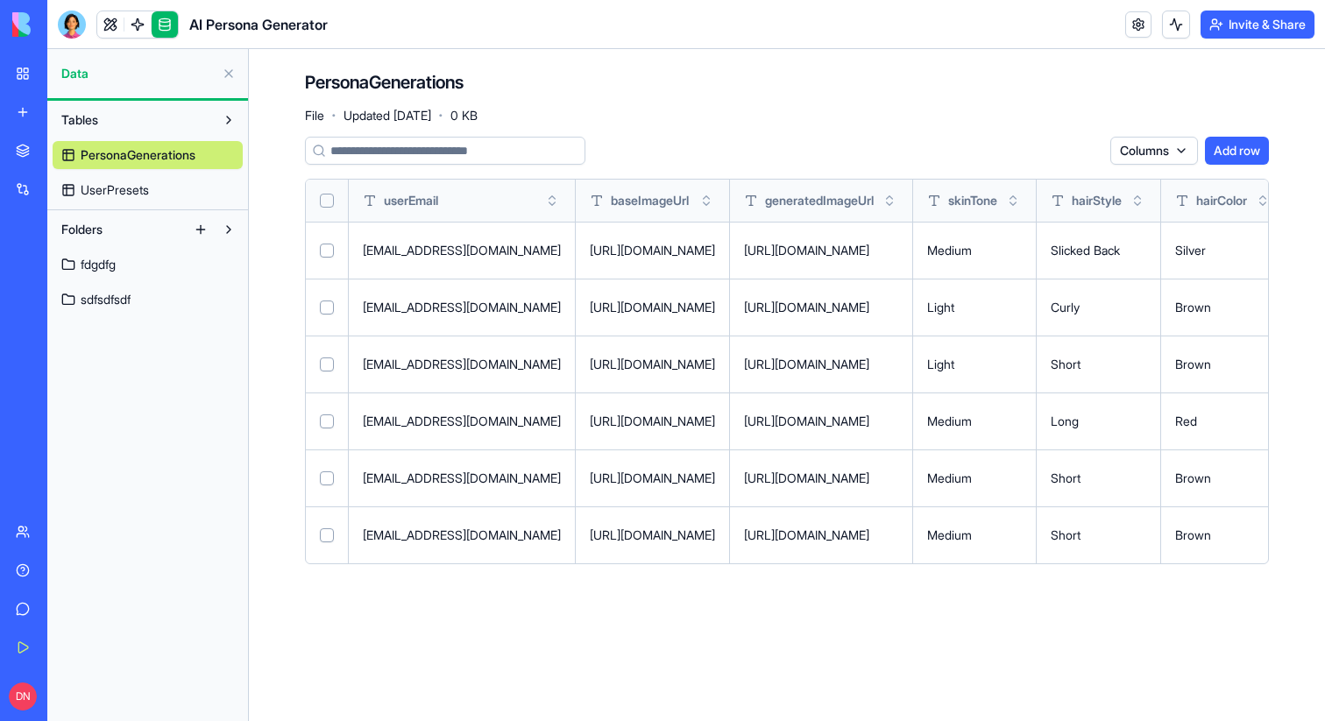
click at [131, 263] on link "fdgdfg" at bounding box center [148, 265] width 190 height 28
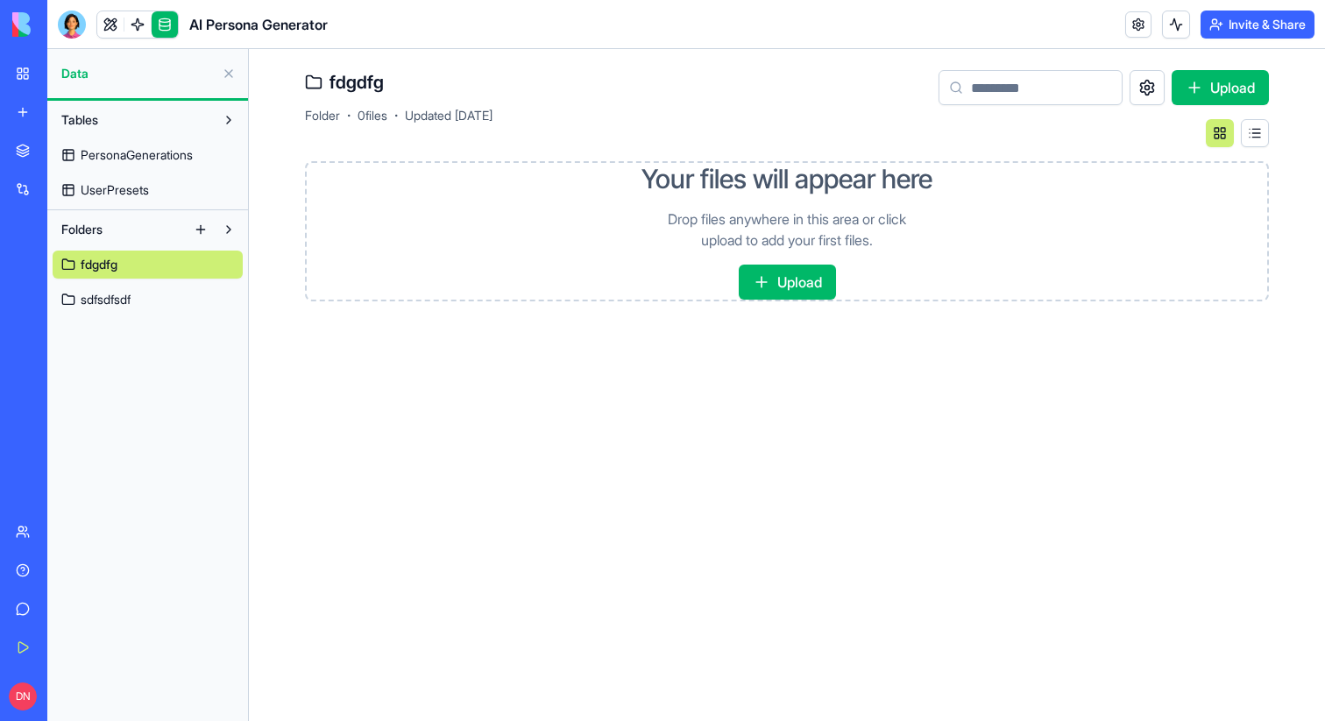
click at [136, 306] on link "sdfsdfsdf" at bounding box center [148, 300] width 190 height 28
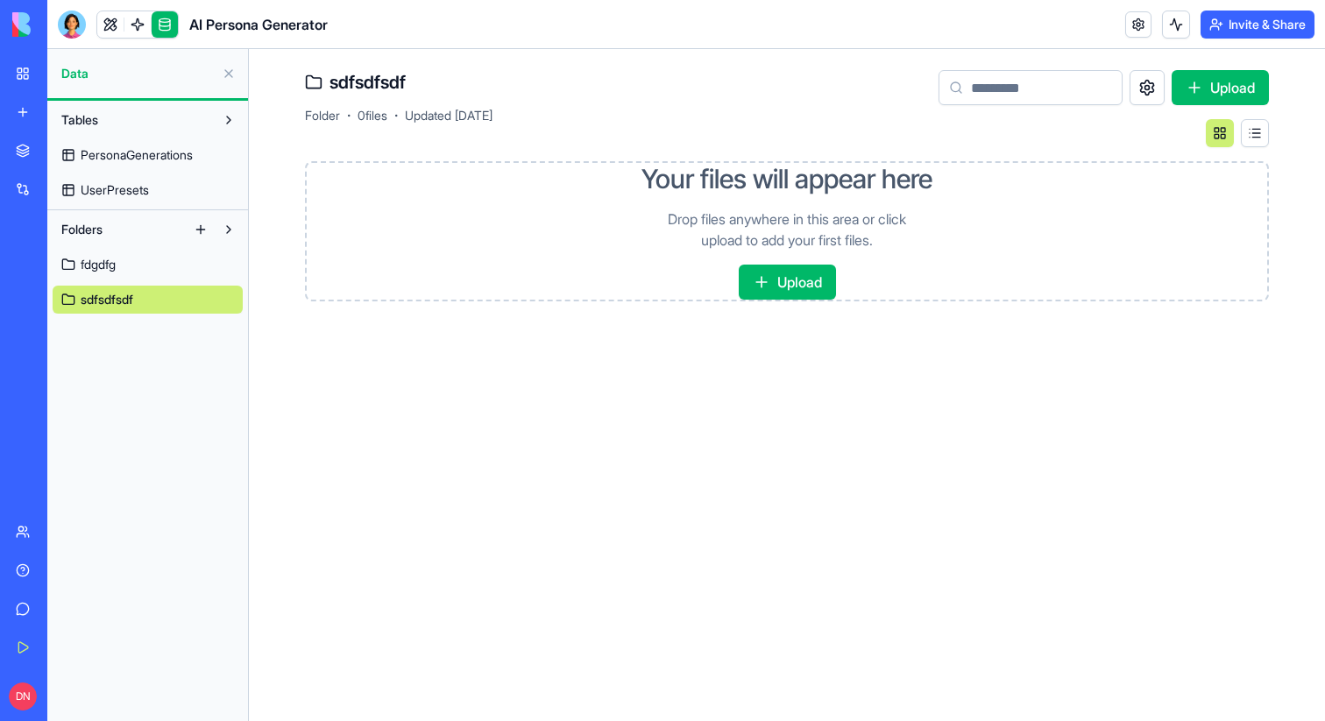
click at [131, 275] on link "fdgdfg" at bounding box center [148, 265] width 190 height 28
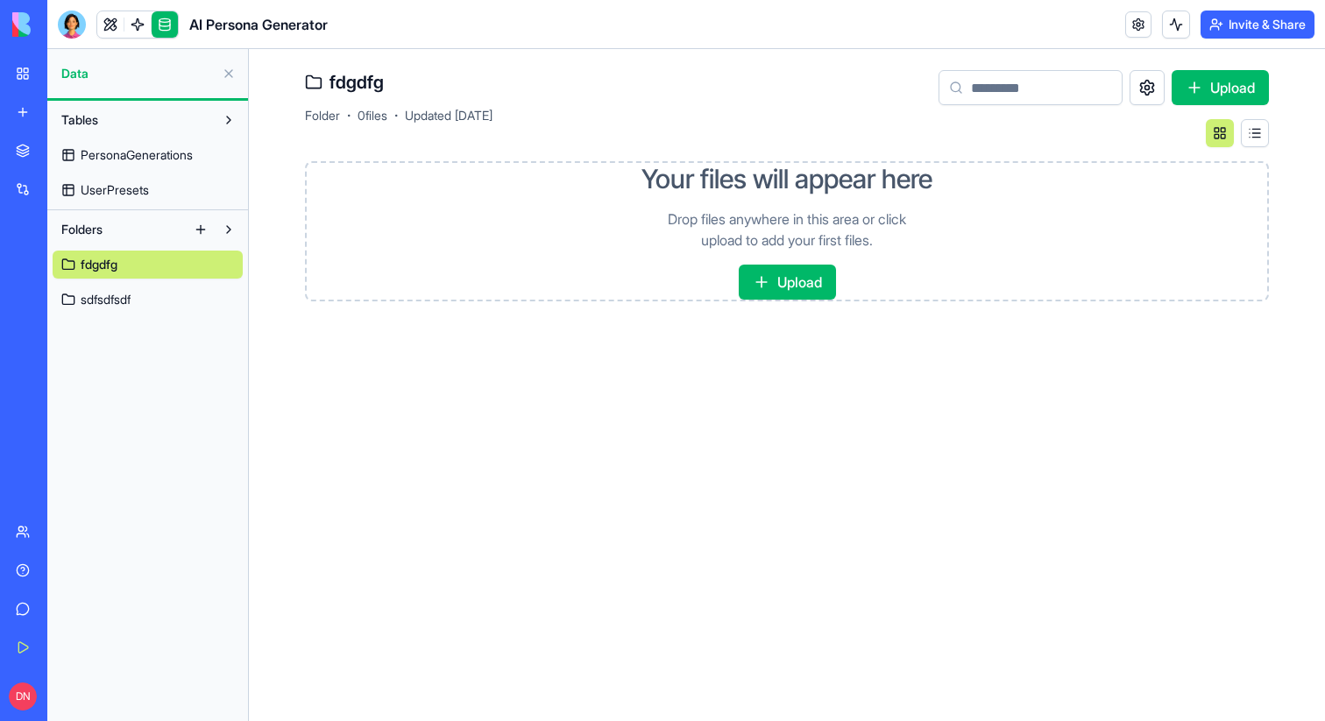
click at [120, 159] on span "PersonaGenerations" at bounding box center [137, 155] width 112 height 18
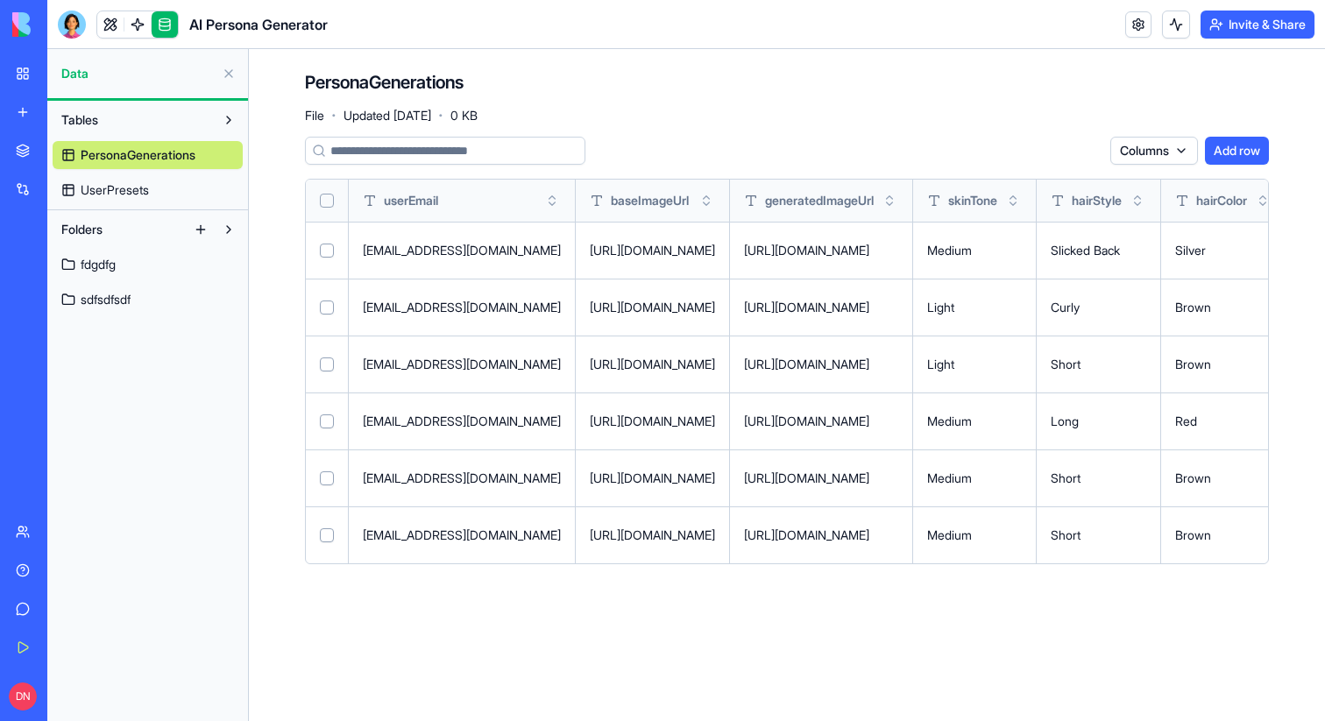
click at [114, 266] on span "fdgdfg" at bounding box center [98, 265] width 35 height 18
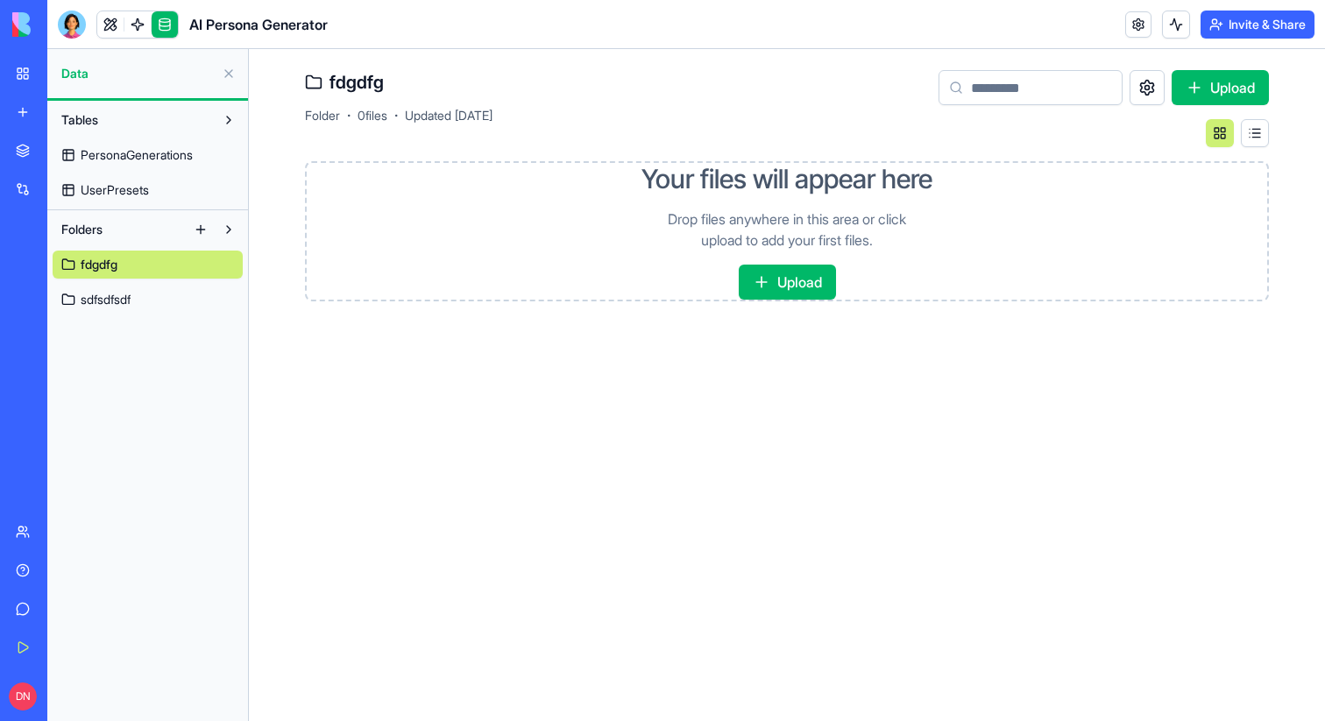
click at [115, 310] on link "sdfsdfsdf" at bounding box center [148, 300] width 190 height 28
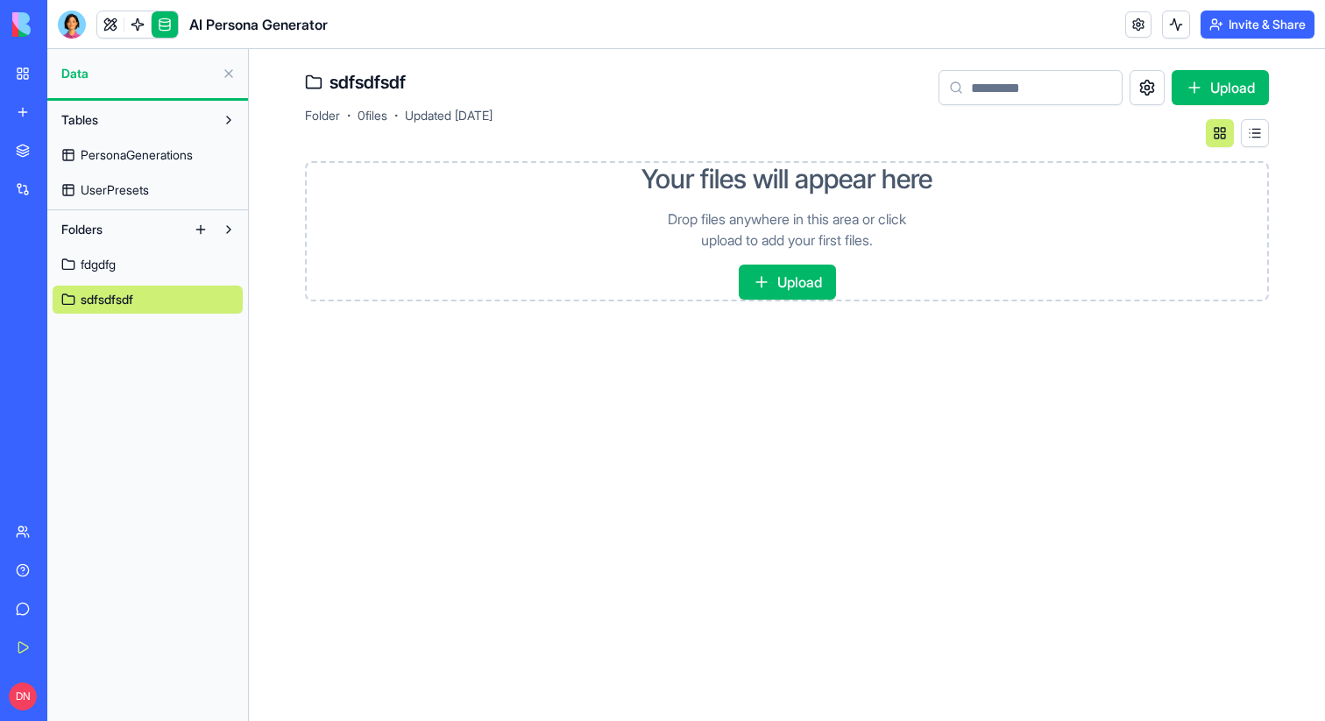
click at [110, 182] on span "UserPresets" at bounding box center [115, 190] width 68 height 18
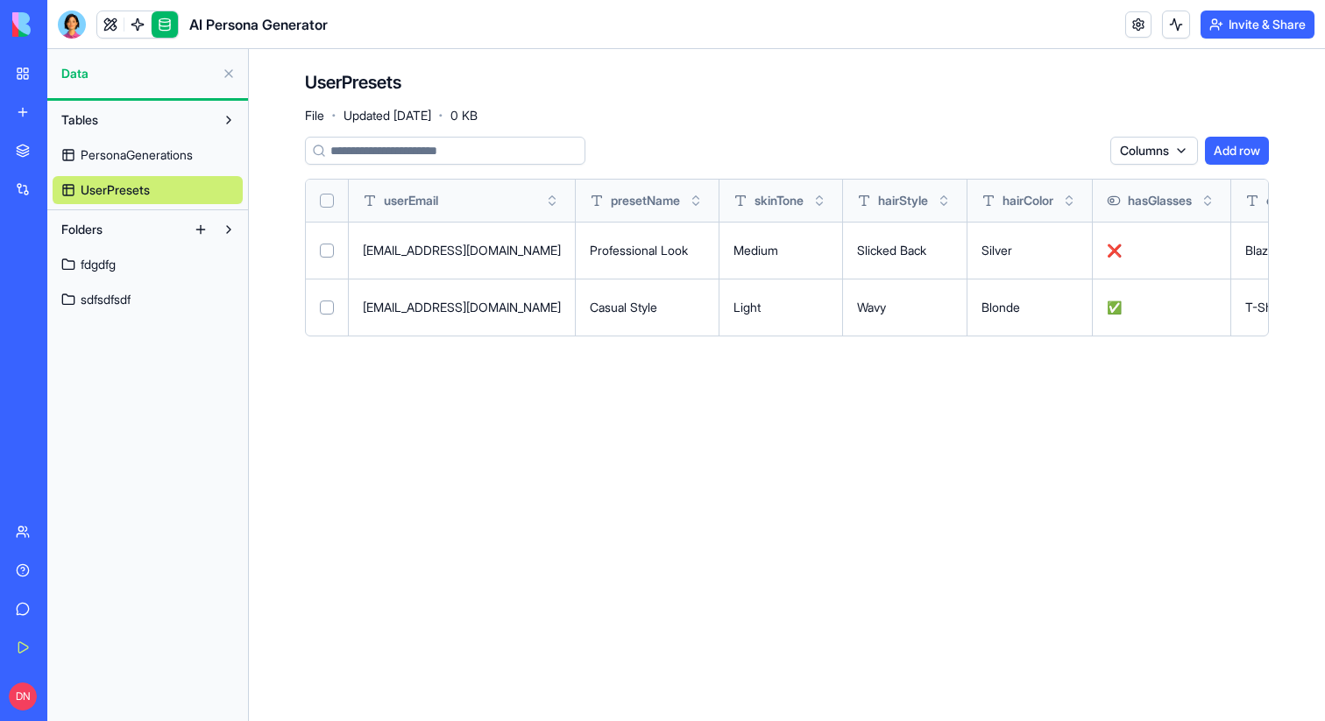
click at [106, 155] on span "PersonaGenerations" at bounding box center [137, 155] width 112 height 18
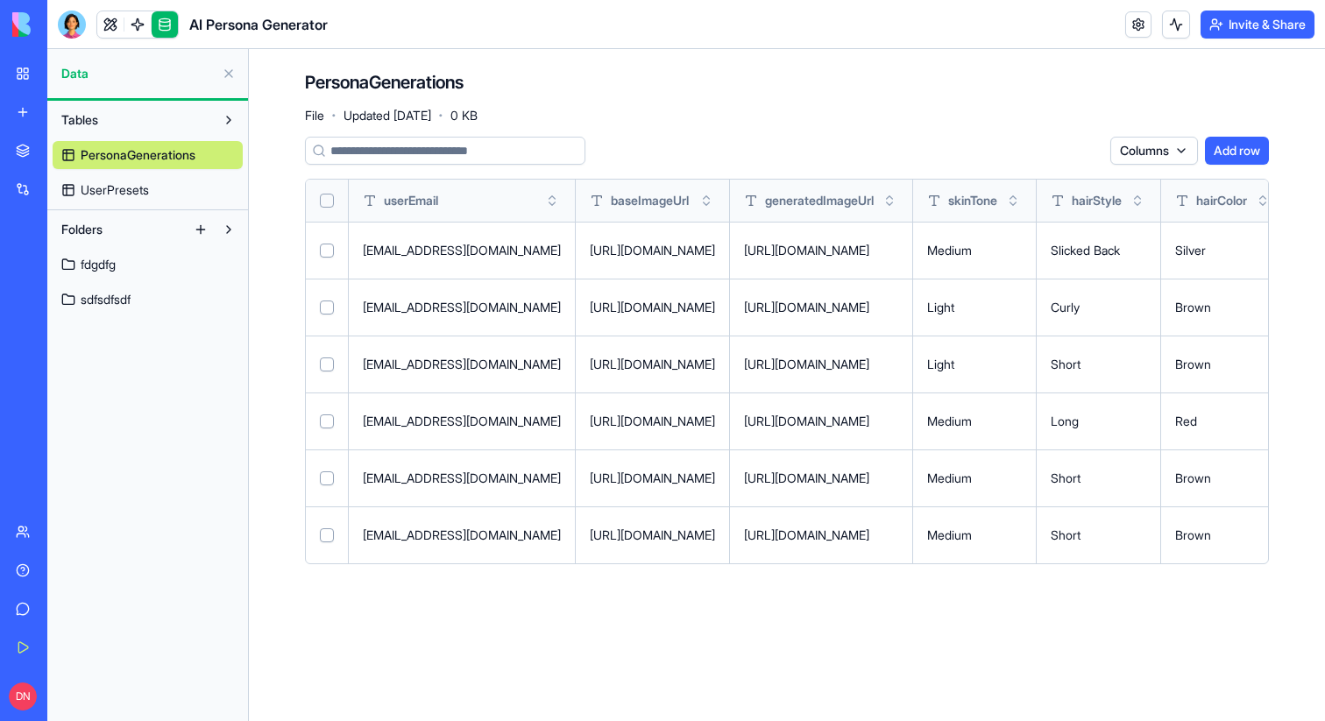
click at [100, 180] on link "UserPresets" at bounding box center [148, 190] width 190 height 28
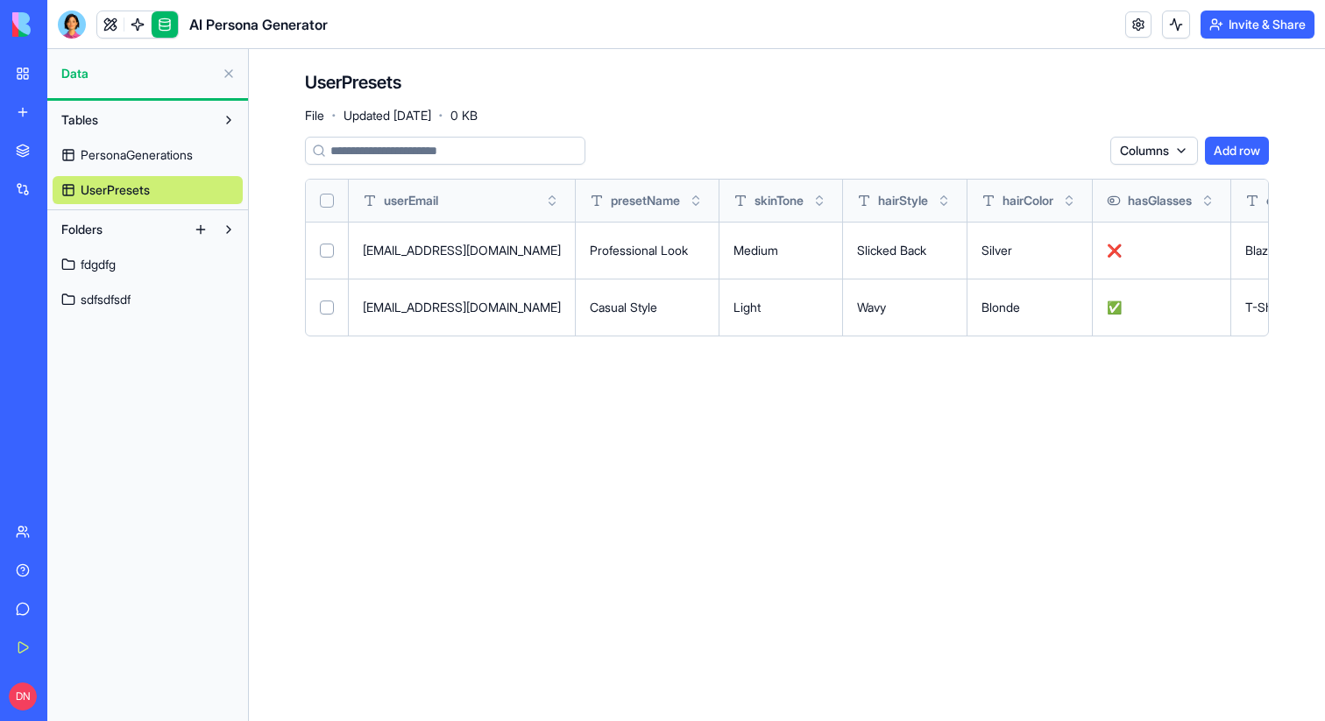
click at [99, 171] on div "PersonaGenerations UserPresets" at bounding box center [148, 169] width 190 height 70
click at [98, 165] on link "PersonaGenerations" at bounding box center [148, 155] width 190 height 28
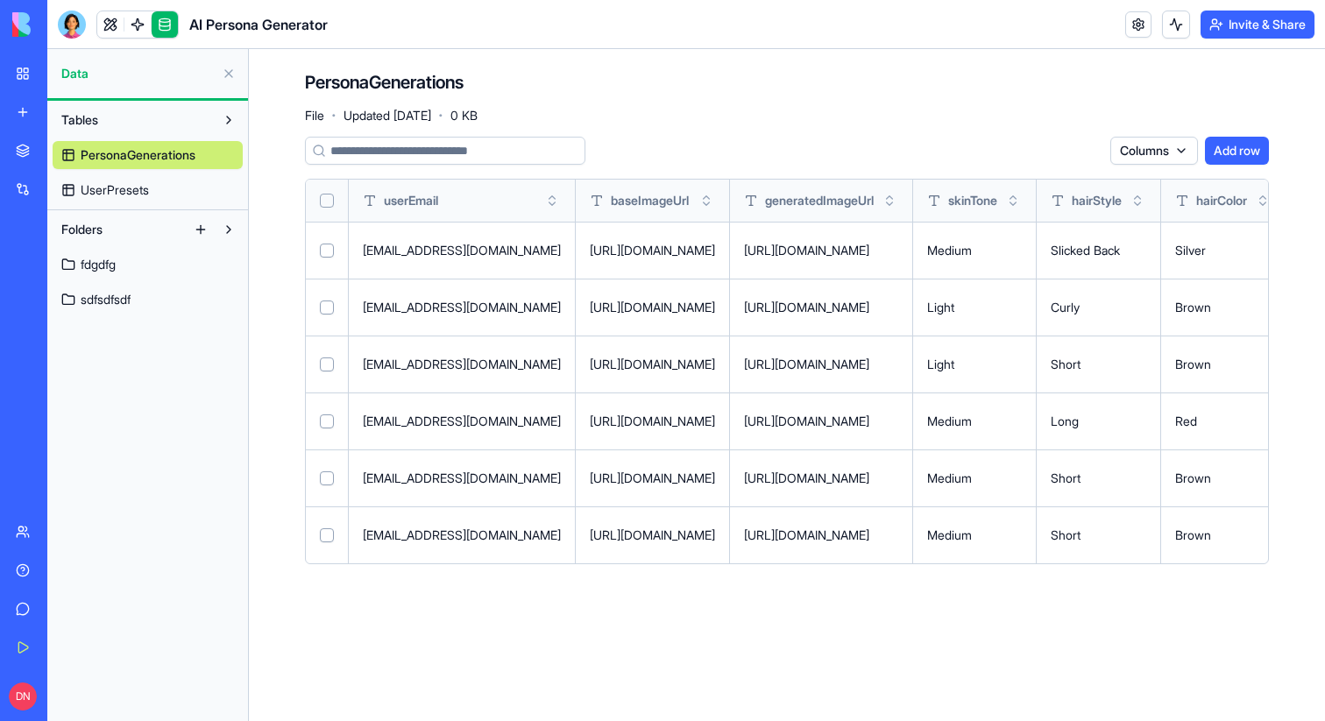
click at [120, 184] on span "UserPresets" at bounding box center [115, 190] width 68 height 18
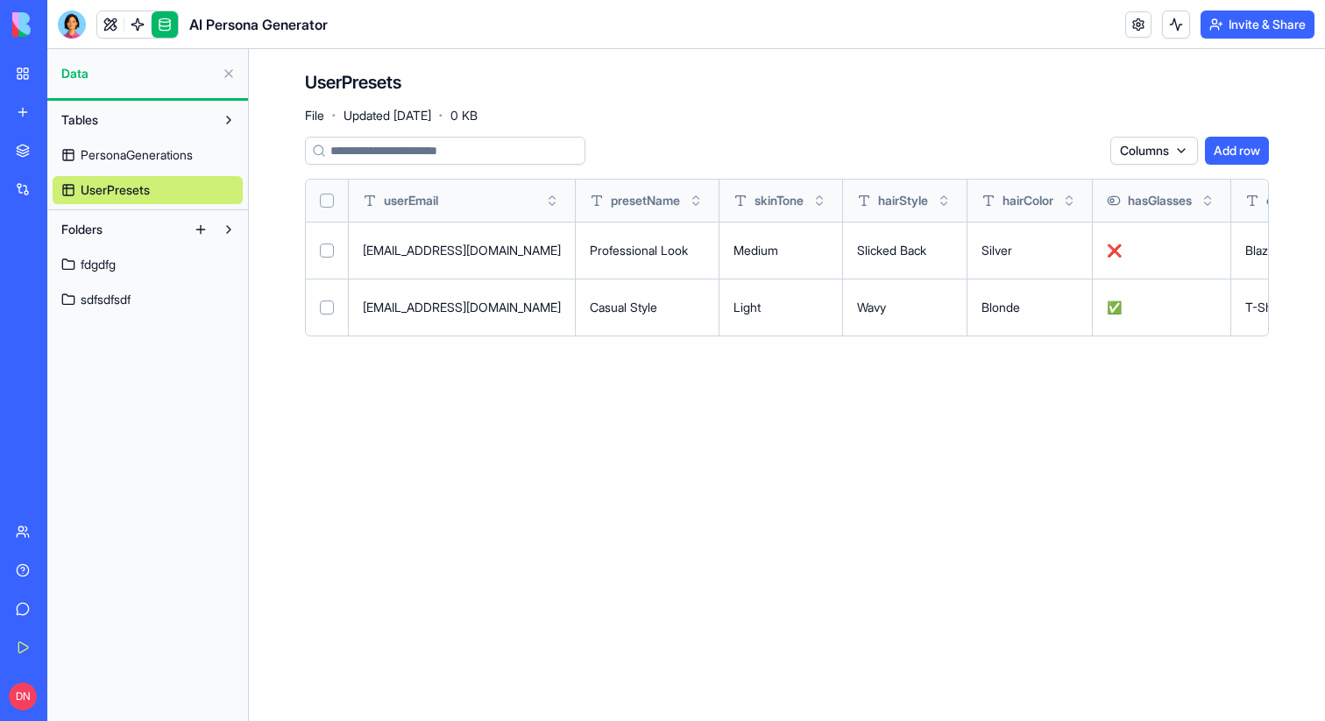
click at [113, 162] on span "PersonaGenerations" at bounding box center [137, 155] width 112 height 18
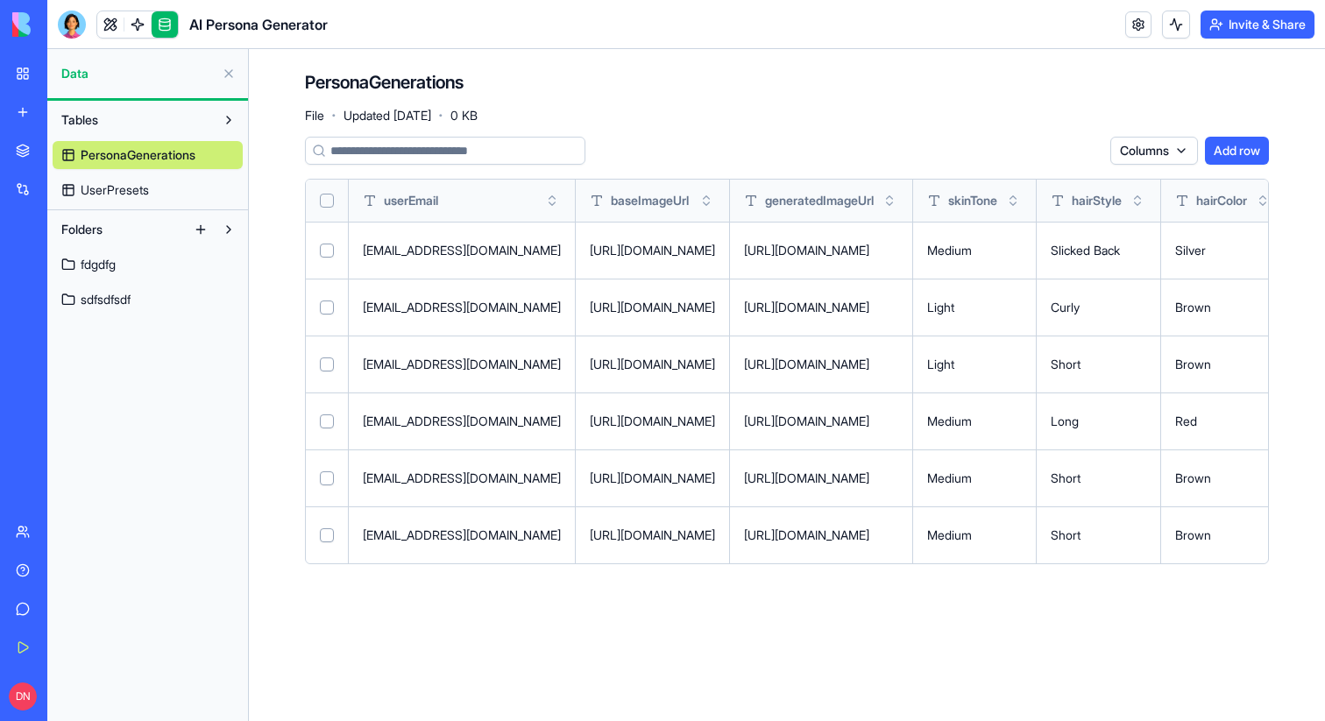
click at [113, 184] on span "UserPresets" at bounding box center [115, 190] width 68 height 18
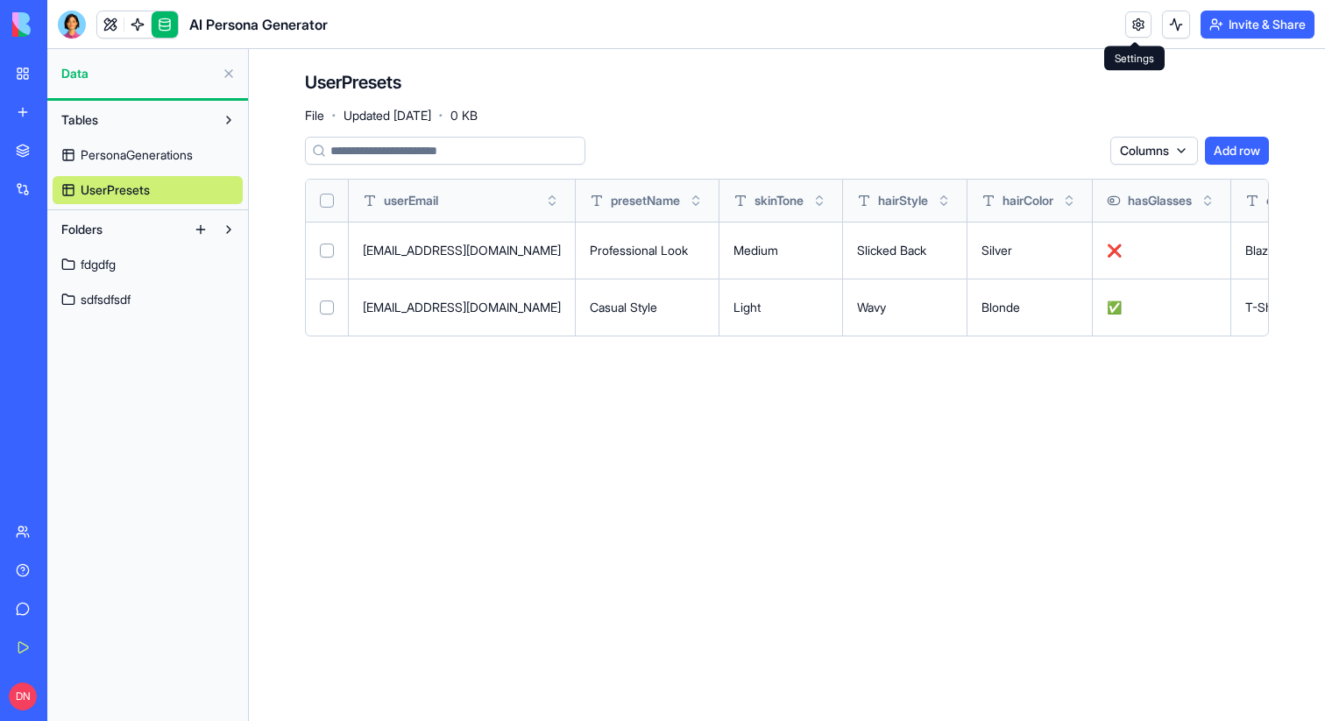
click at [1126, 18] on link at bounding box center [1138, 24] width 26 height 26
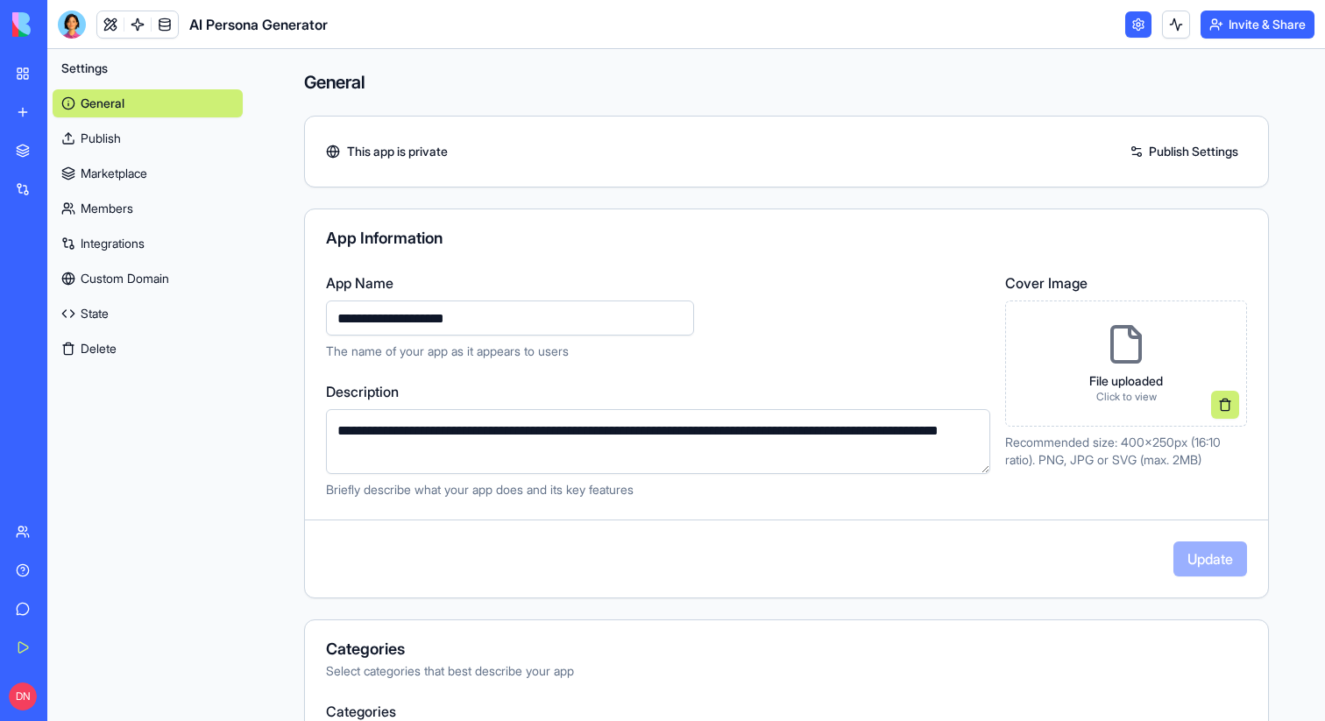
click at [1125, 18] on link at bounding box center [1138, 24] width 26 height 26
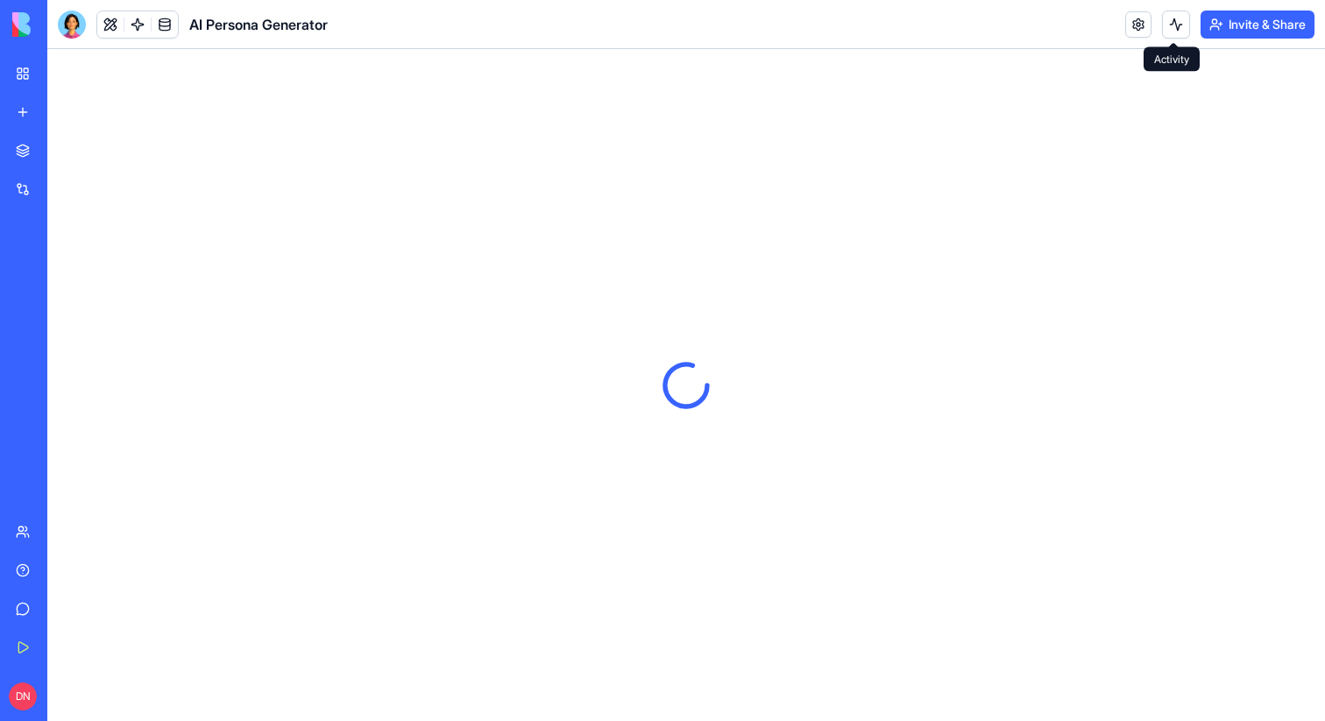
click at [1172, 23] on button at bounding box center [1176, 25] width 28 height 28
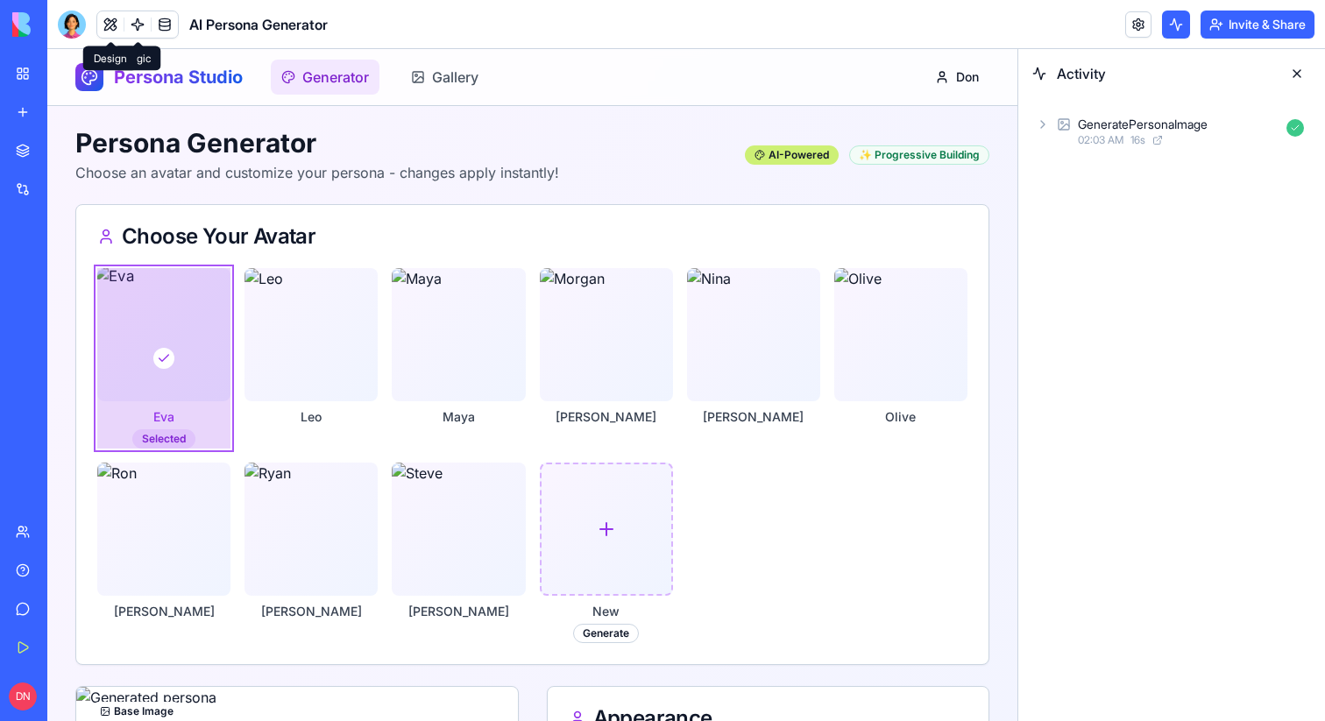
click at [118, 25] on button at bounding box center [110, 24] width 26 height 26
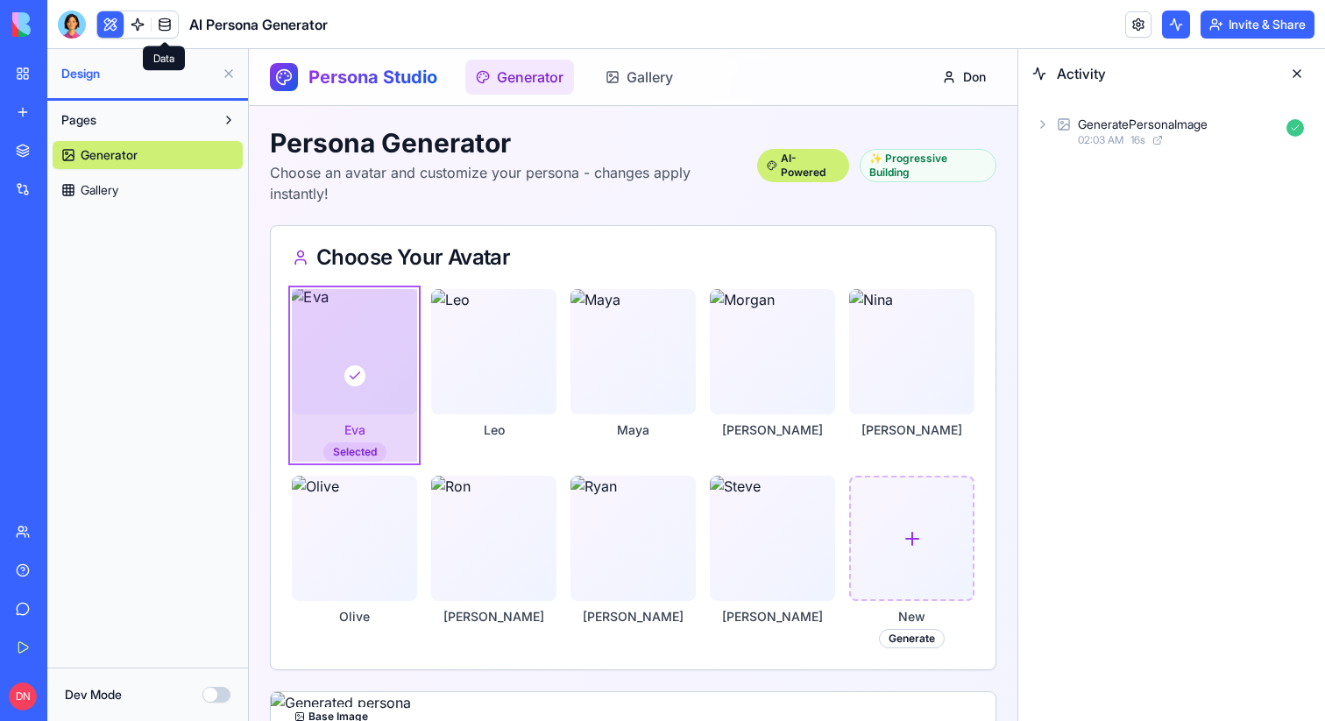
click at [152, 23] on link at bounding box center [165, 24] width 26 height 26
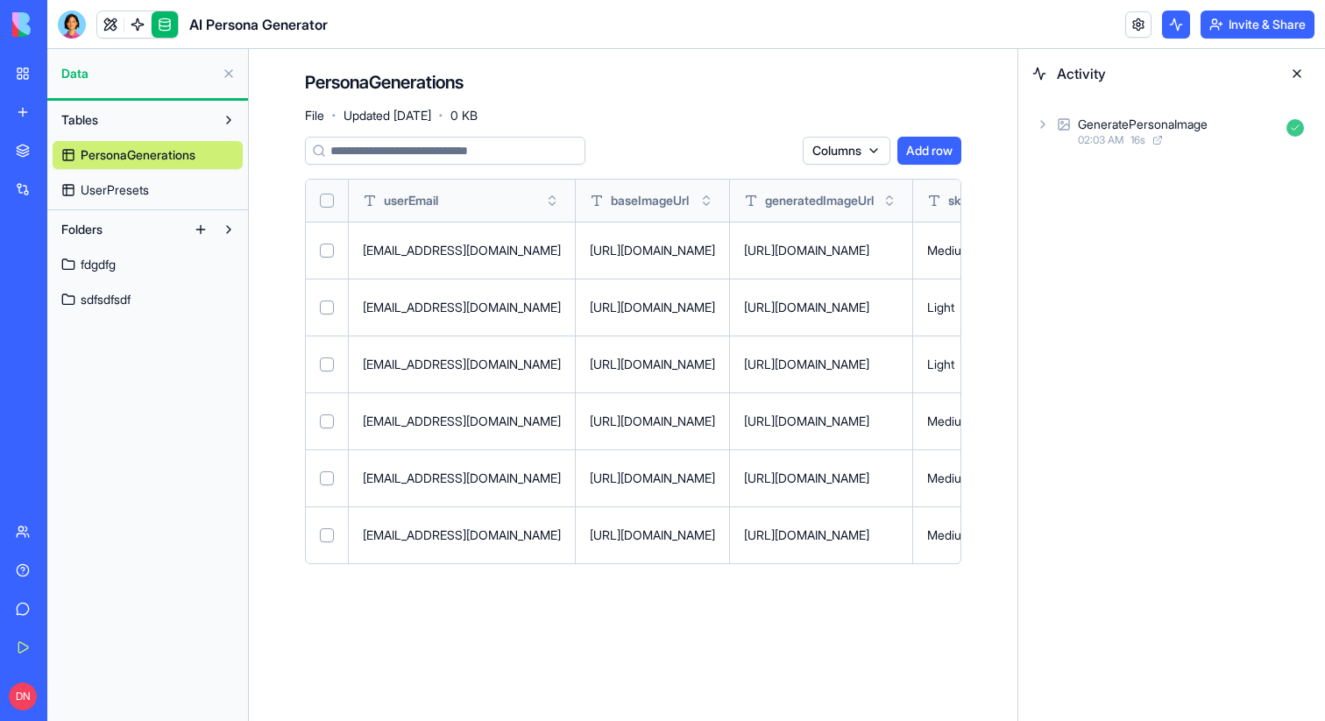
click at [223, 72] on button at bounding box center [229, 74] width 28 height 28
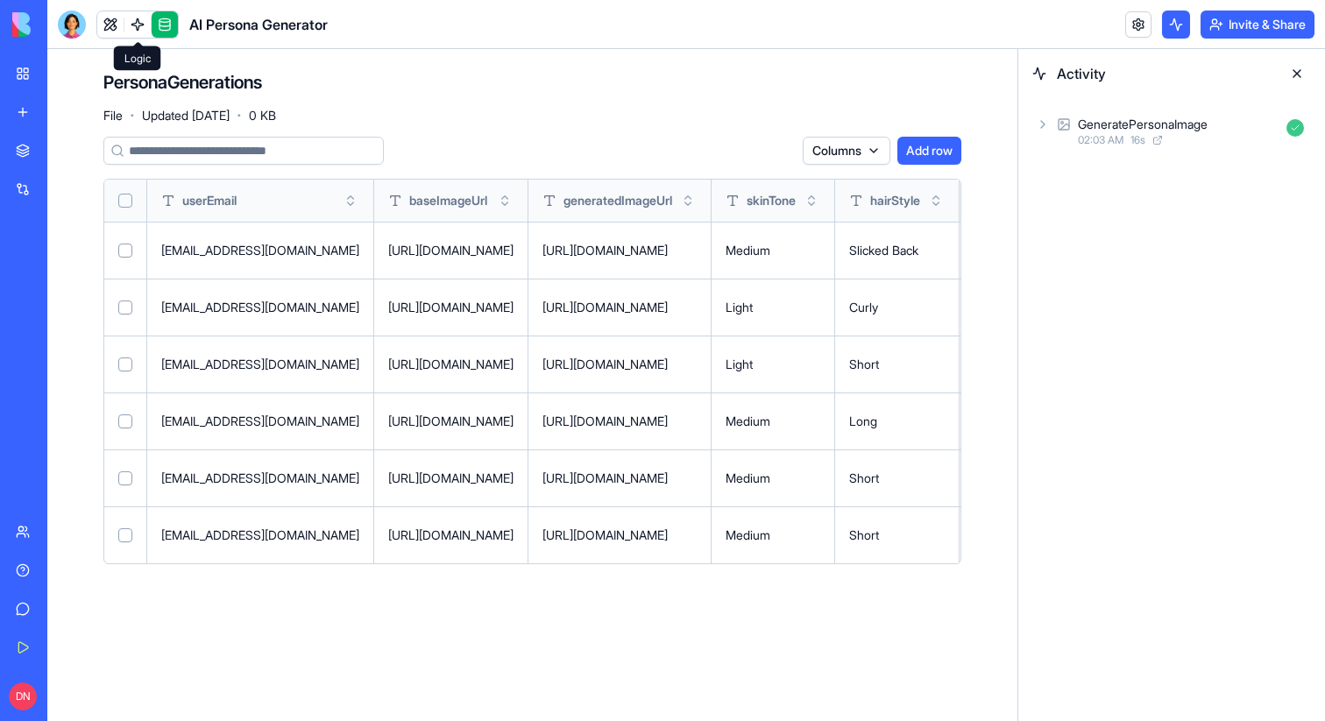
click at [145, 26] on link at bounding box center [137, 24] width 26 height 26
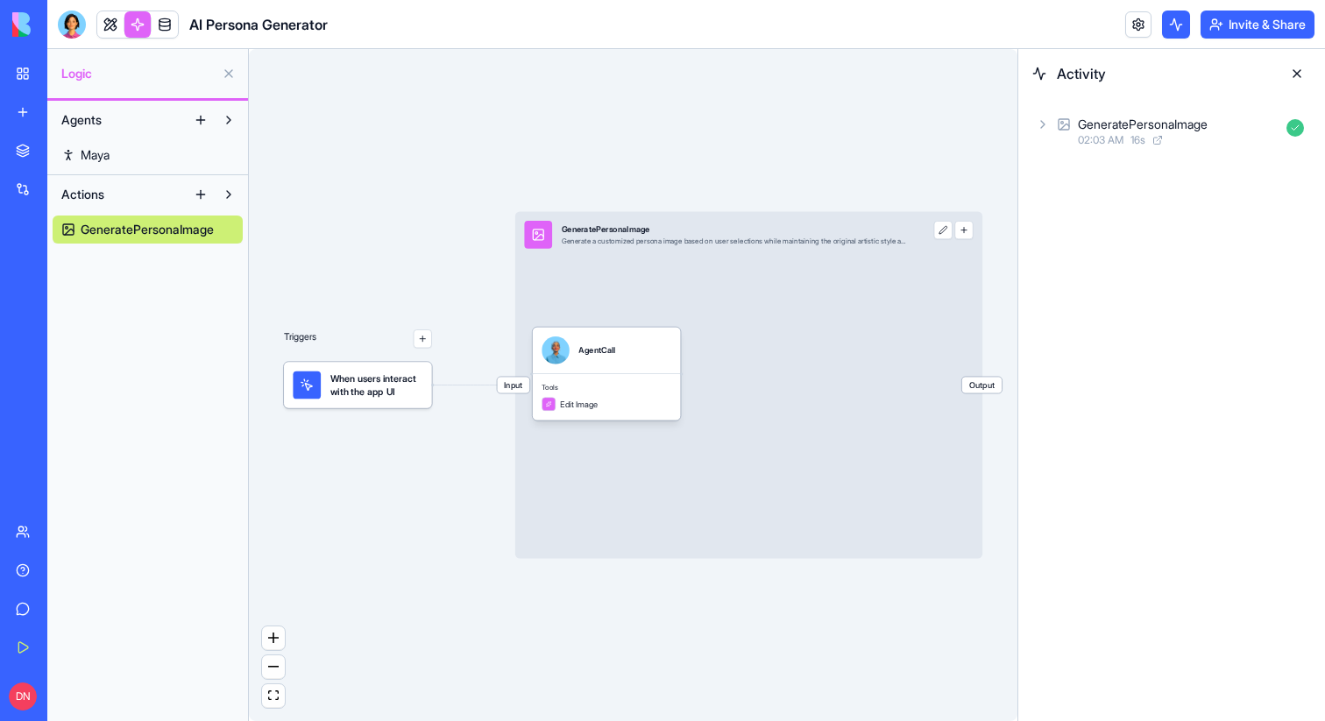
click at [224, 77] on button at bounding box center [229, 74] width 28 height 28
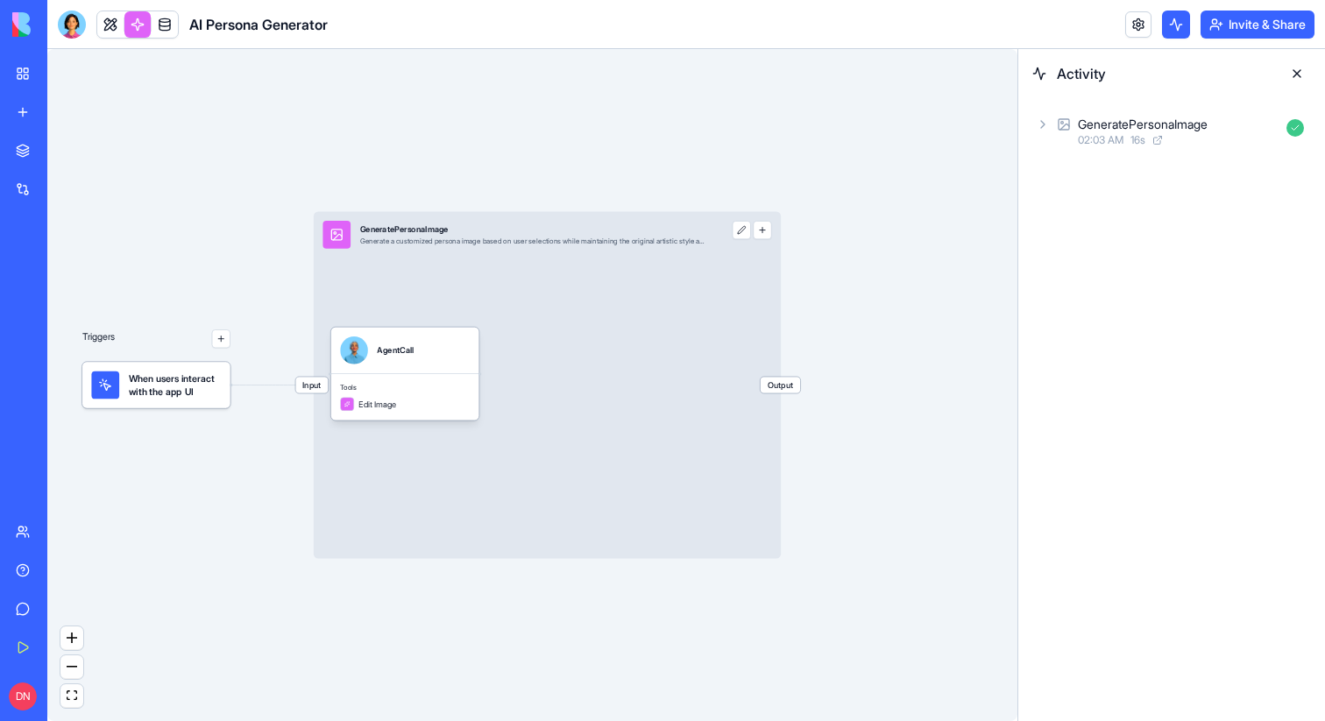
click at [138, 35] on link at bounding box center [137, 24] width 26 height 26
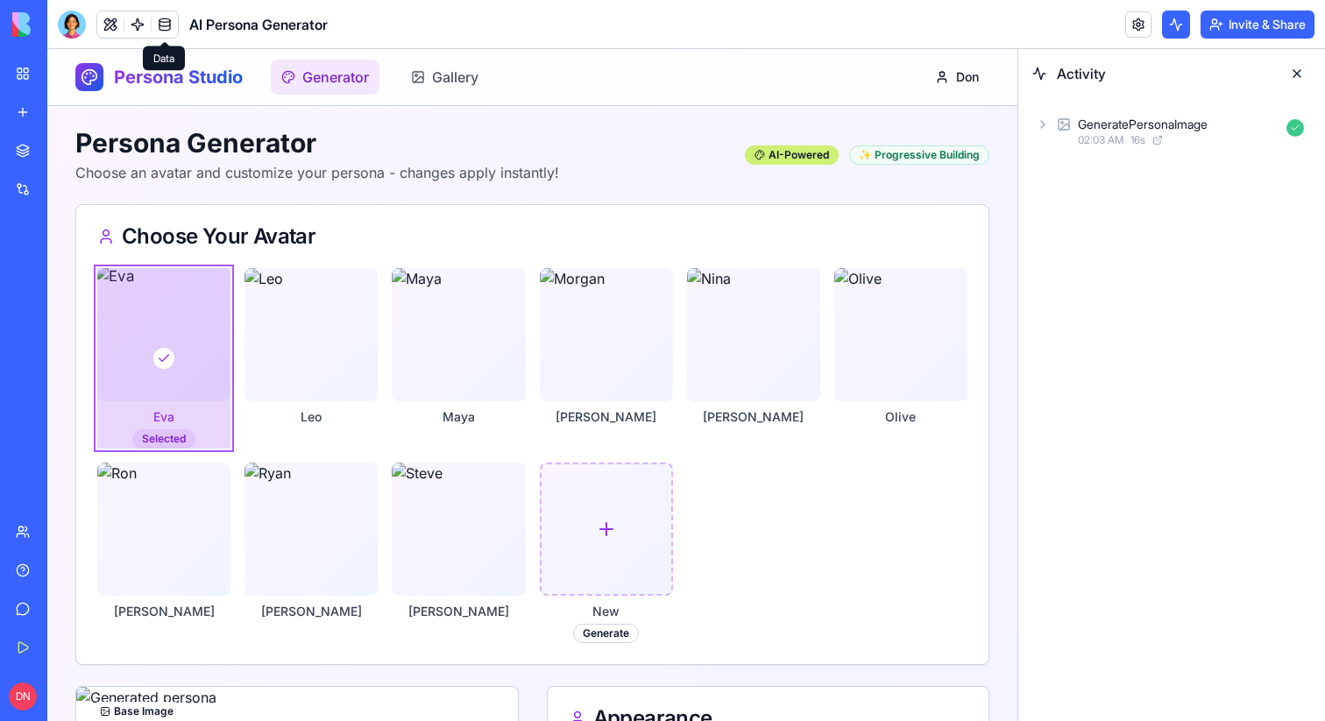
click at [165, 26] on link at bounding box center [165, 24] width 26 height 26
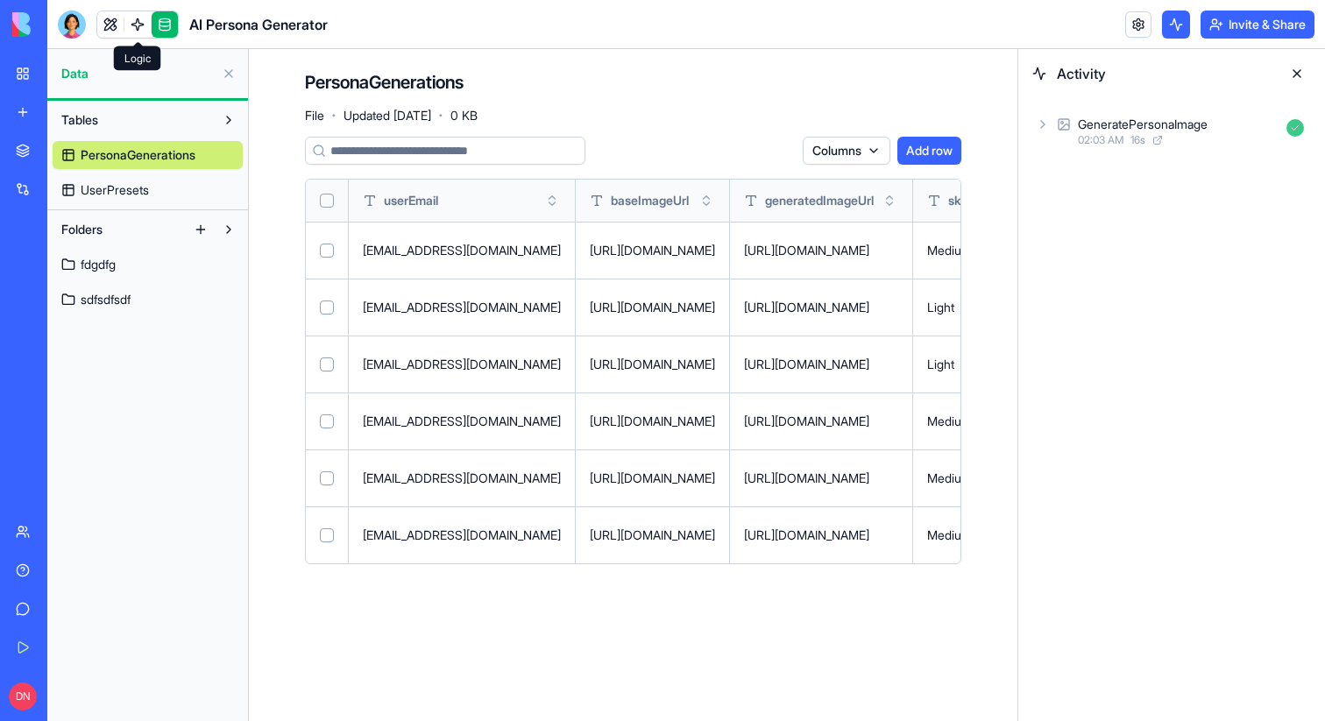
click at [137, 25] on link at bounding box center [137, 24] width 26 height 26
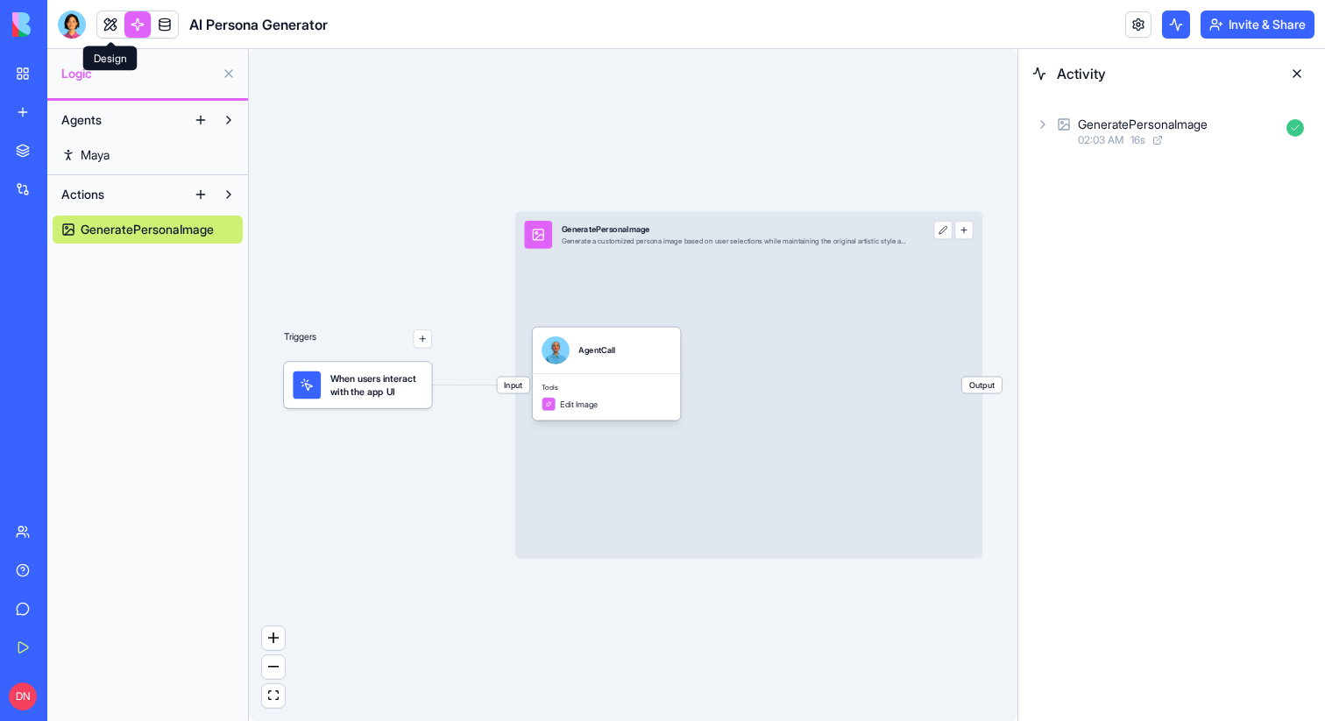
click at [111, 21] on link at bounding box center [110, 24] width 26 height 26
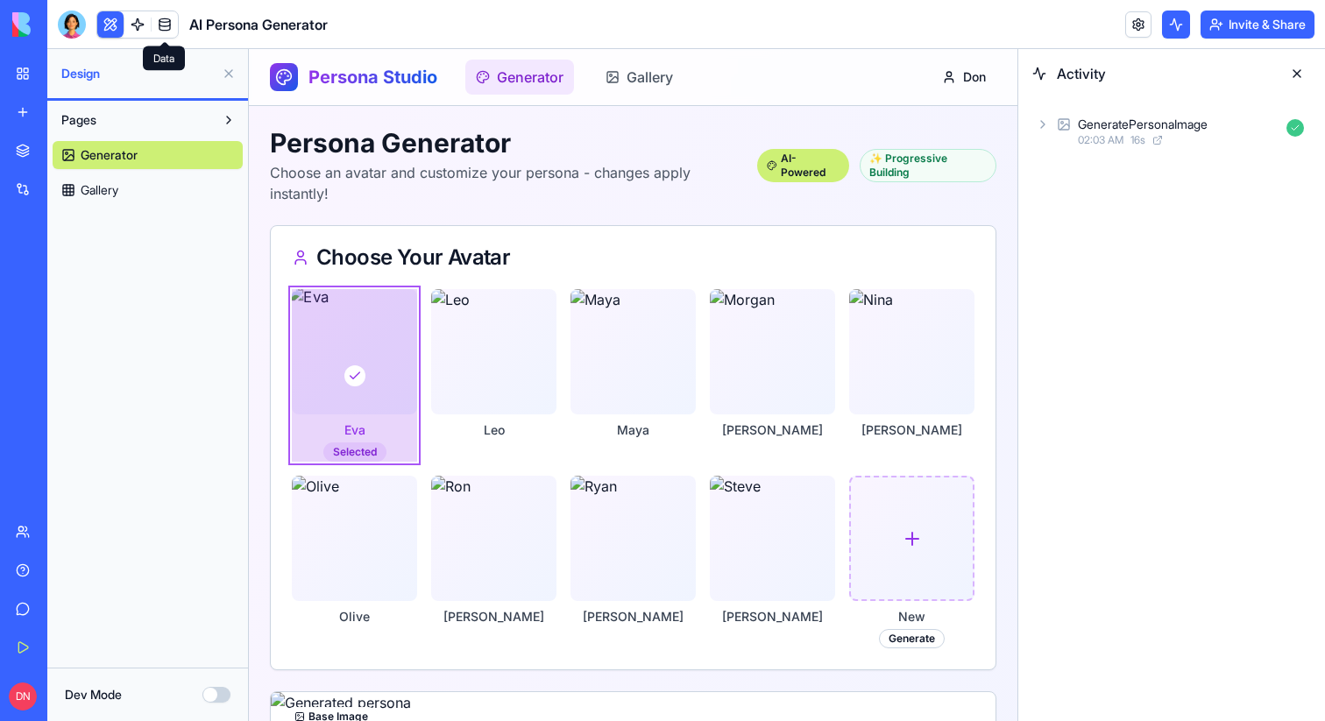
click at [161, 25] on link at bounding box center [165, 24] width 26 height 26
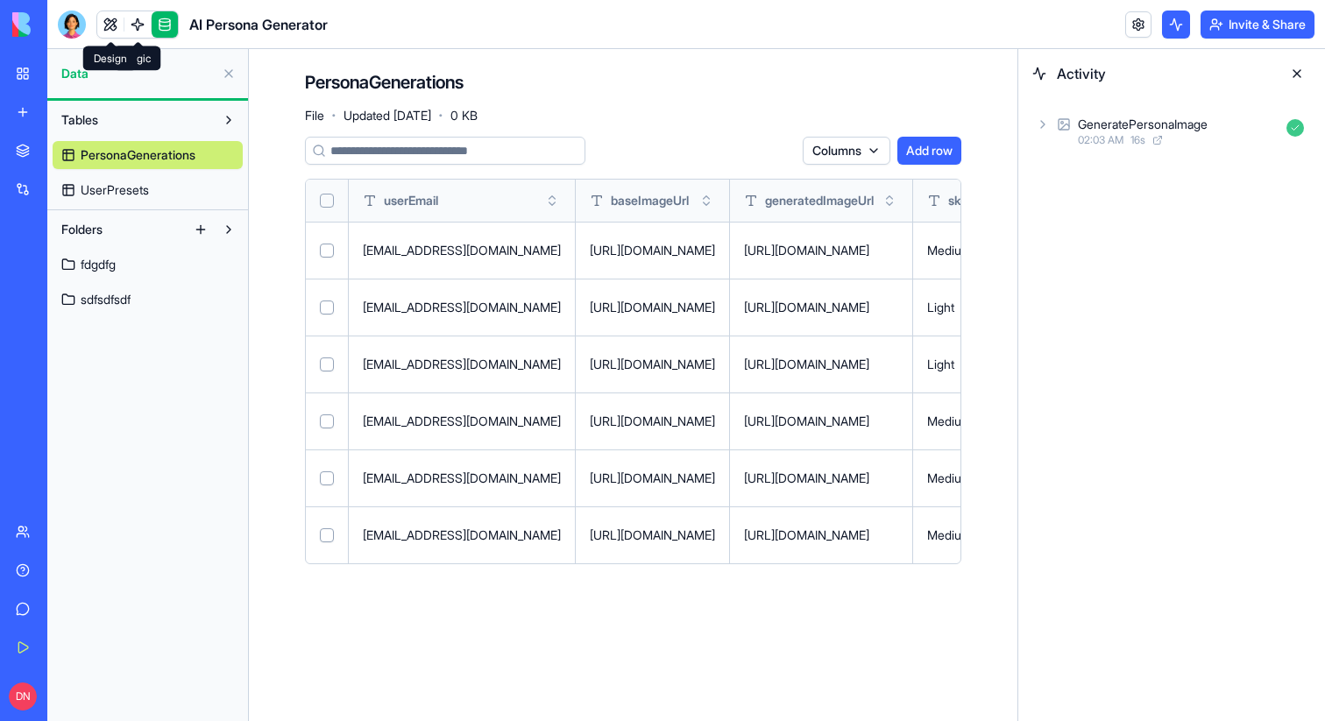
click at [117, 25] on link at bounding box center [110, 24] width 26 height 26
